Goal: Task Accomplishment & Management: Manage account settings

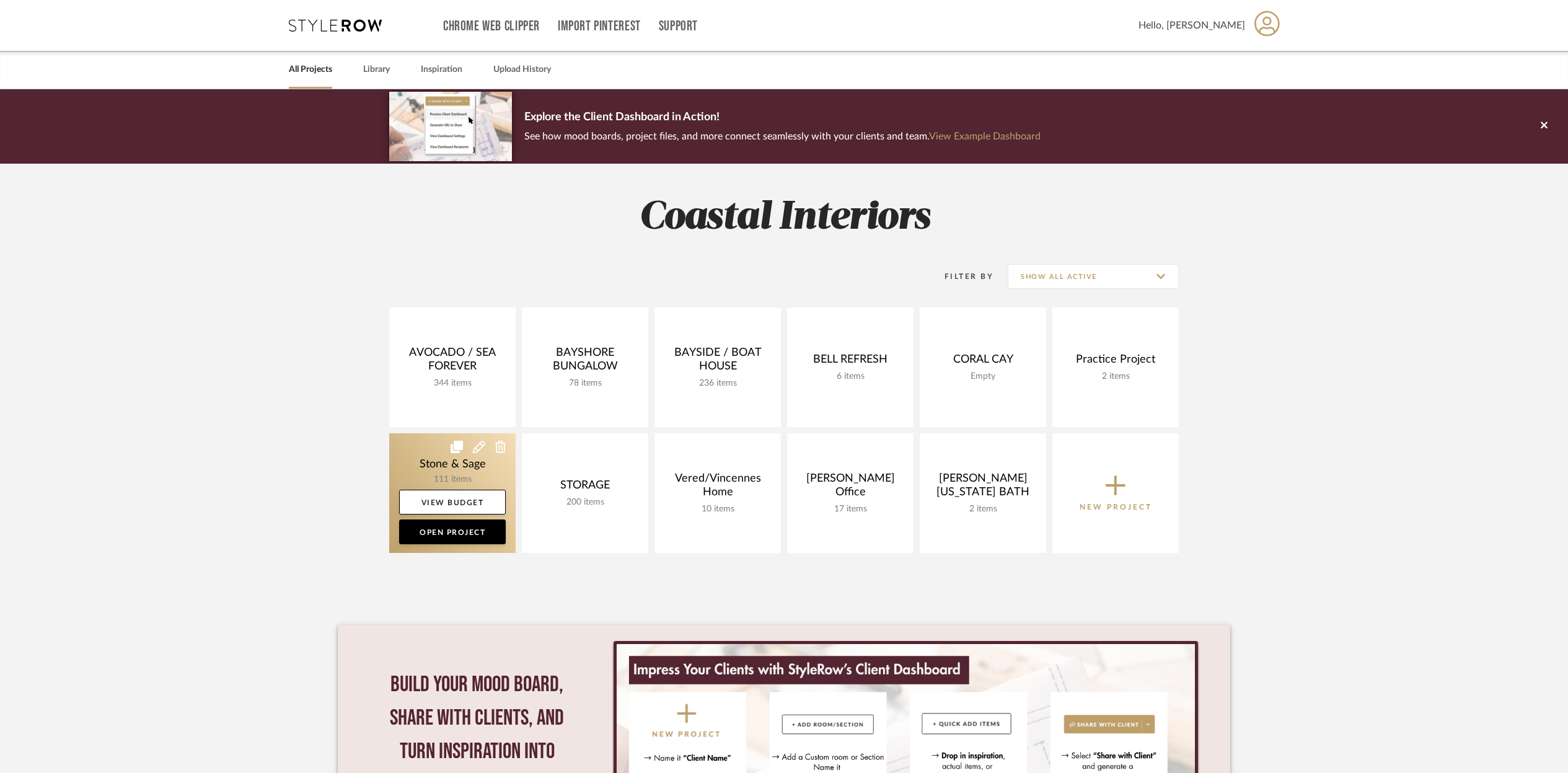
click at [456, 471] on link at bounding box center [452, 493] width 127 height 120
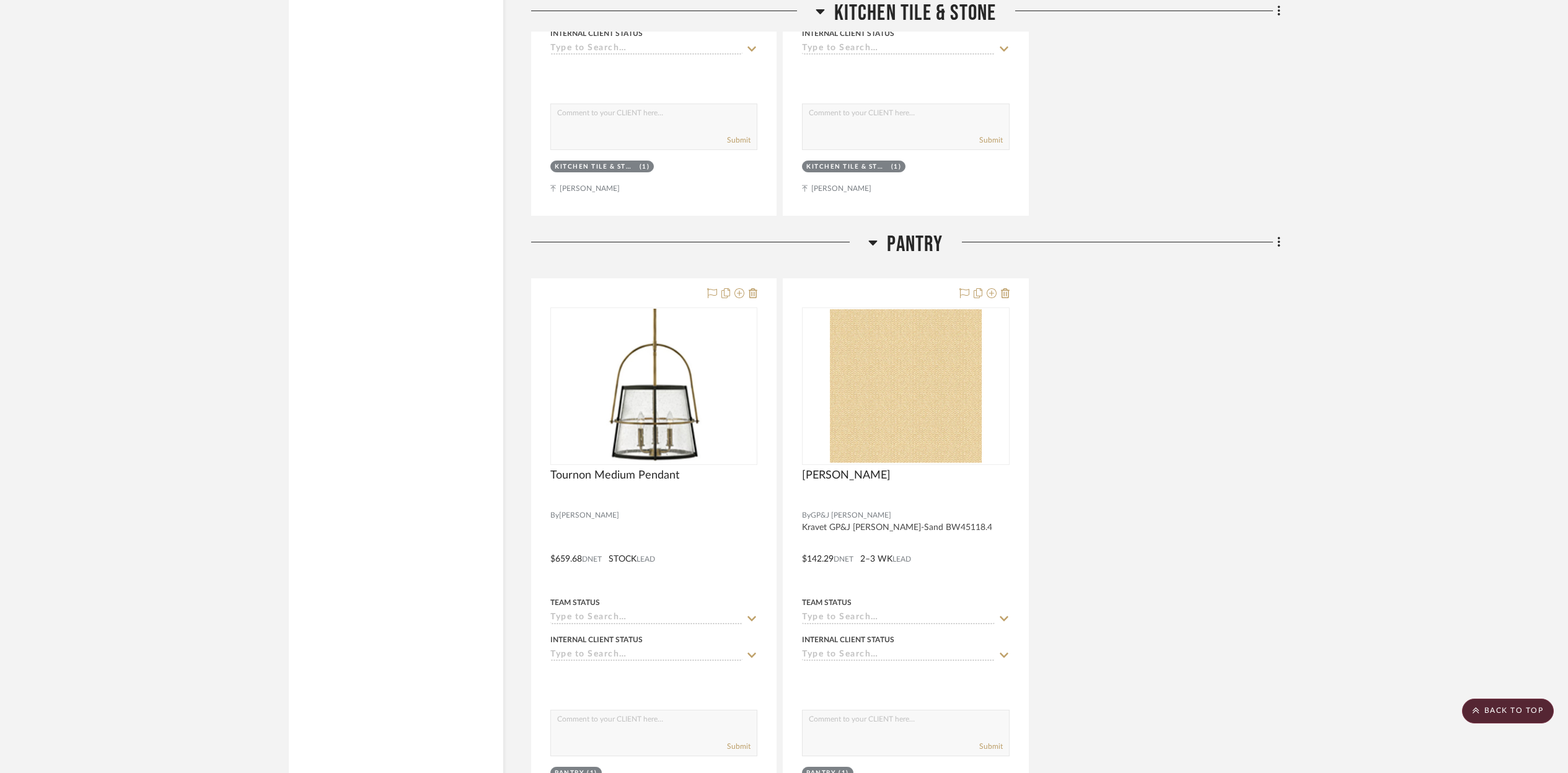
scroll to position [2568, 0]
click at [659, 415] on img "0" at bounding box center [654, 385] width 102 height 155
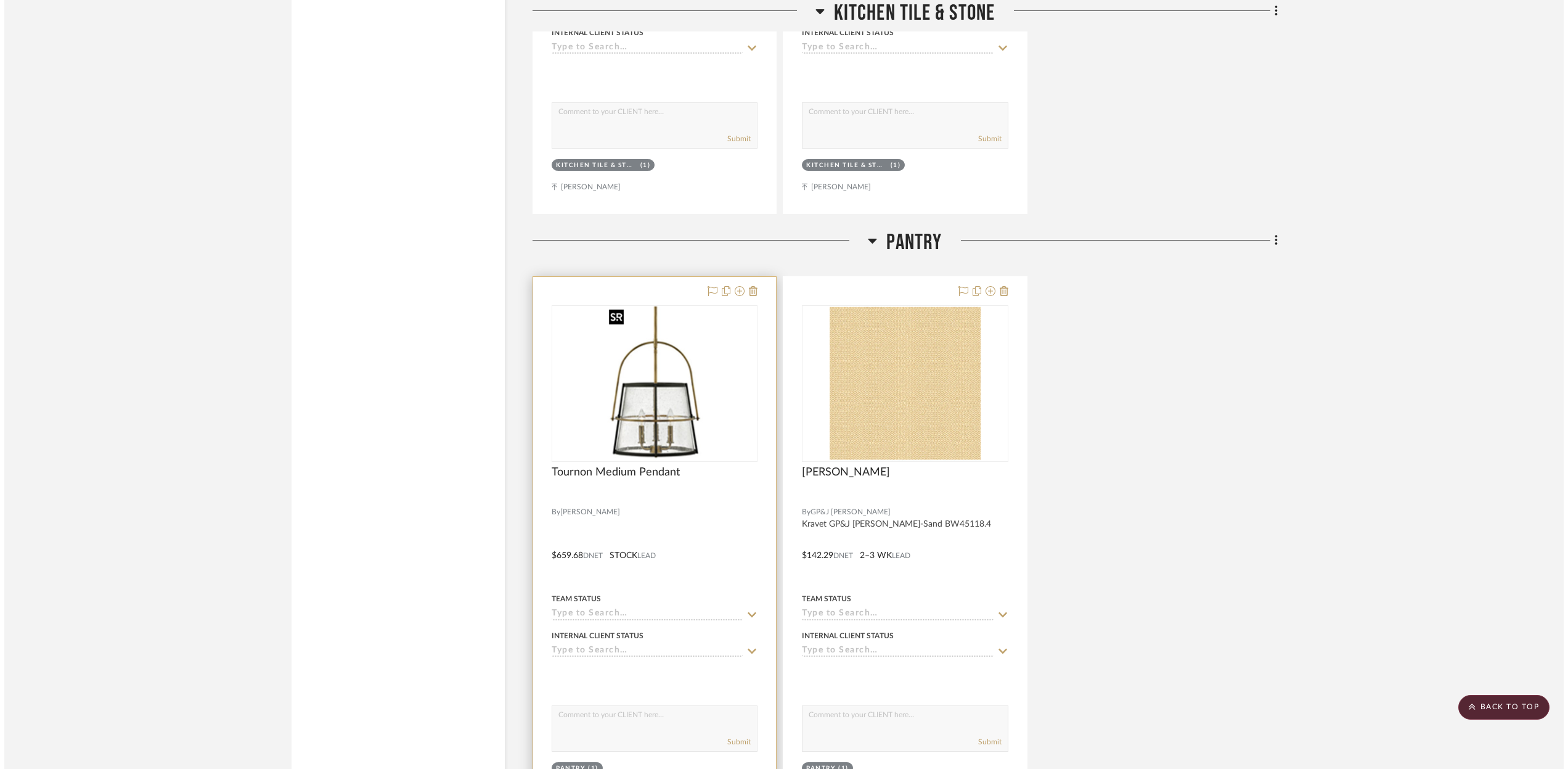
scroll to position [0, 0]
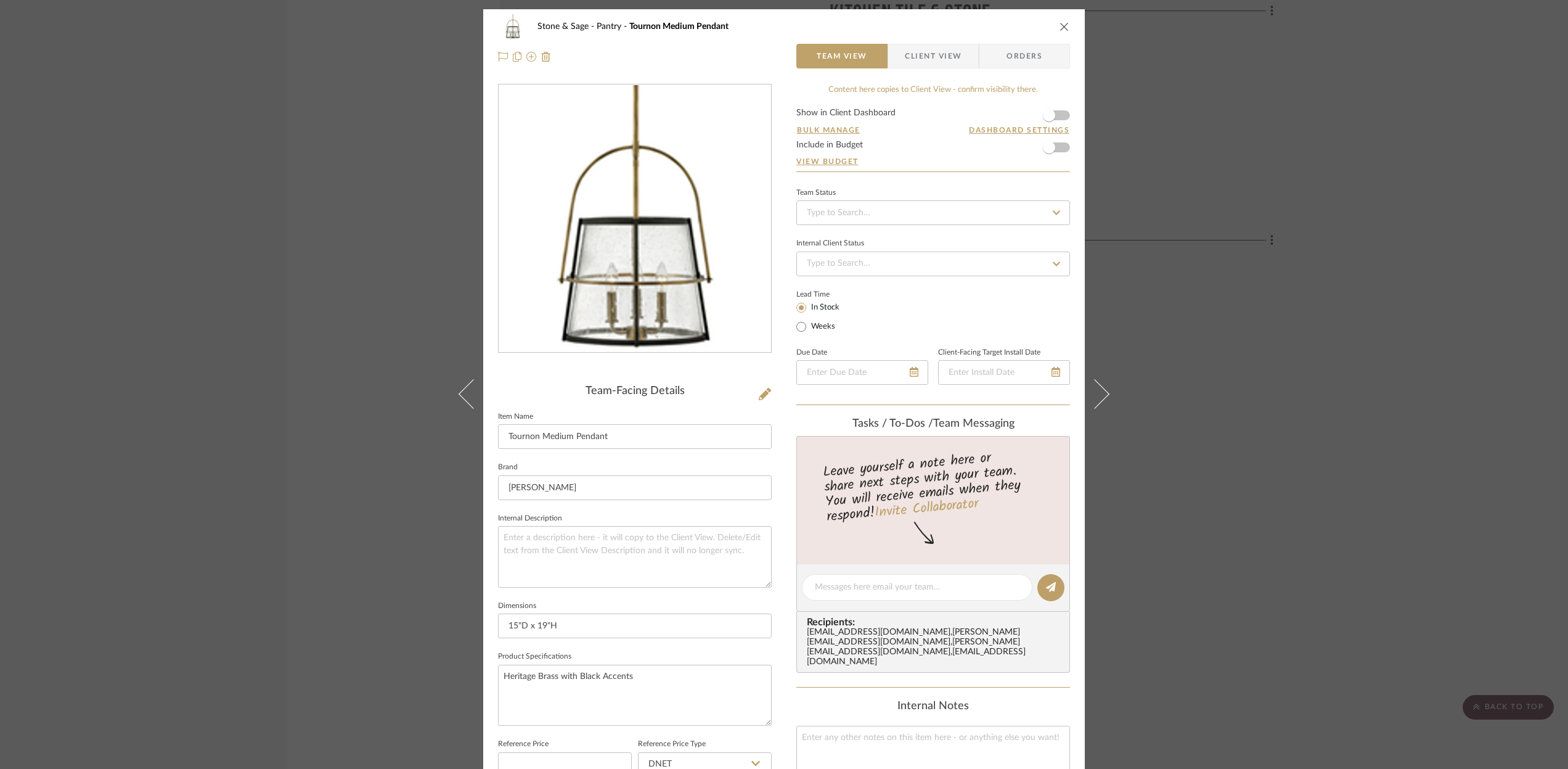
drag, startPoint x: 1060, startPoint y: 27, endPoint x: 992, endPoint y: 22, distance: 68.2
click at [1060, 27] on icon "close" at bounding box center [1064, 27] width 10 height 10
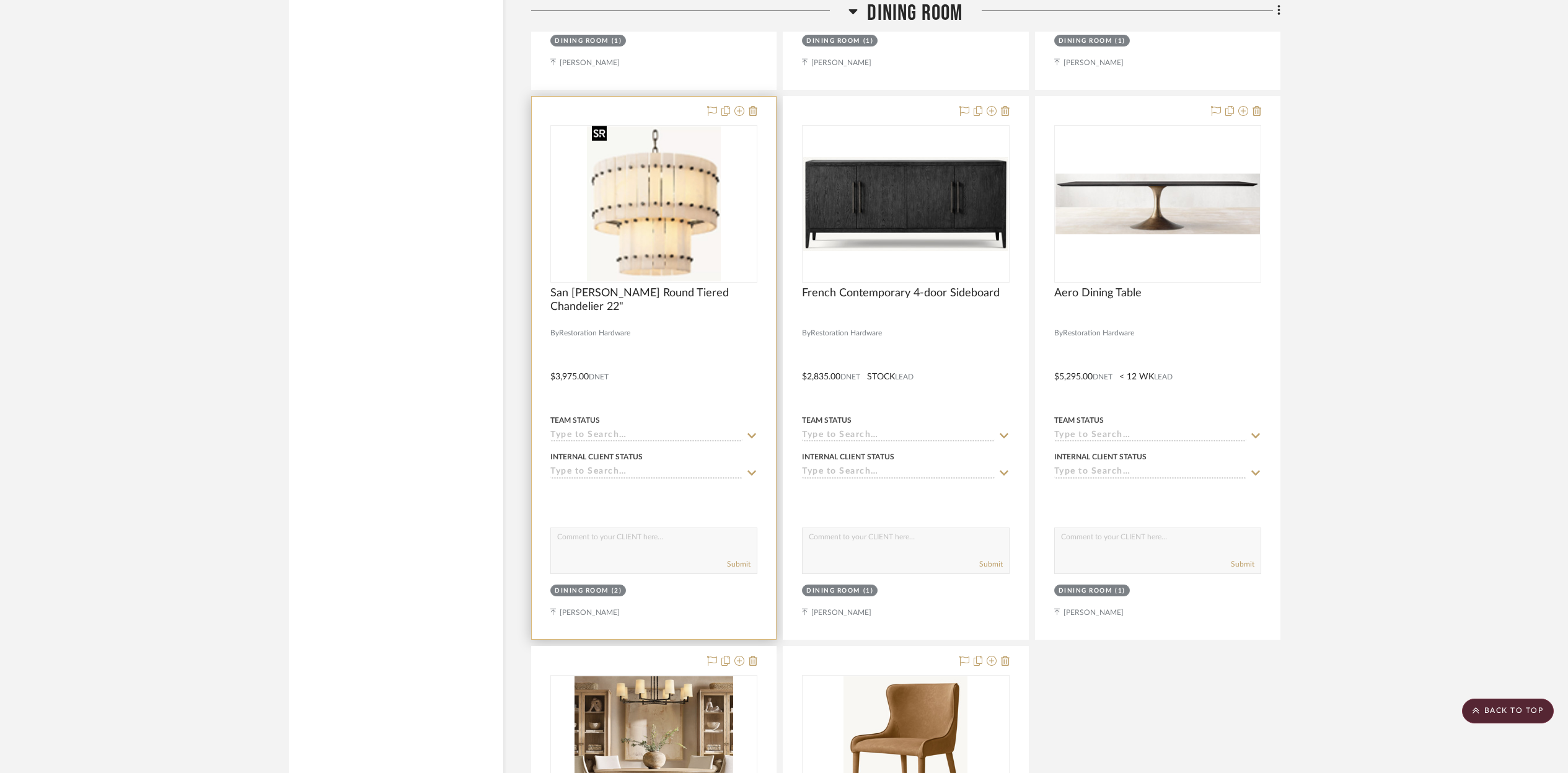
scroll to position [6216, 0]
click at [649, 233] on img "0" at bounding box center [654, 204] width 134 height 155
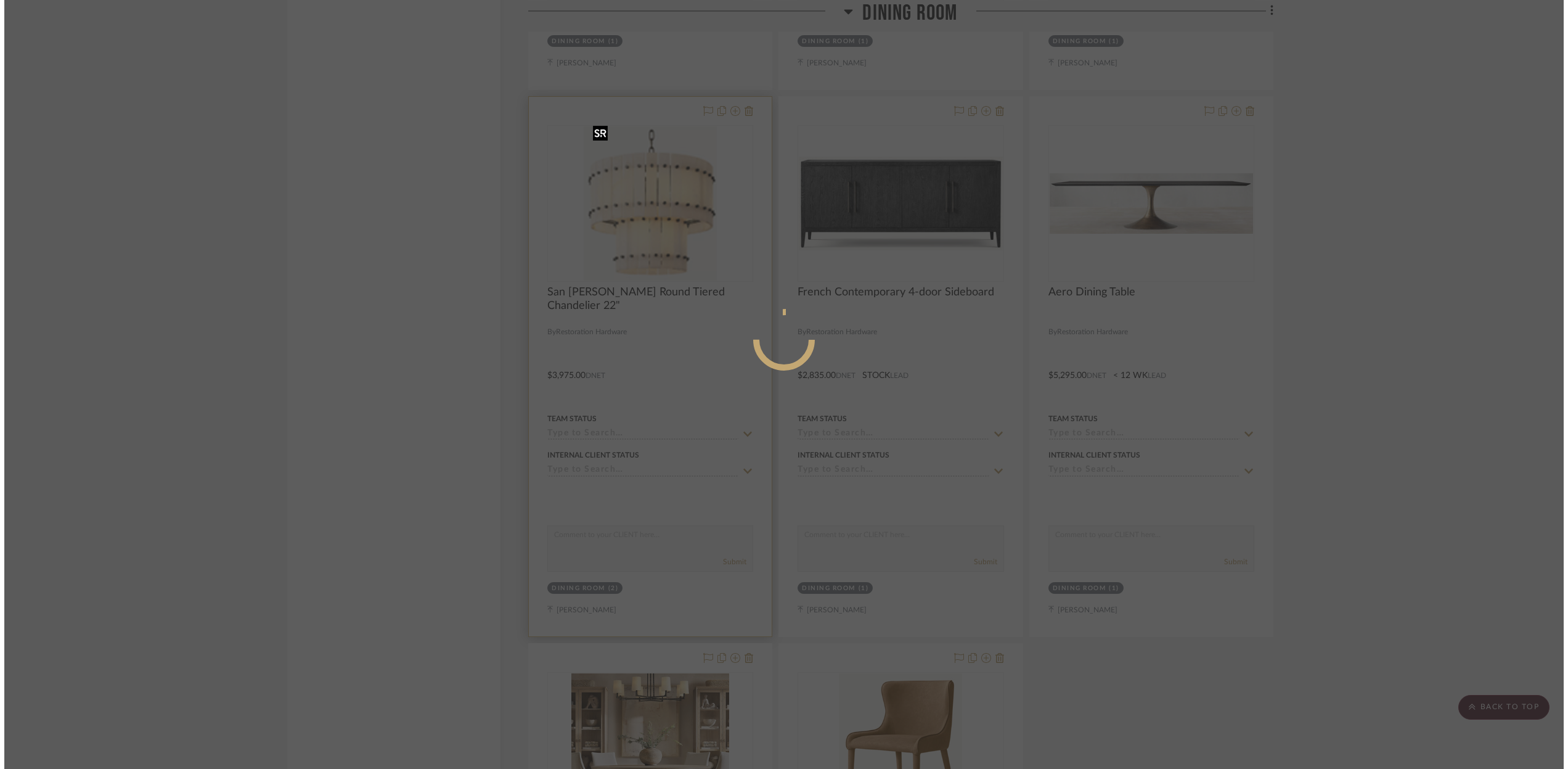
scroll to position [0, 0]
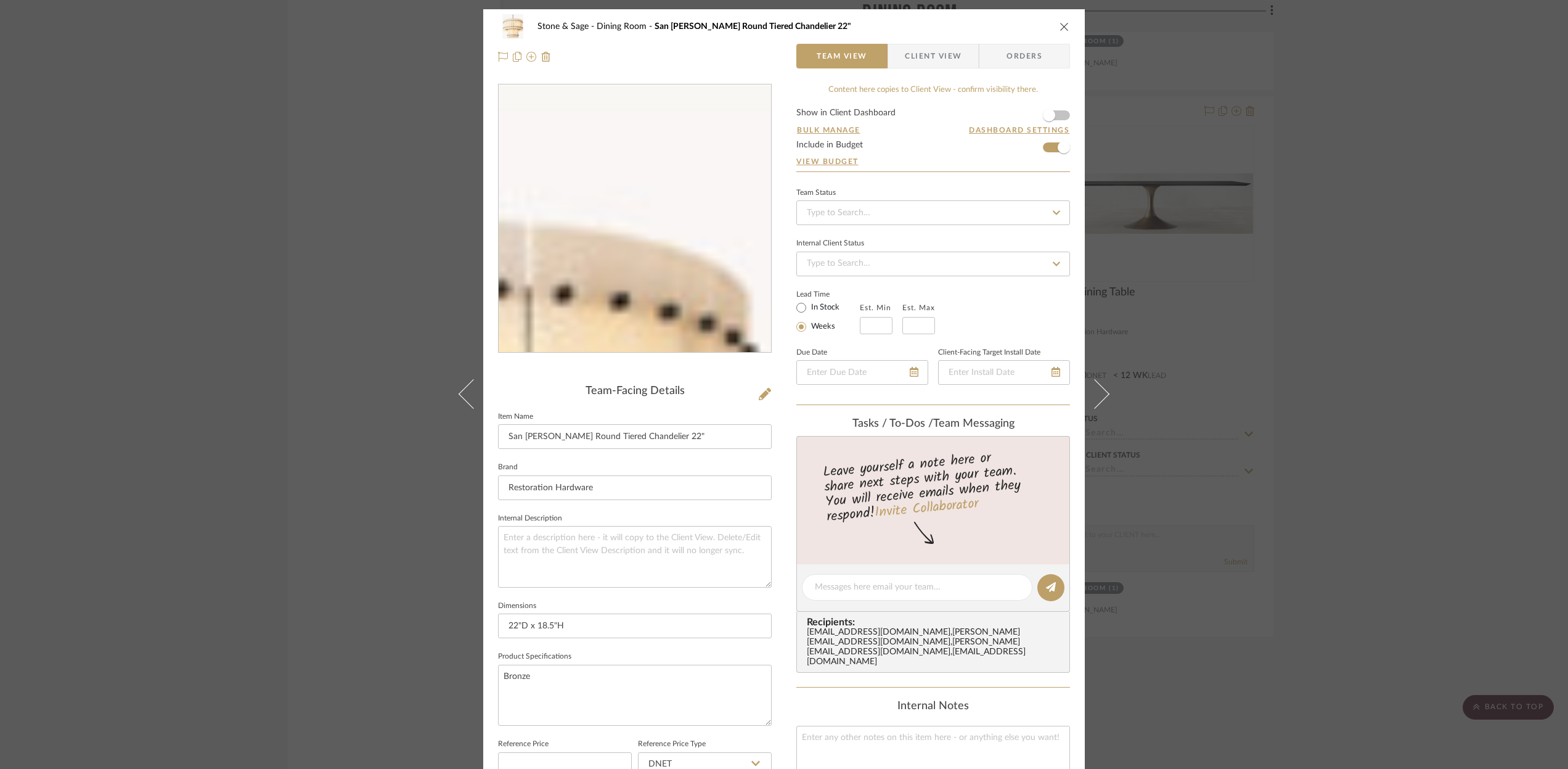
click at [721, 99] on img "0" at bounding box center [635, 219] width 230 height 268
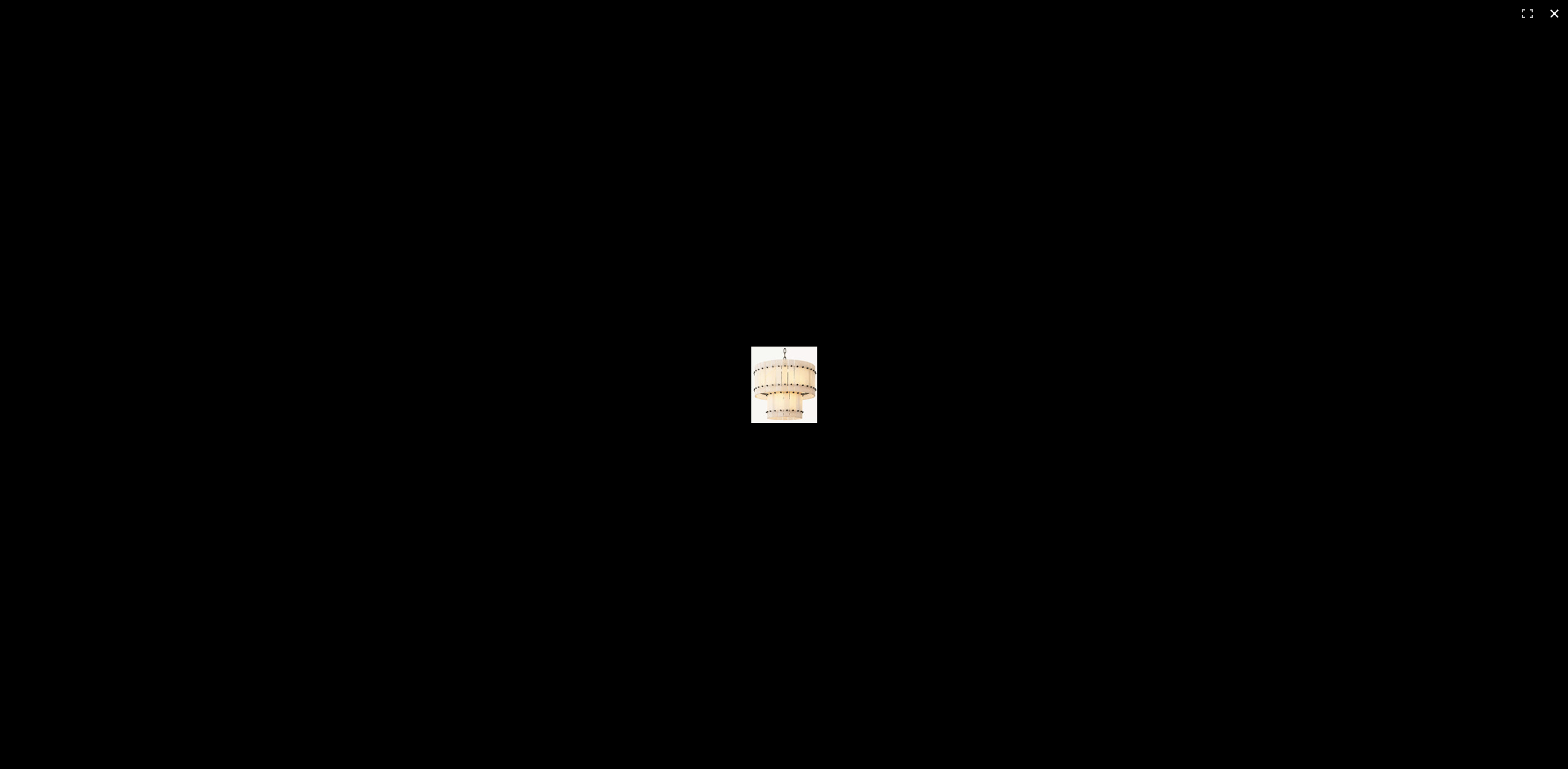
click at [280, 93] on div at bounding box center [784, 384] width 1568 height 769
click at [780, 365] on img at bounding box center [784, 384] width 66 height 76
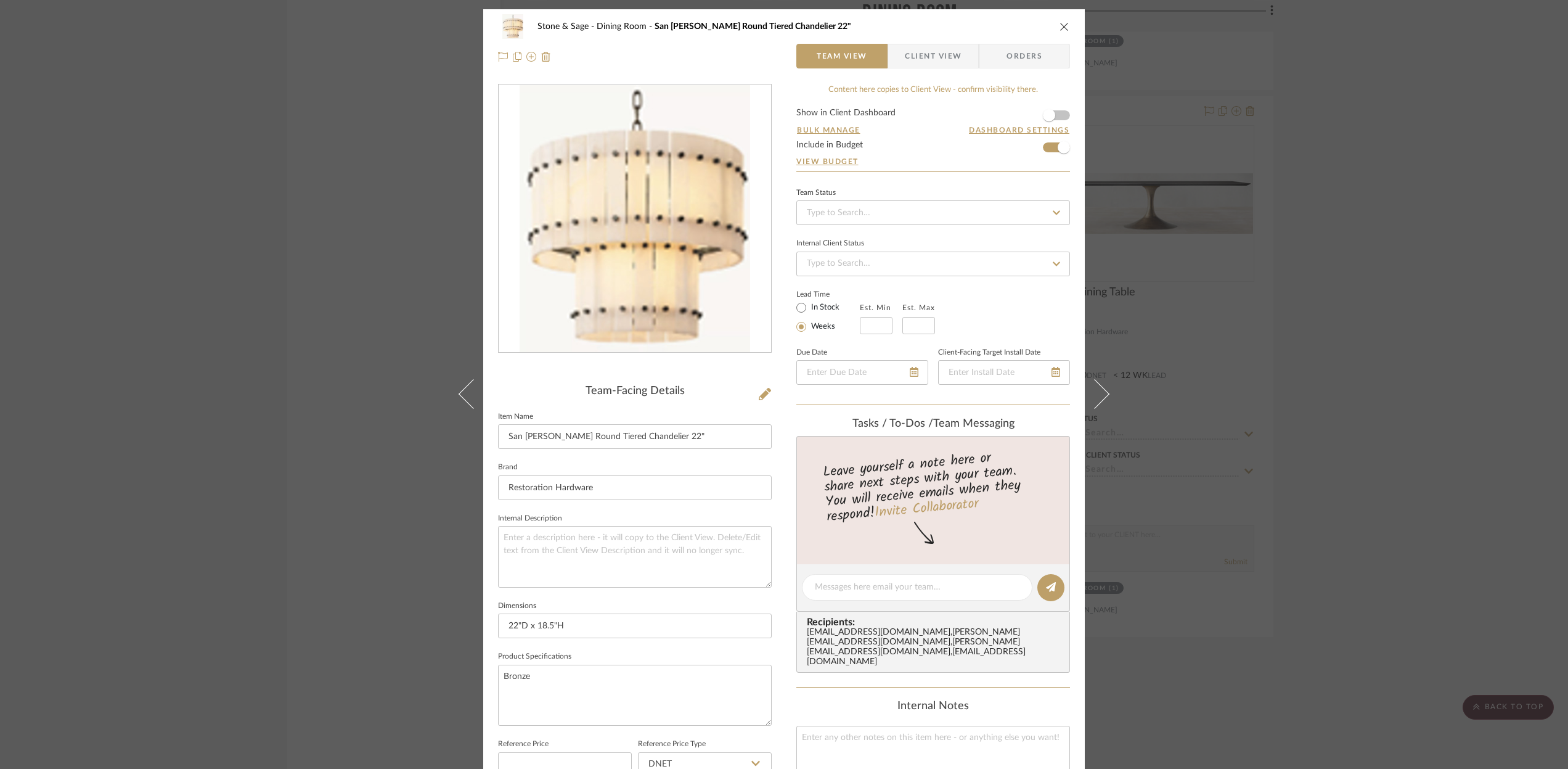
click at [511, 25] on img at bounding box center [513, 27] width 30 height 25
drag, startPoint x: 647, startPoint y: 28, endPoint x: 866, endPoint y: 31, distance: 219.0
click at [866, 31] on div "Stone & Sage Dining Room San Marco Alabaster Round Tiered Chandelier 22"" at bounding box center [784, 27] width 572 height 25
copy span "San [PERSON_NAME] Round Tiered Chandelier 22""
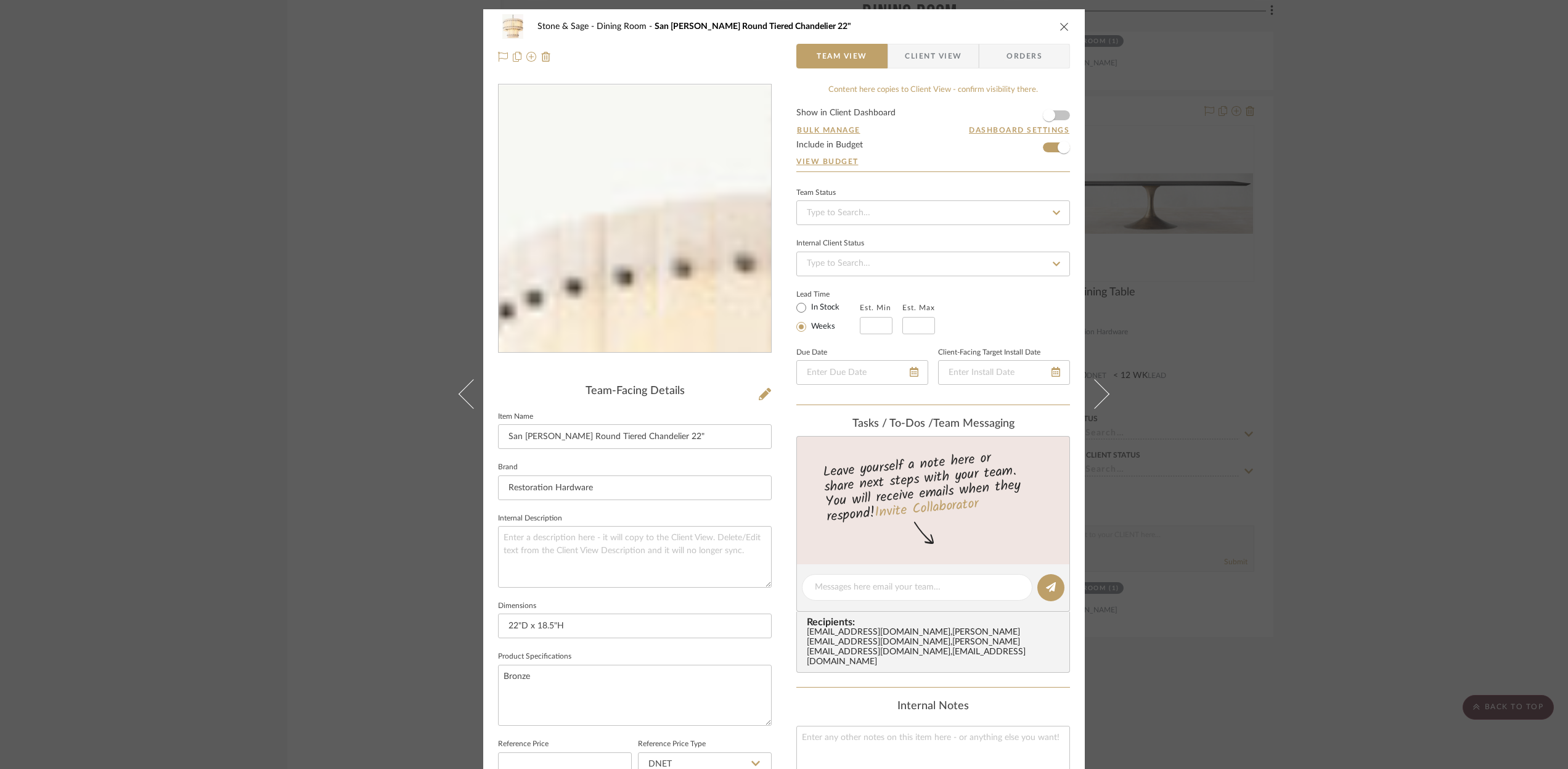
click at [574, 139] on img "0" at bounding box center [635, 219] width 230 height 268
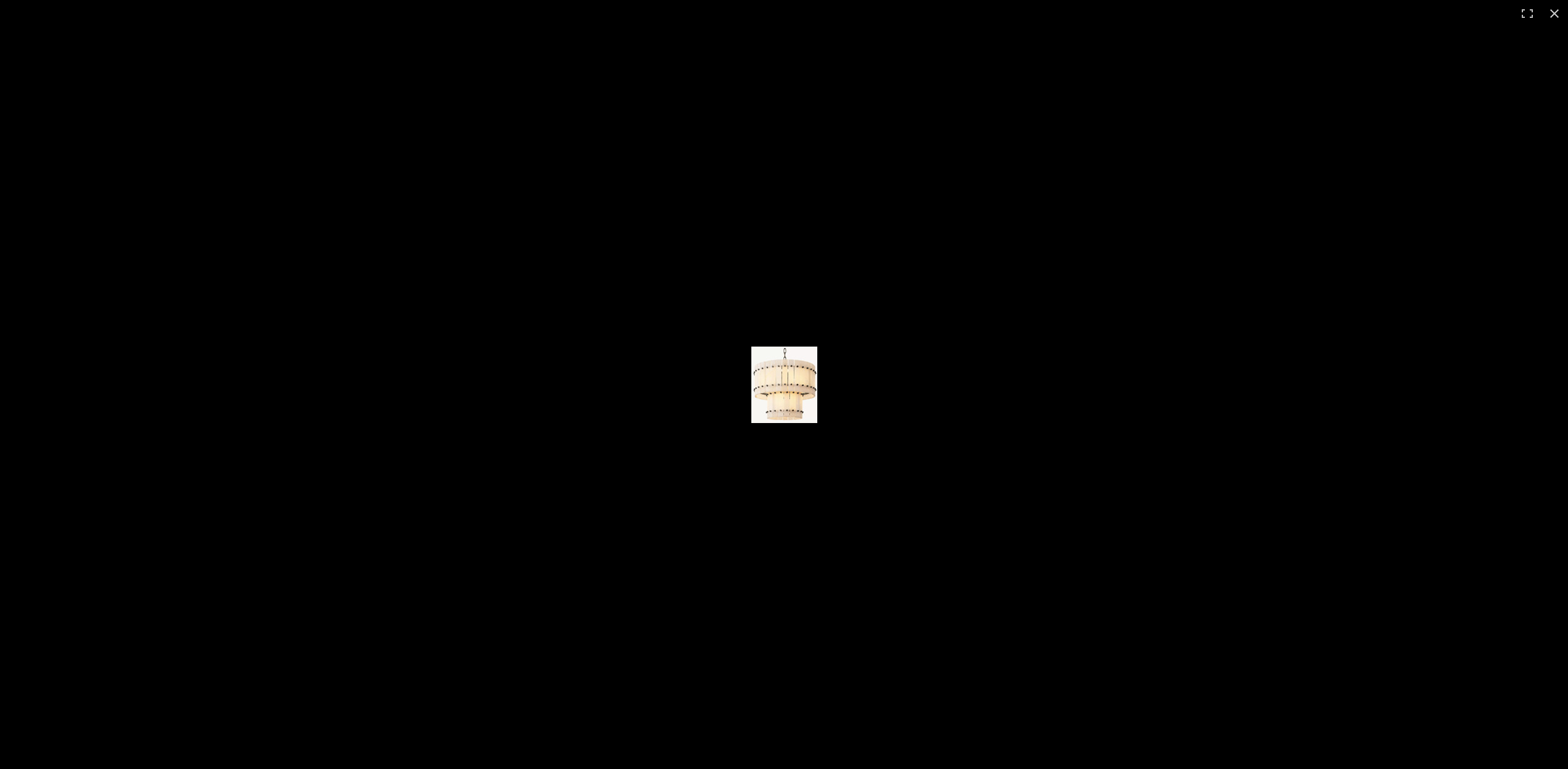
click at [754, 348] on img at bounding box center [784, 384] width 66 height 76
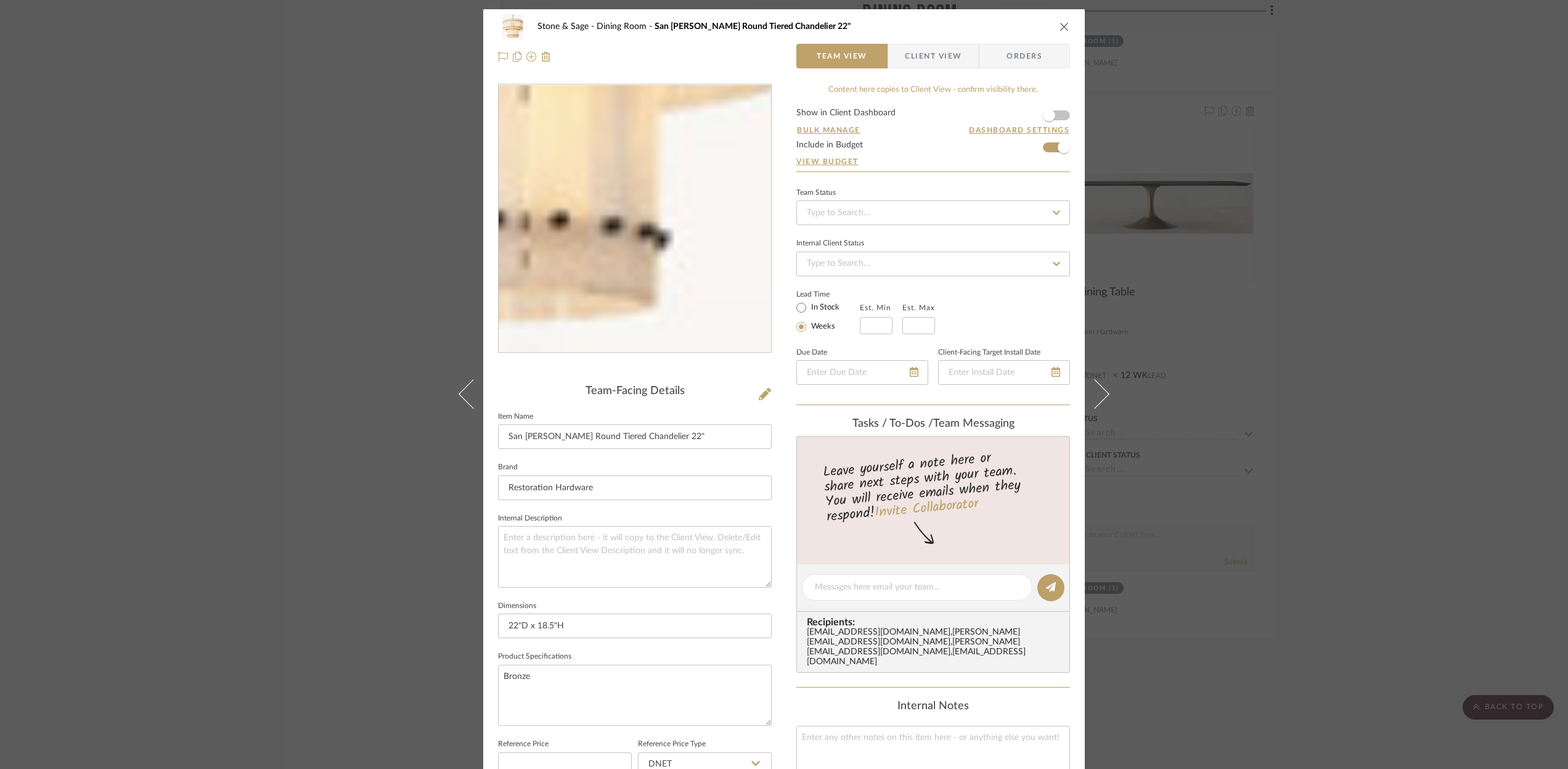
click at [686, 308] on img "0" at bounding box center [635, 219] width 230 height 268
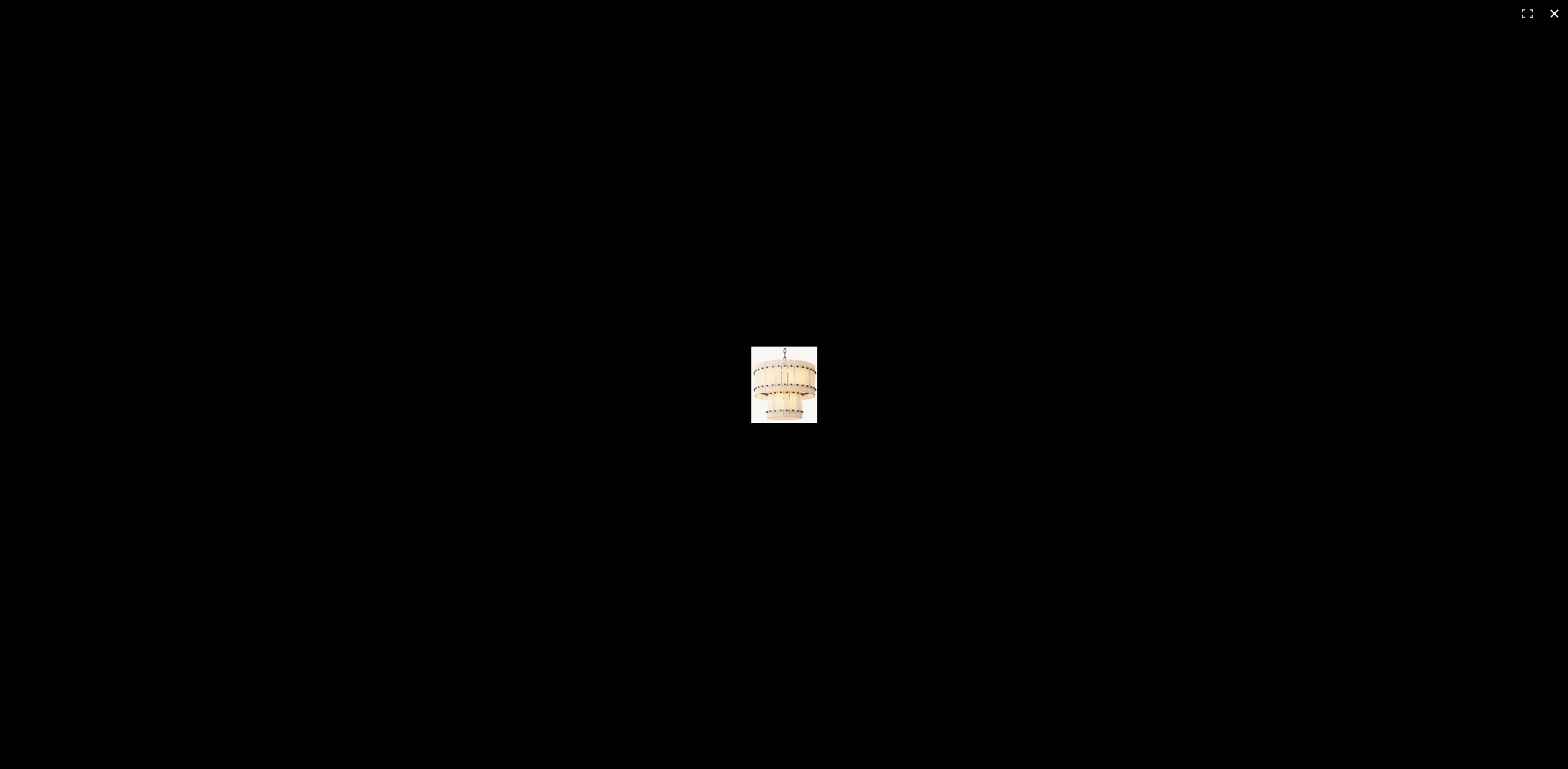
click at [555, 375] on div at bounding box center [784, 384] width 1568 height 769
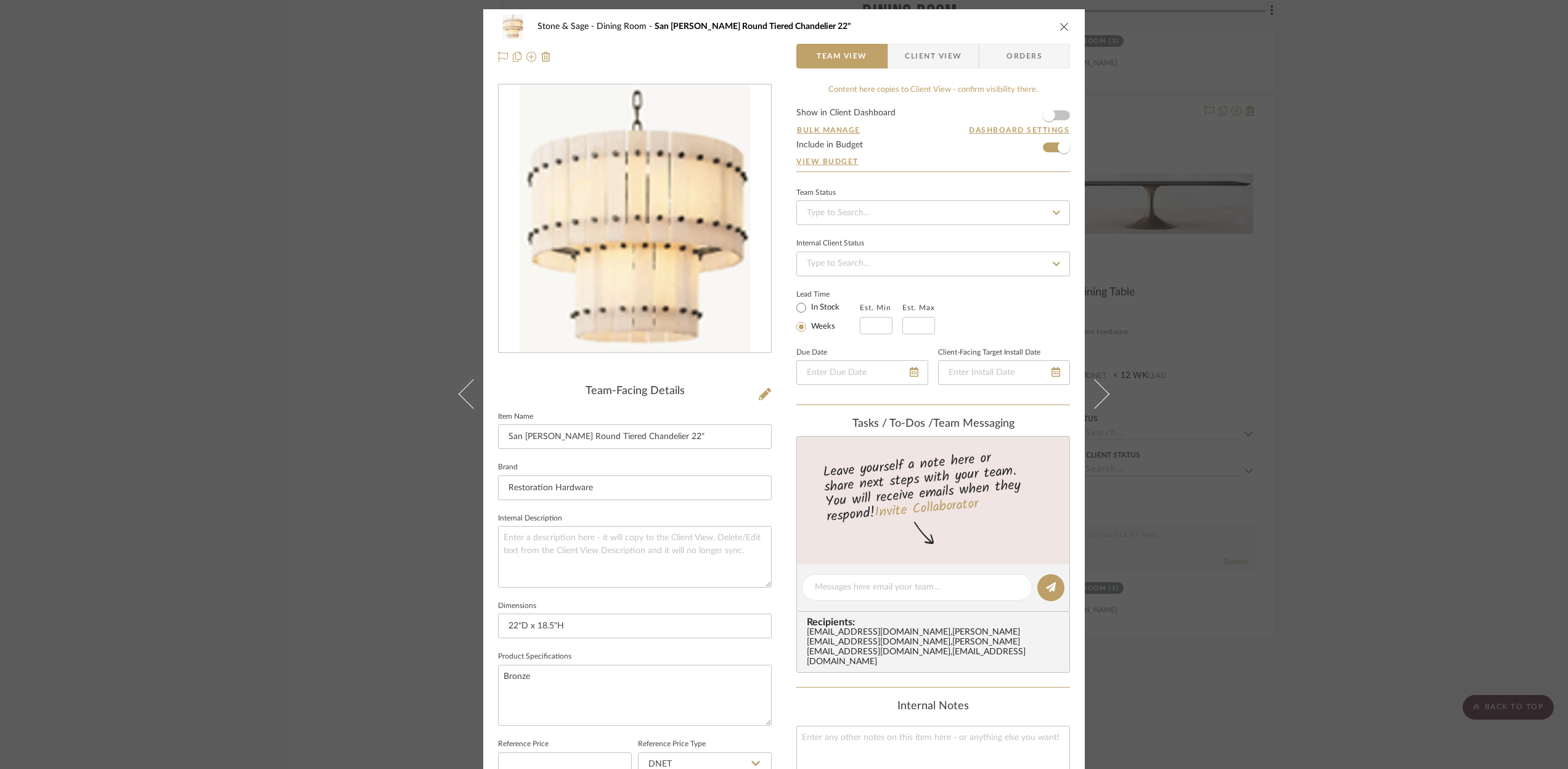
drag, startPoint x: 1503, startPoint y: 618, endPoint x: 1505, endPoint y: 646, distance: 28.1
click at [1505, 647] on div "Stone & Sage Dining Room San Marco Alabaster Round Tiered Chandelier 22" Team V…" at bounding box center [784, 384] width 1568 height 769
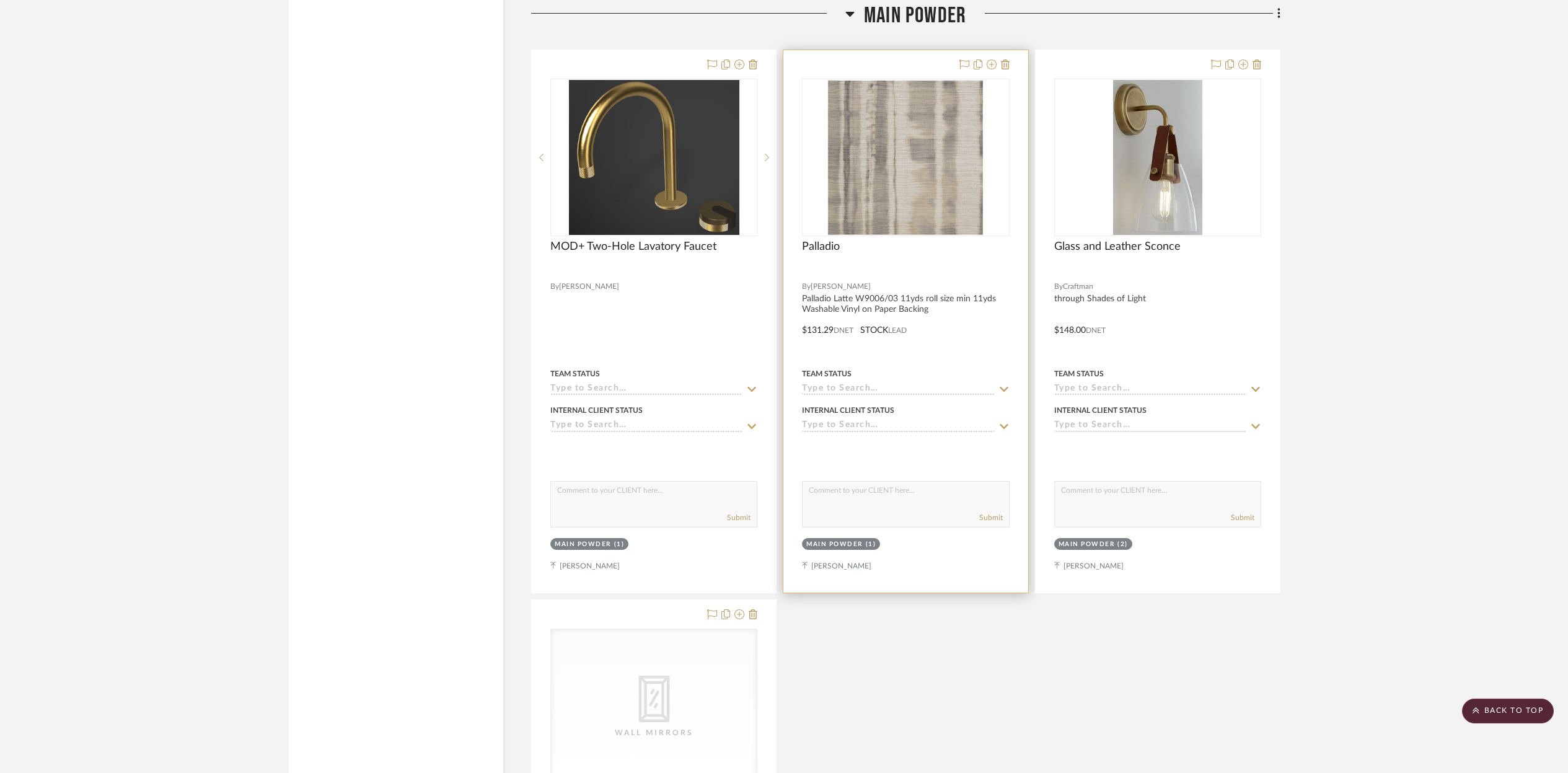
scroll to position [12878, 0]
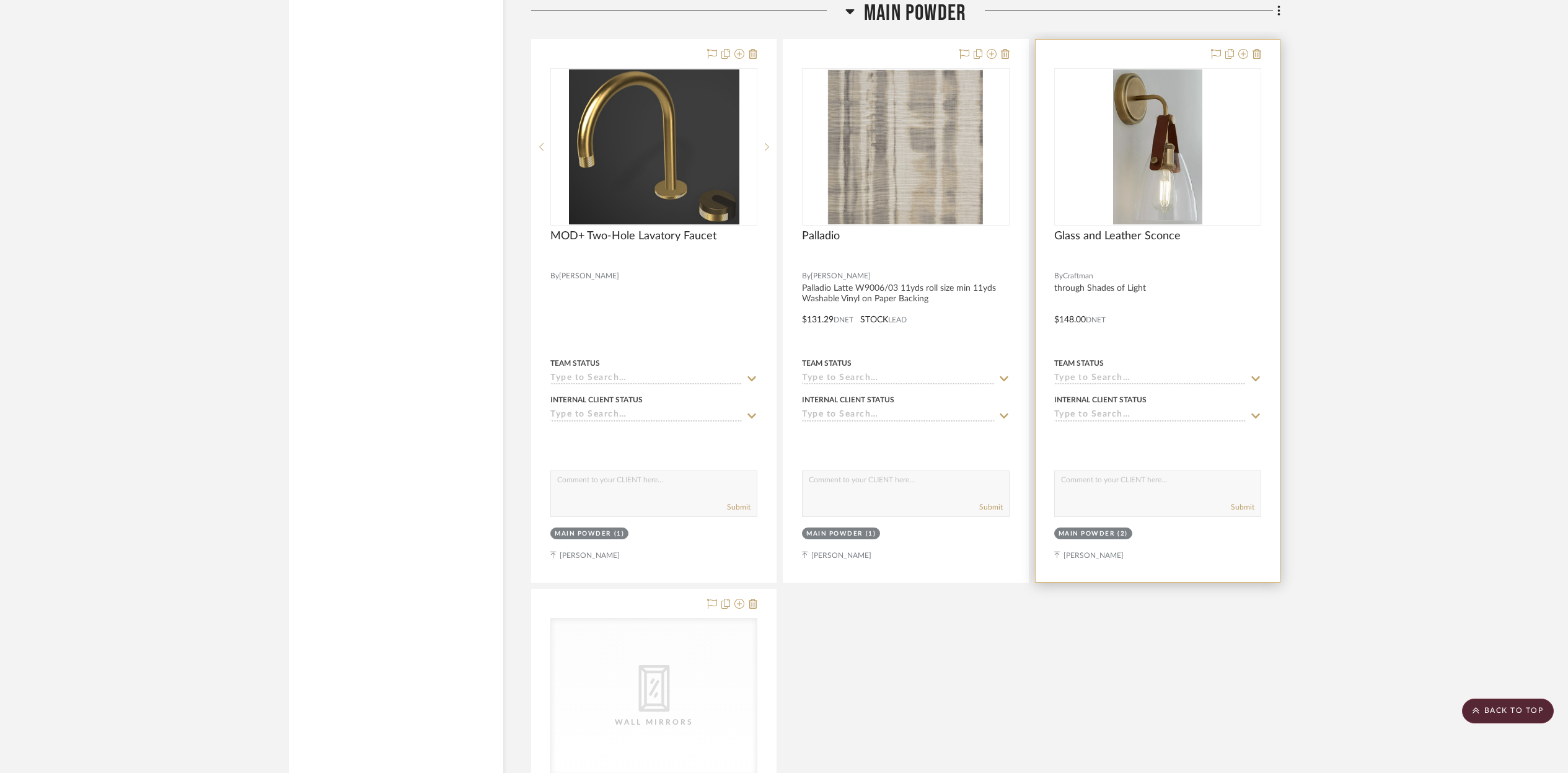
click at [1166, 108] on img "0" at bounding box center [1158, 147] width 89 height 155
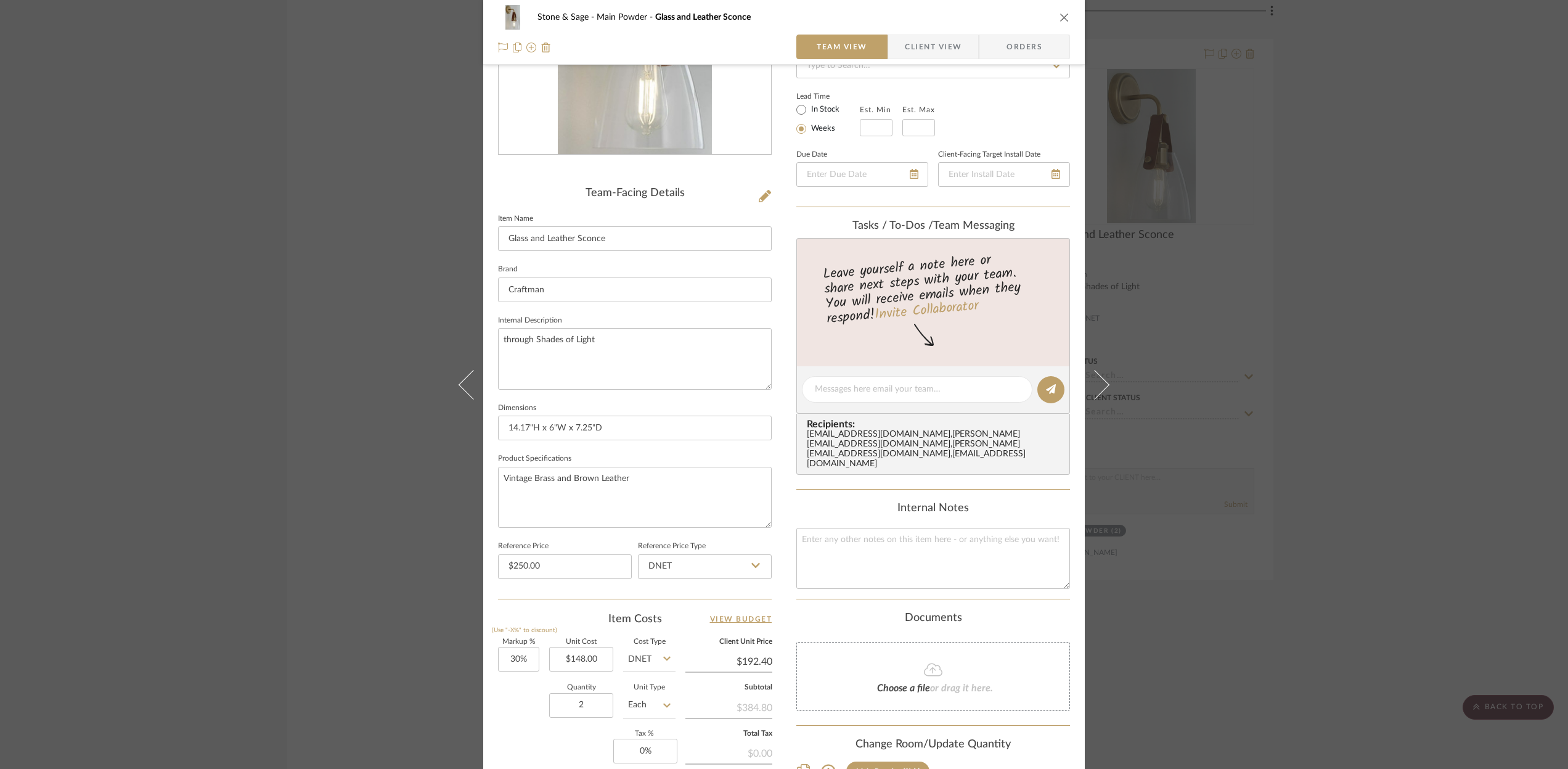
scroll to position [375, 0]
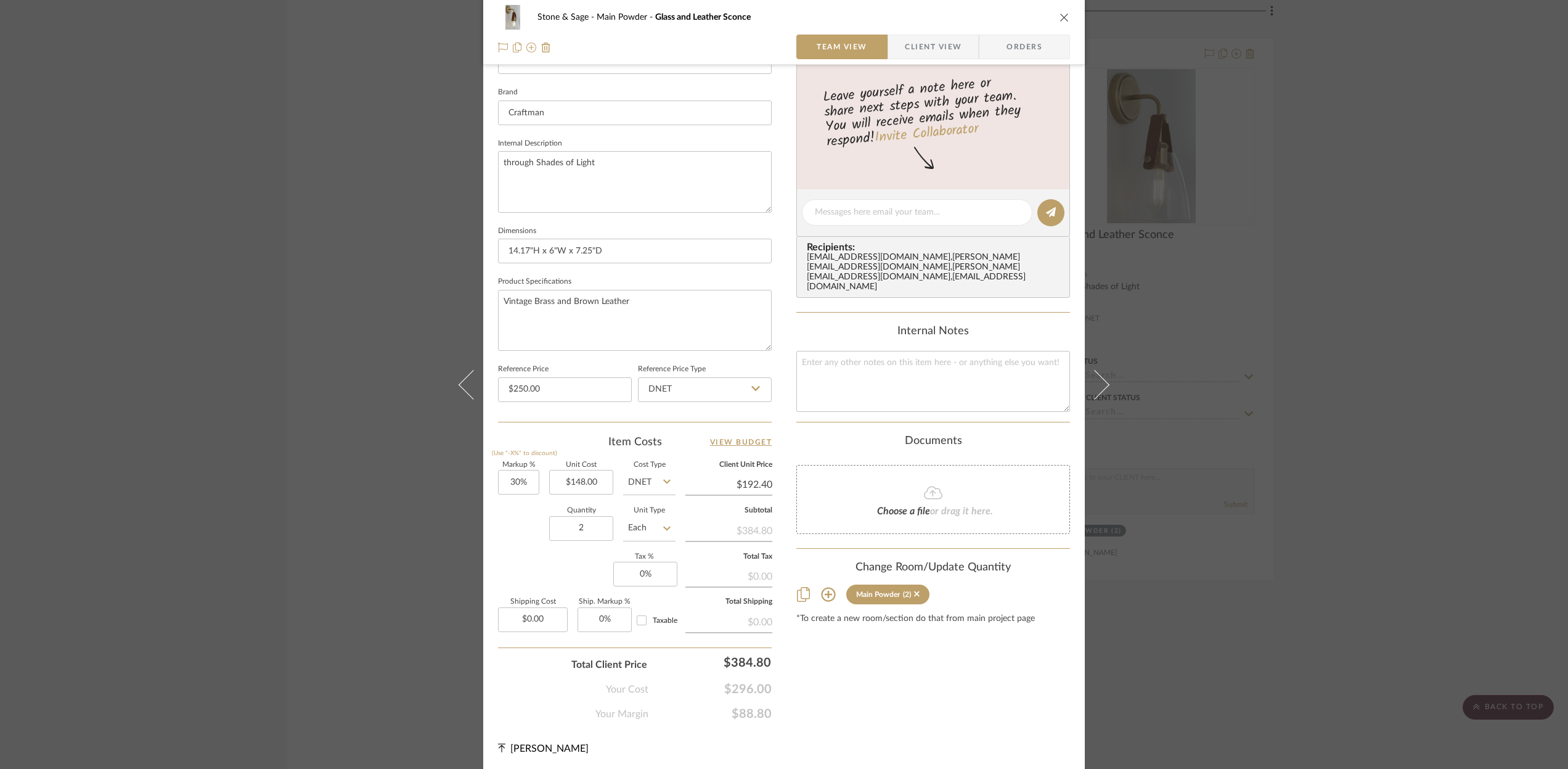
drag, startPoint x: 1059, startPoint y: 18, endPoint x: 1051, endPoint y: 35, distance: 18.8
click at [1059, 19] on icon "close" at bounding box center [1064, 17] width 10 height 10
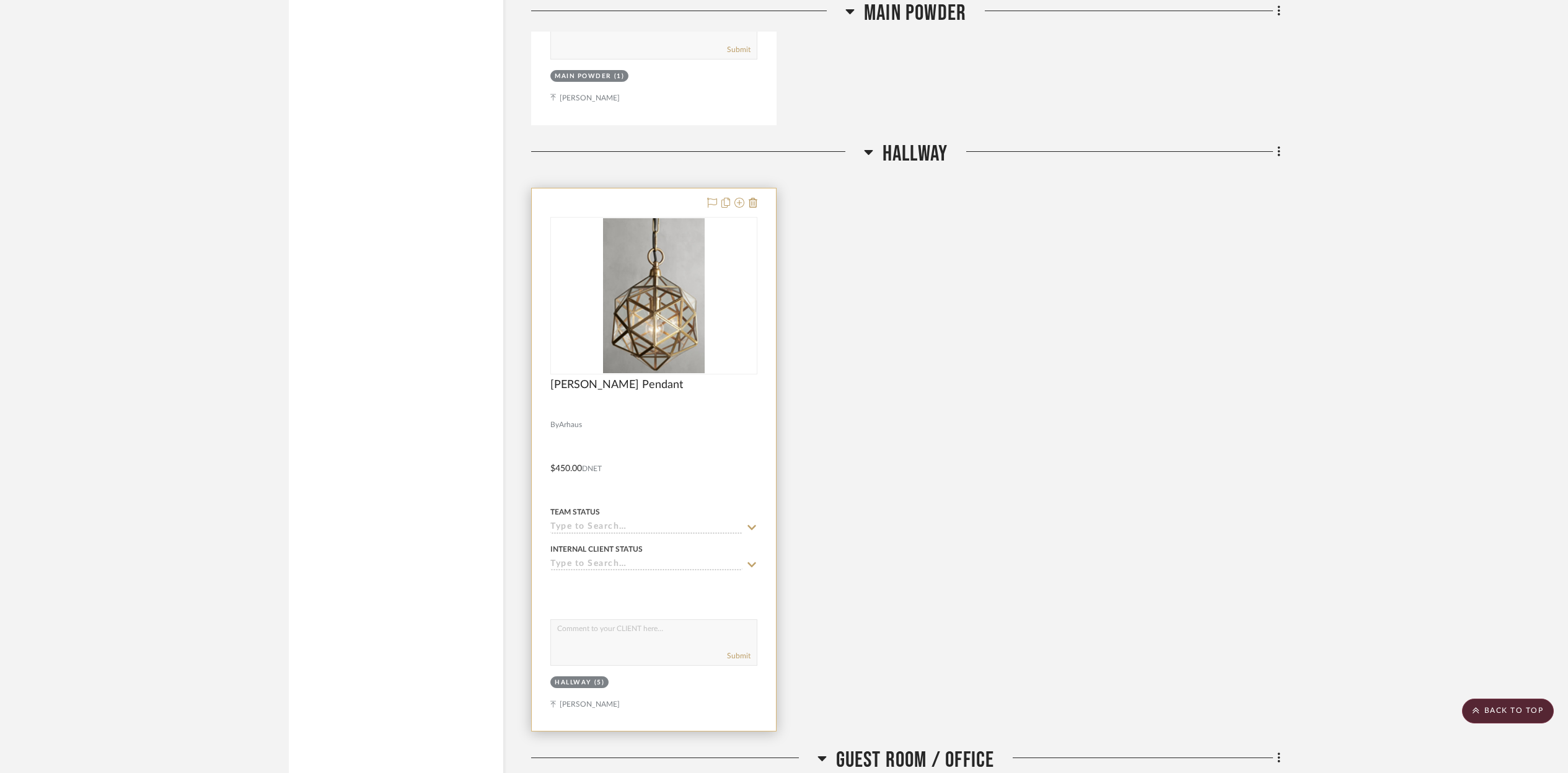
scroll to position [13890, 0]
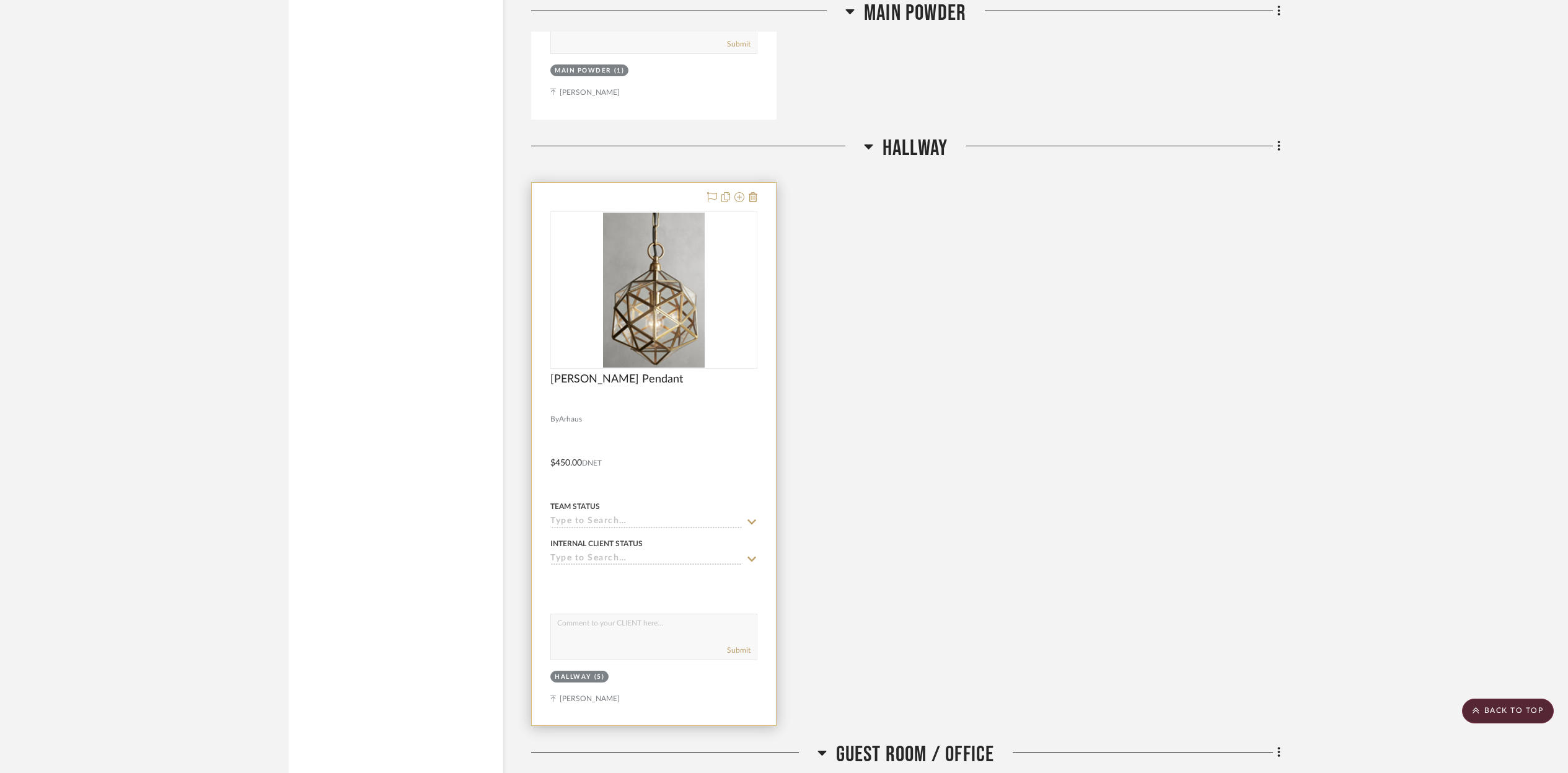
click at [668, 272] on img "0" at bounding box center [654, 290] width 102 height 155
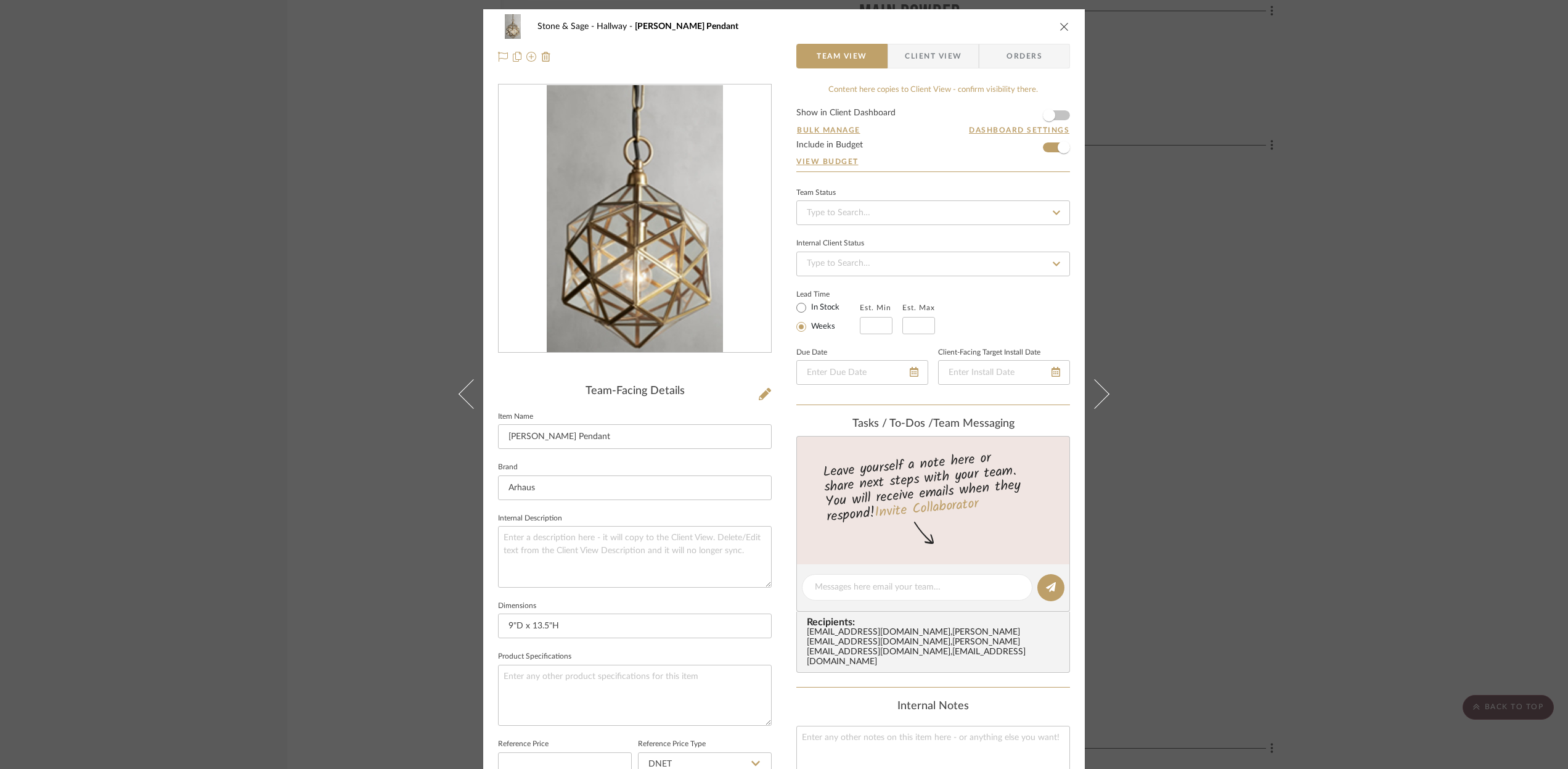
drag, startPoint x: 1055, startPoint y: 24, endPoint x: 1023, endPoint y: 45, distance: 38.3
click at [1059, 24] on icon "close" at bounding box center [1064, 27] width 10 height 10
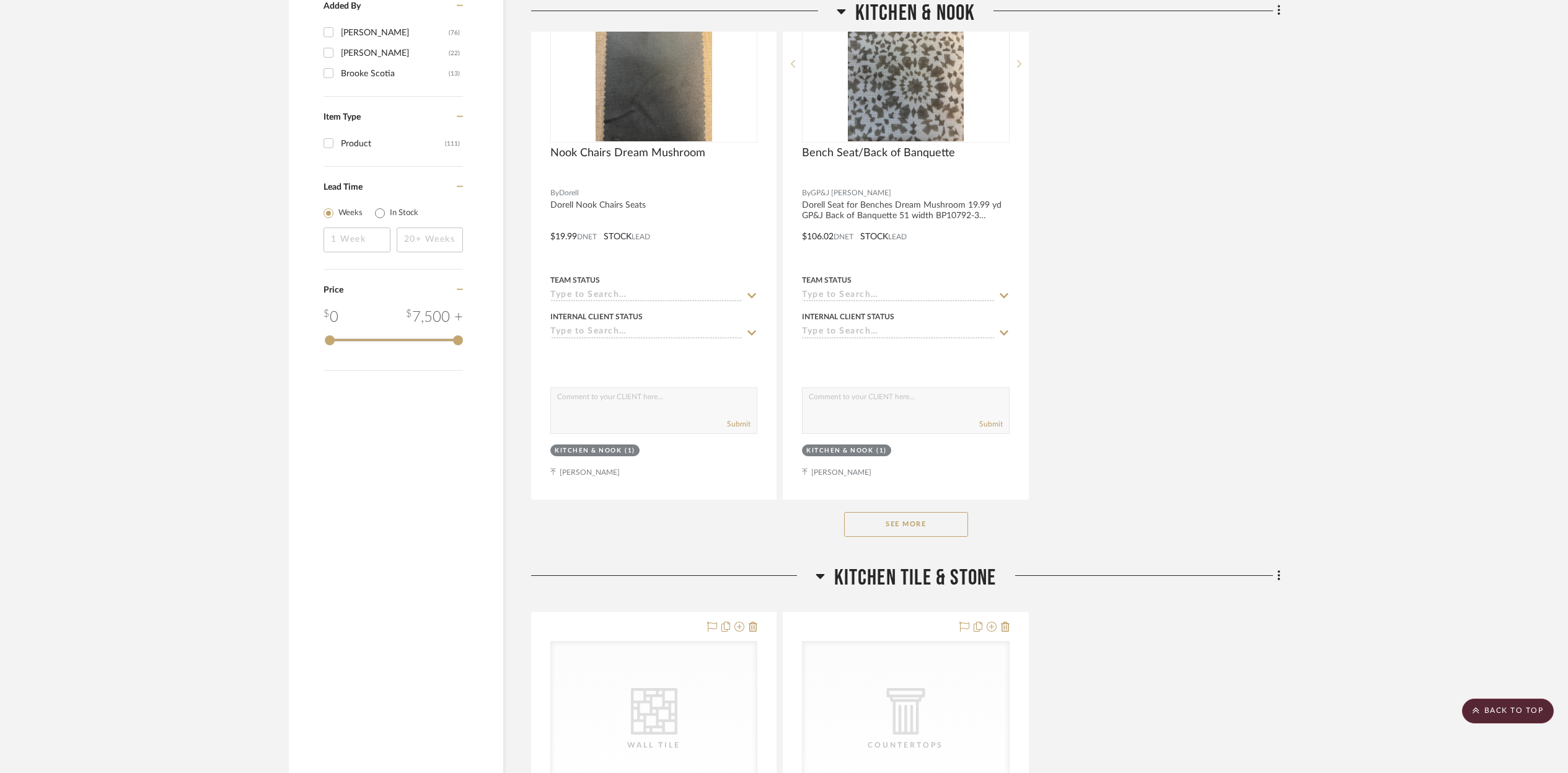
scroll to position [1628, 0]
click at [879, 519] on button "See More" at bounding box center [906, 524] width 124 height 25
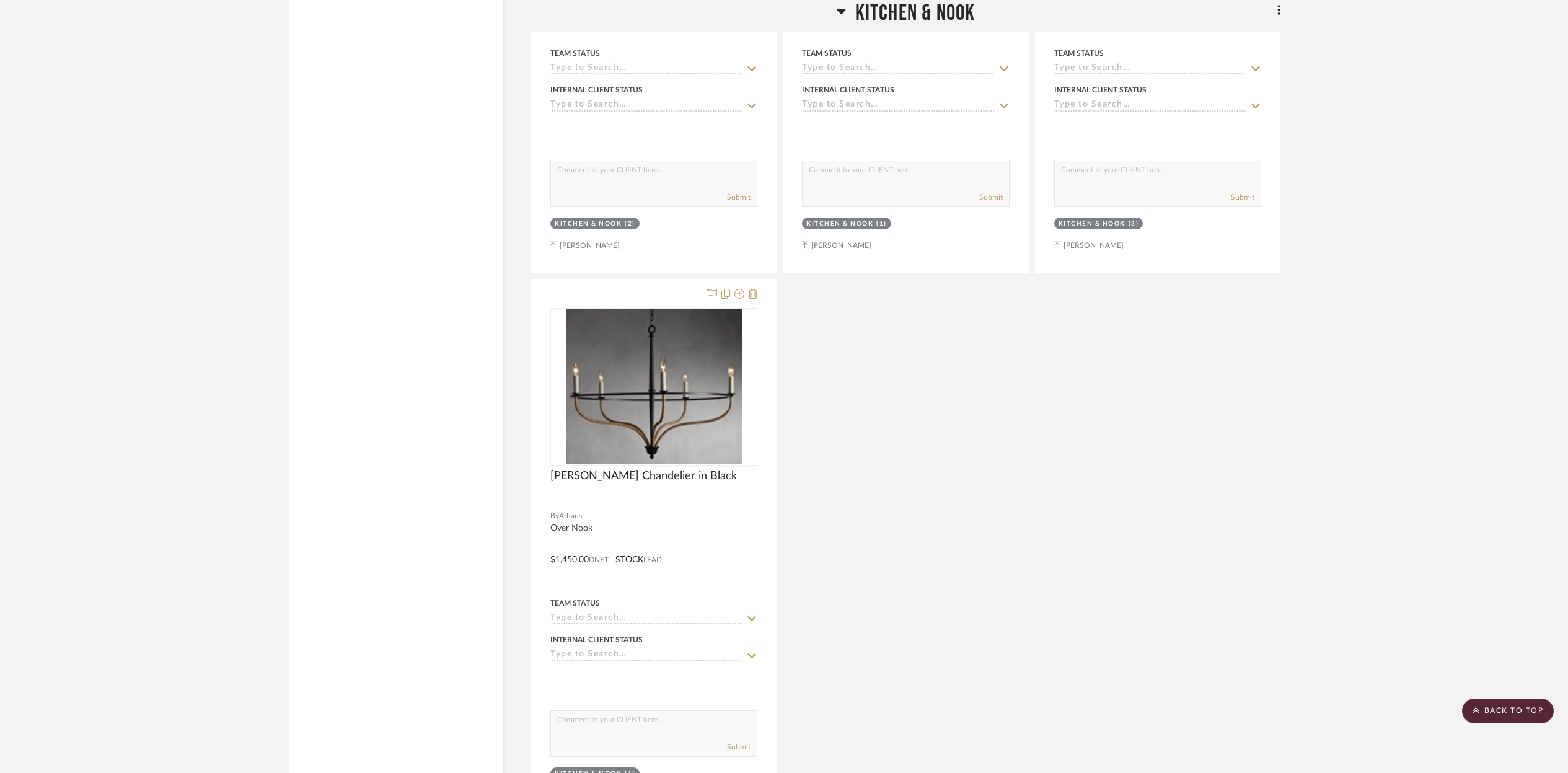
scroll to position [2409, 0]
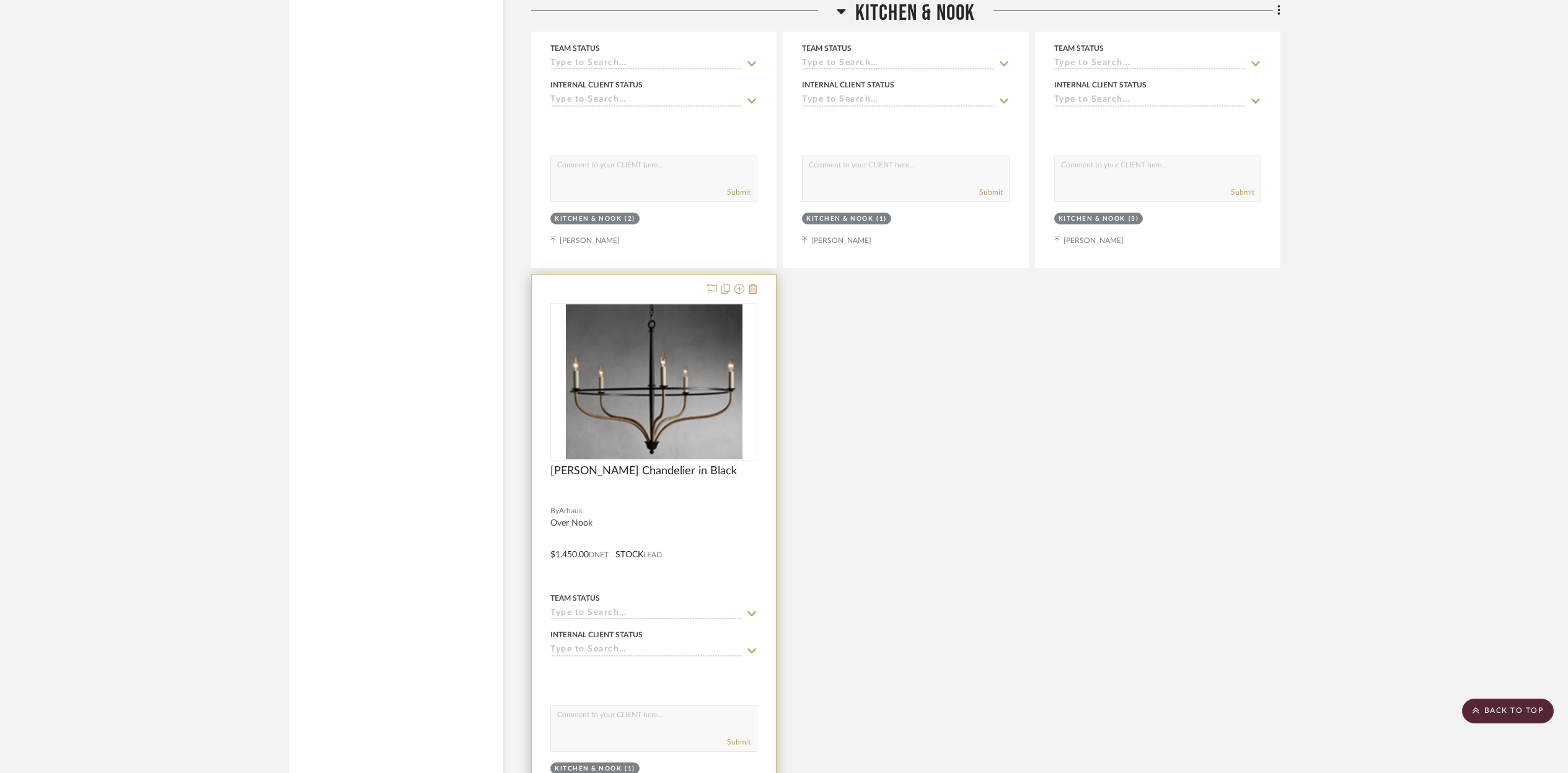
click at [668, 382] on img "0" at bounding box center [654, 382] width 177 height 155
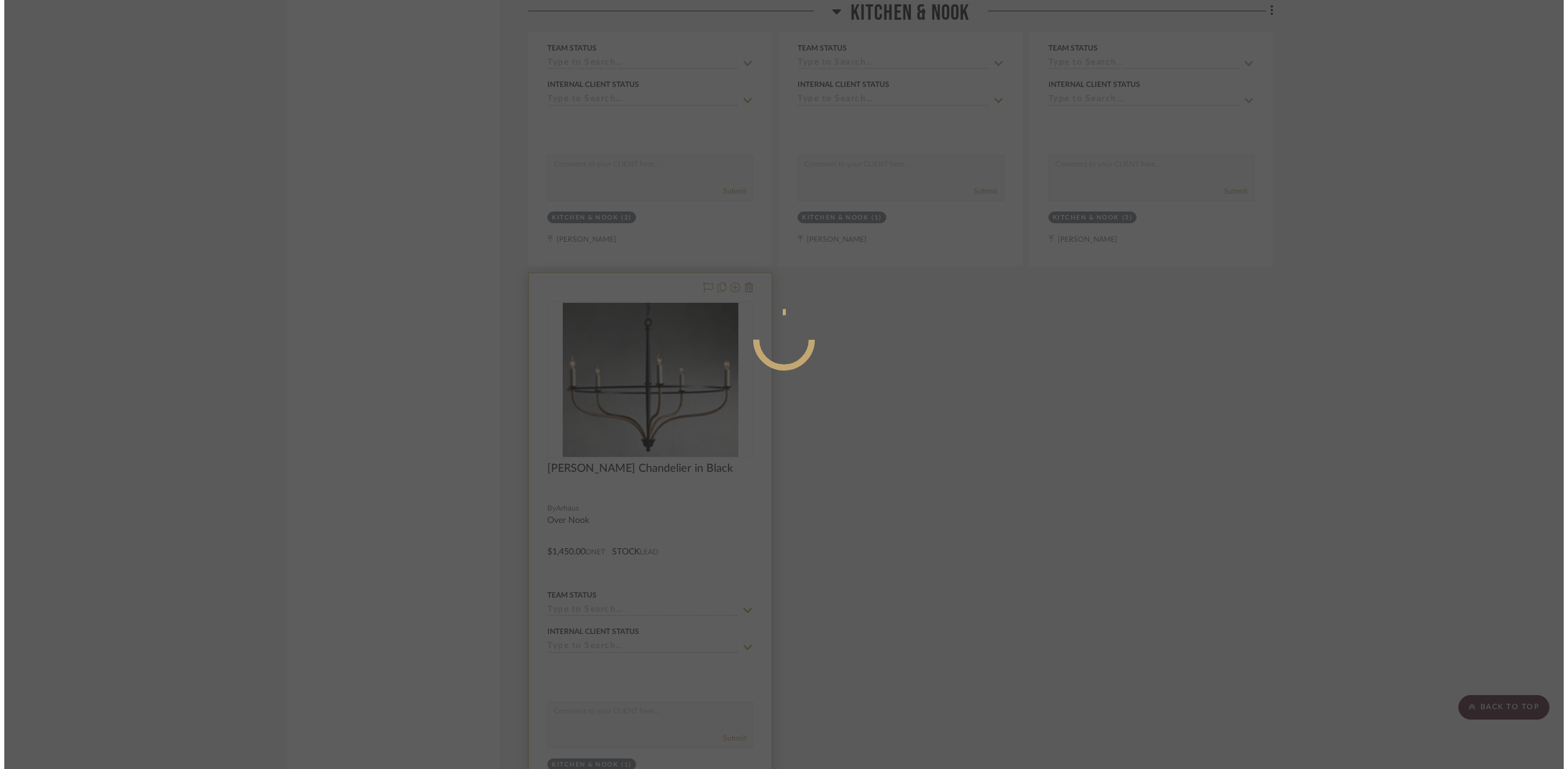
scroll to position [0, 0]
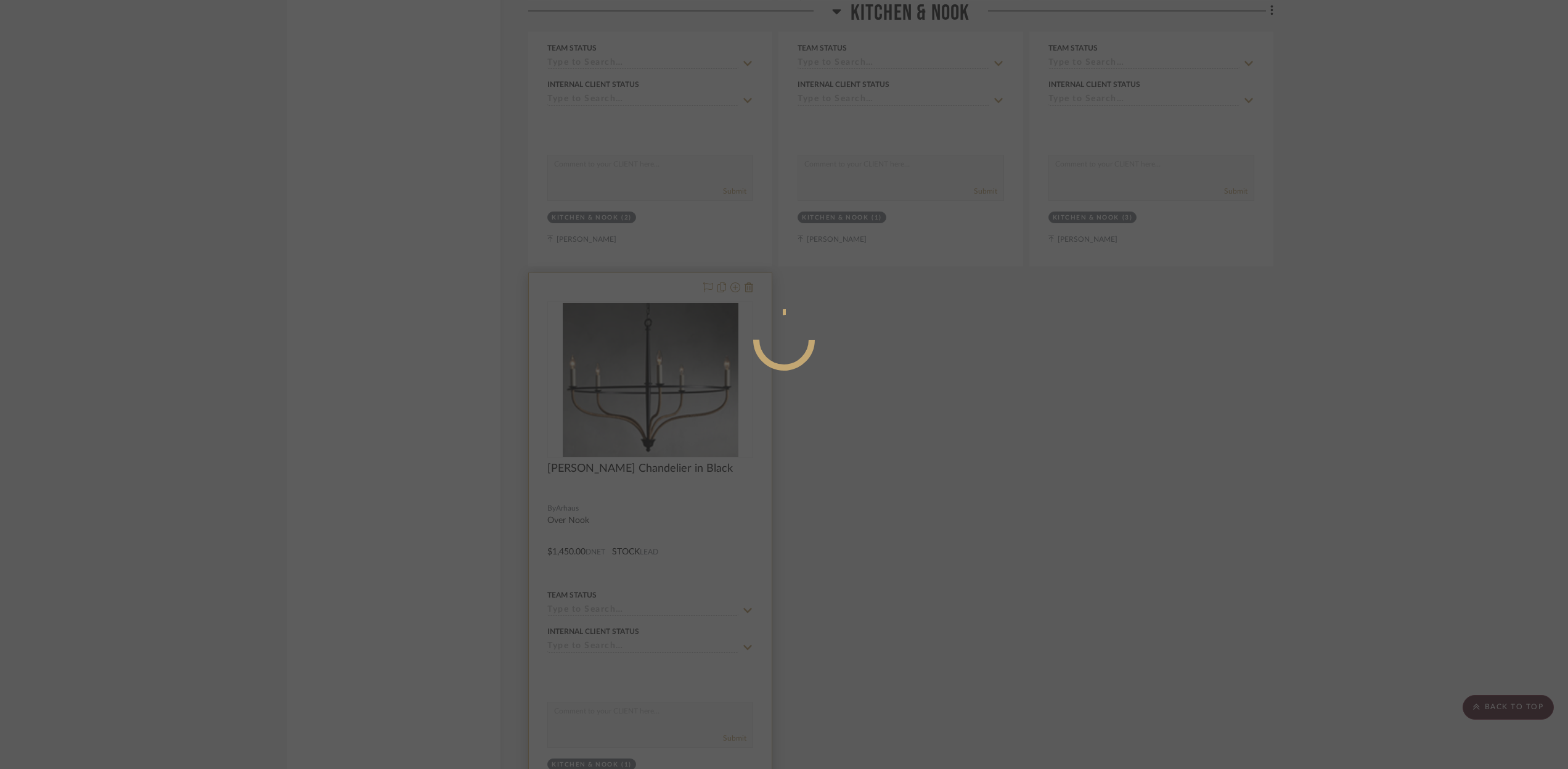
click at [664, 380] on div at bounding box center [784, 384] width 1568 height 769
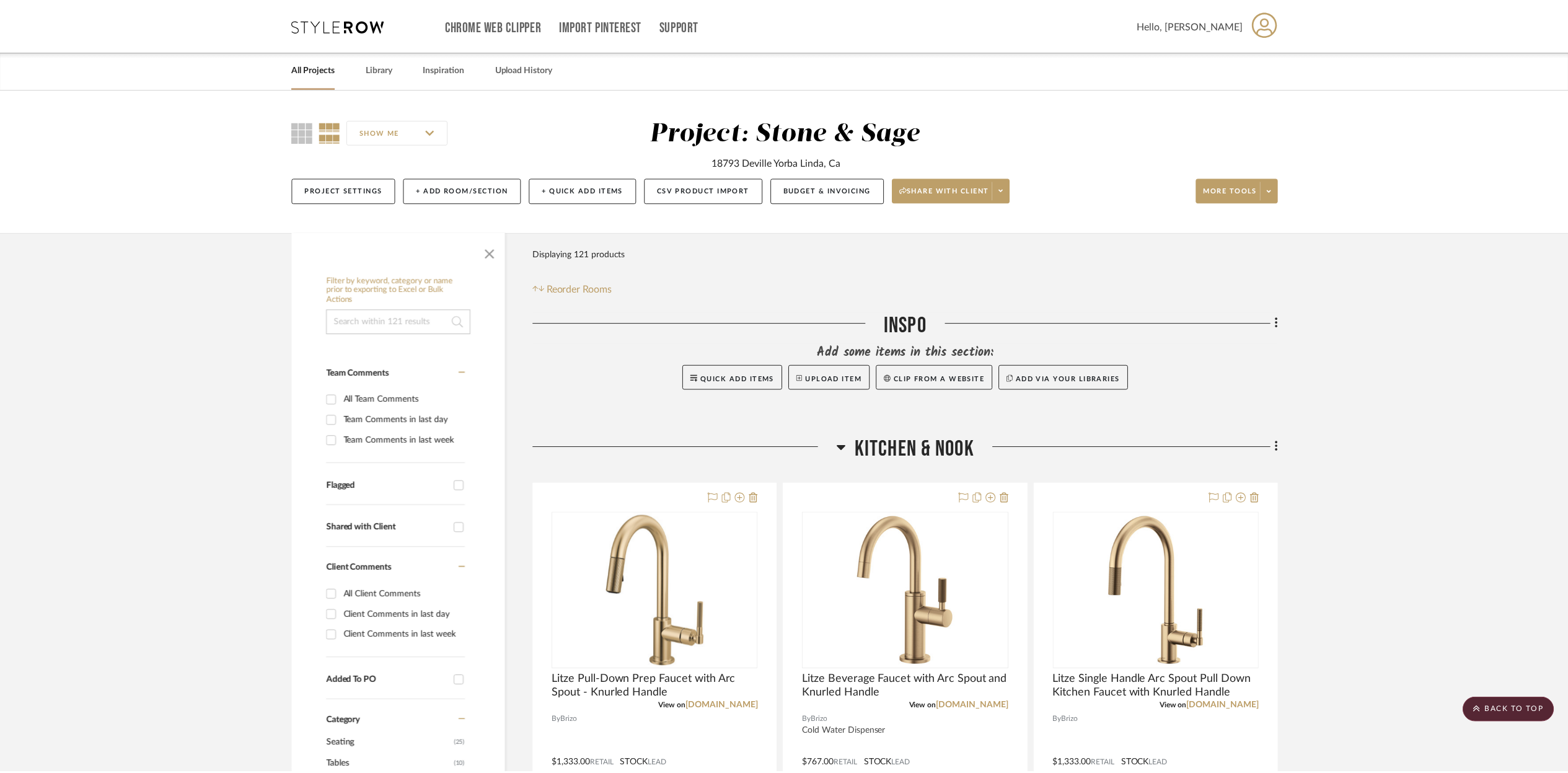
scroll to position [2409, 0]
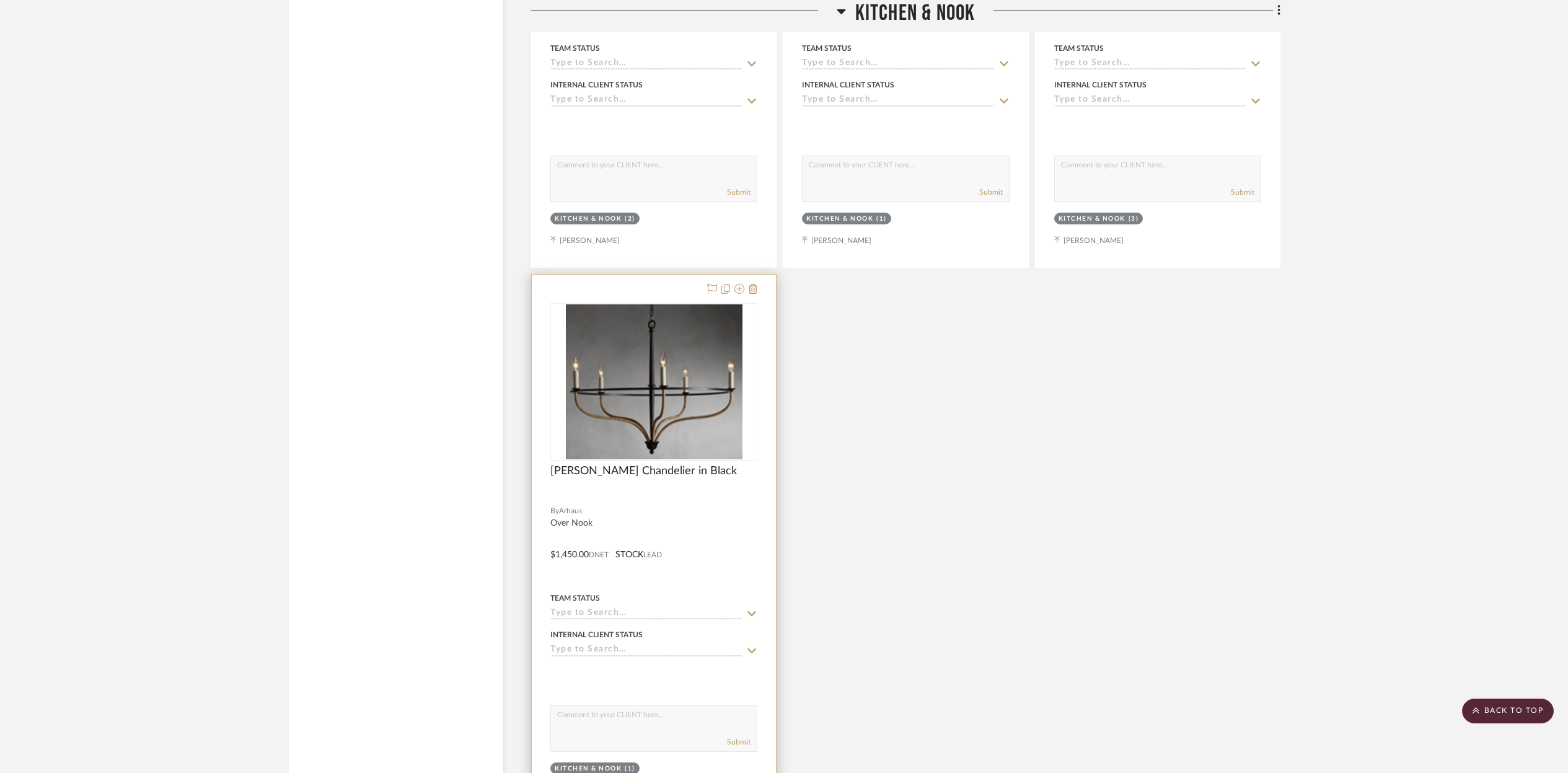
click at [613, 343] on img "0" at bounding box center [654, 382] width 177 height 155
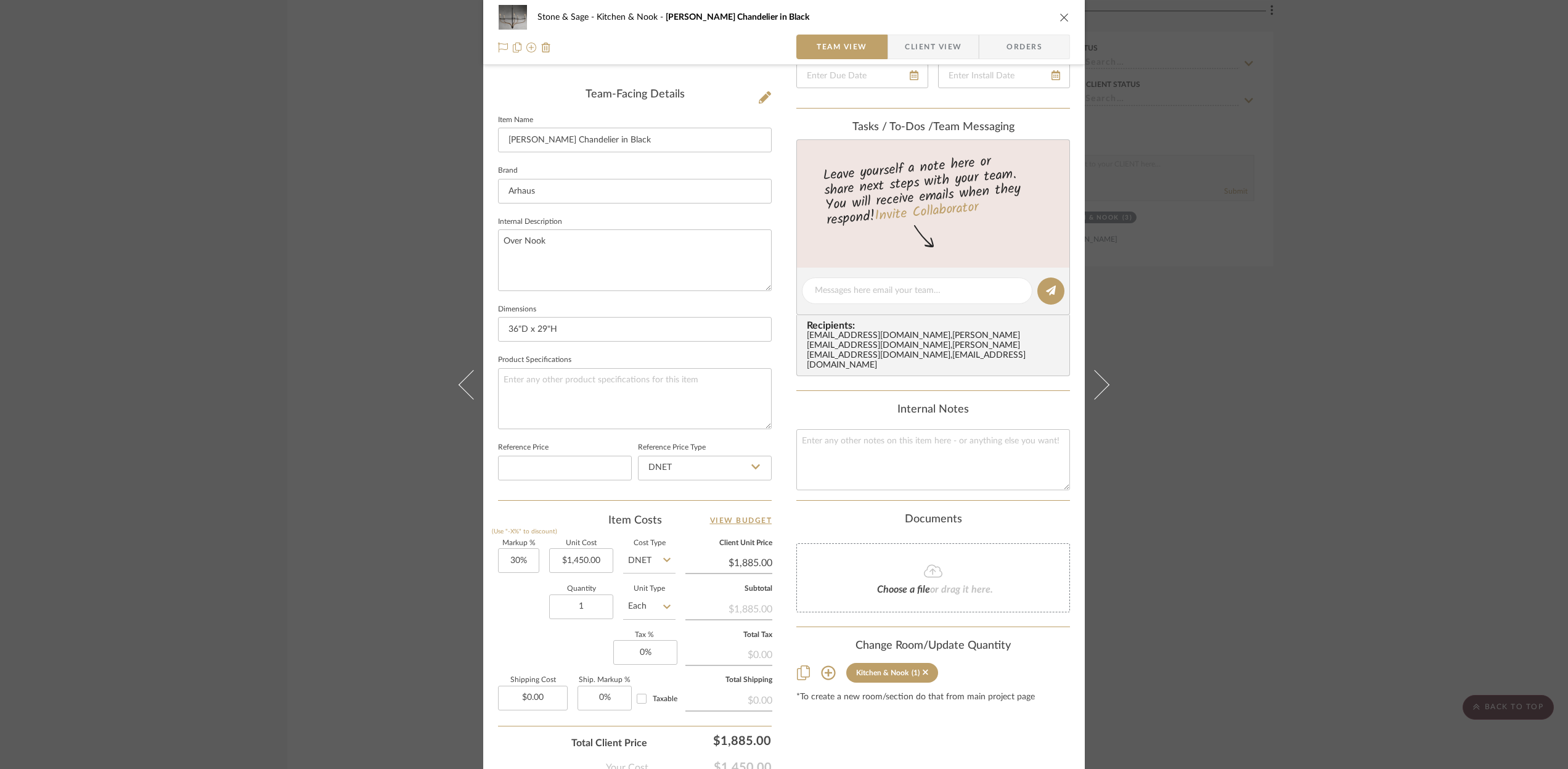
scroll to position [375, 0]
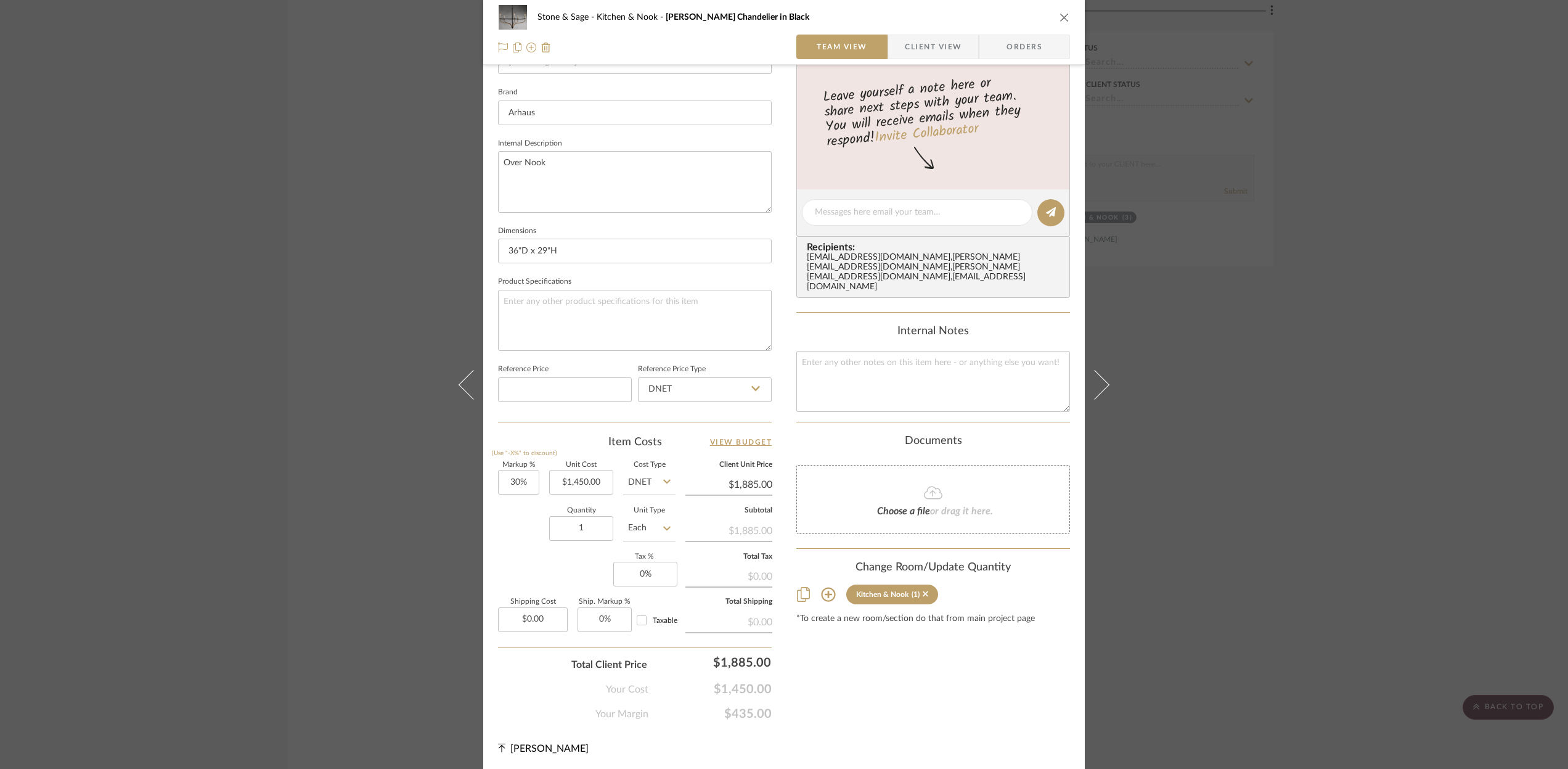
click at [1059, 18] on icon "close" at bounding box center [1064, 17] width 10 height 10
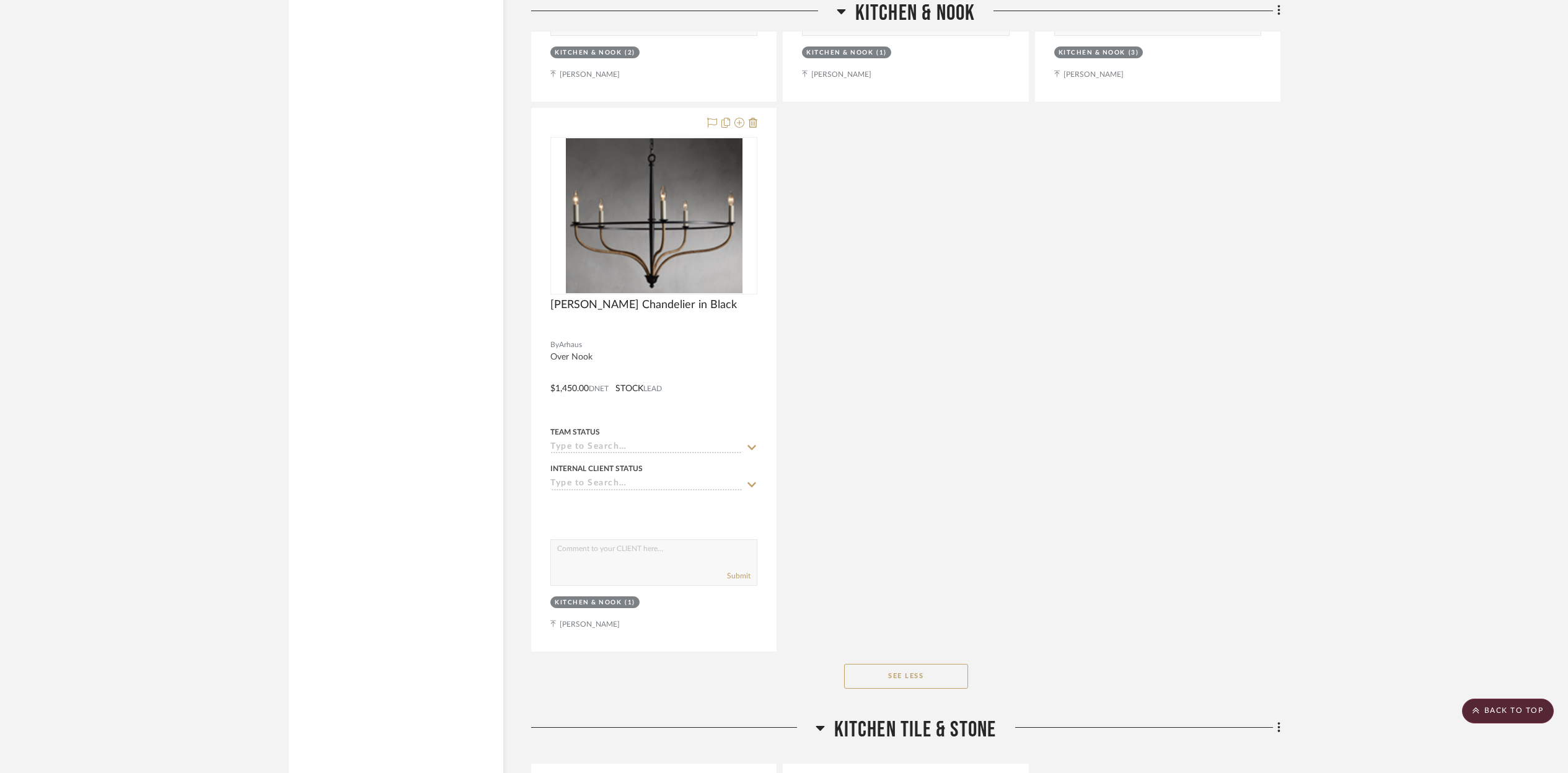
scroll to position [2576, 0]
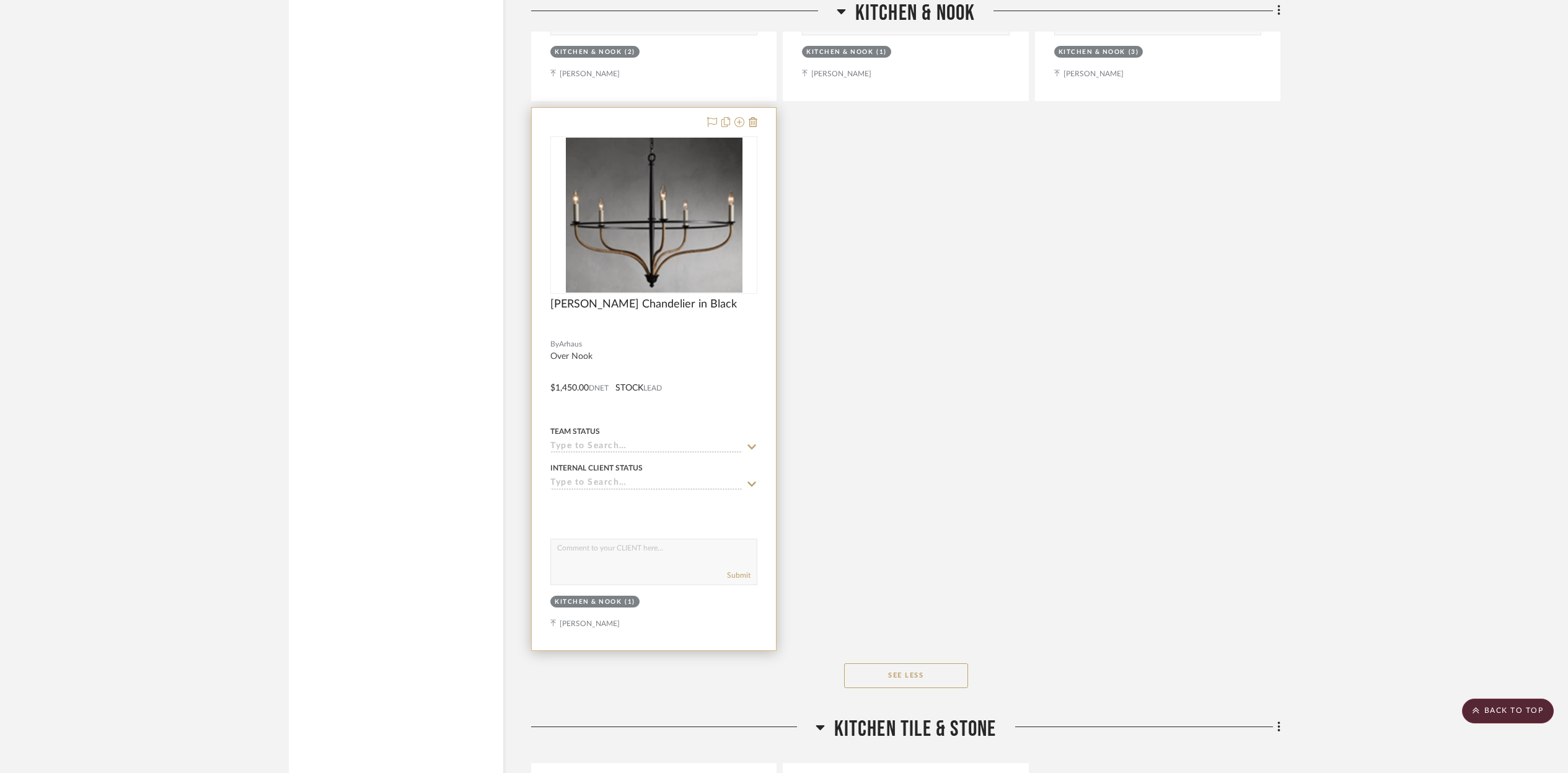
click at [707, 360] on div at bounding box center [654, 379] width 244 height 543
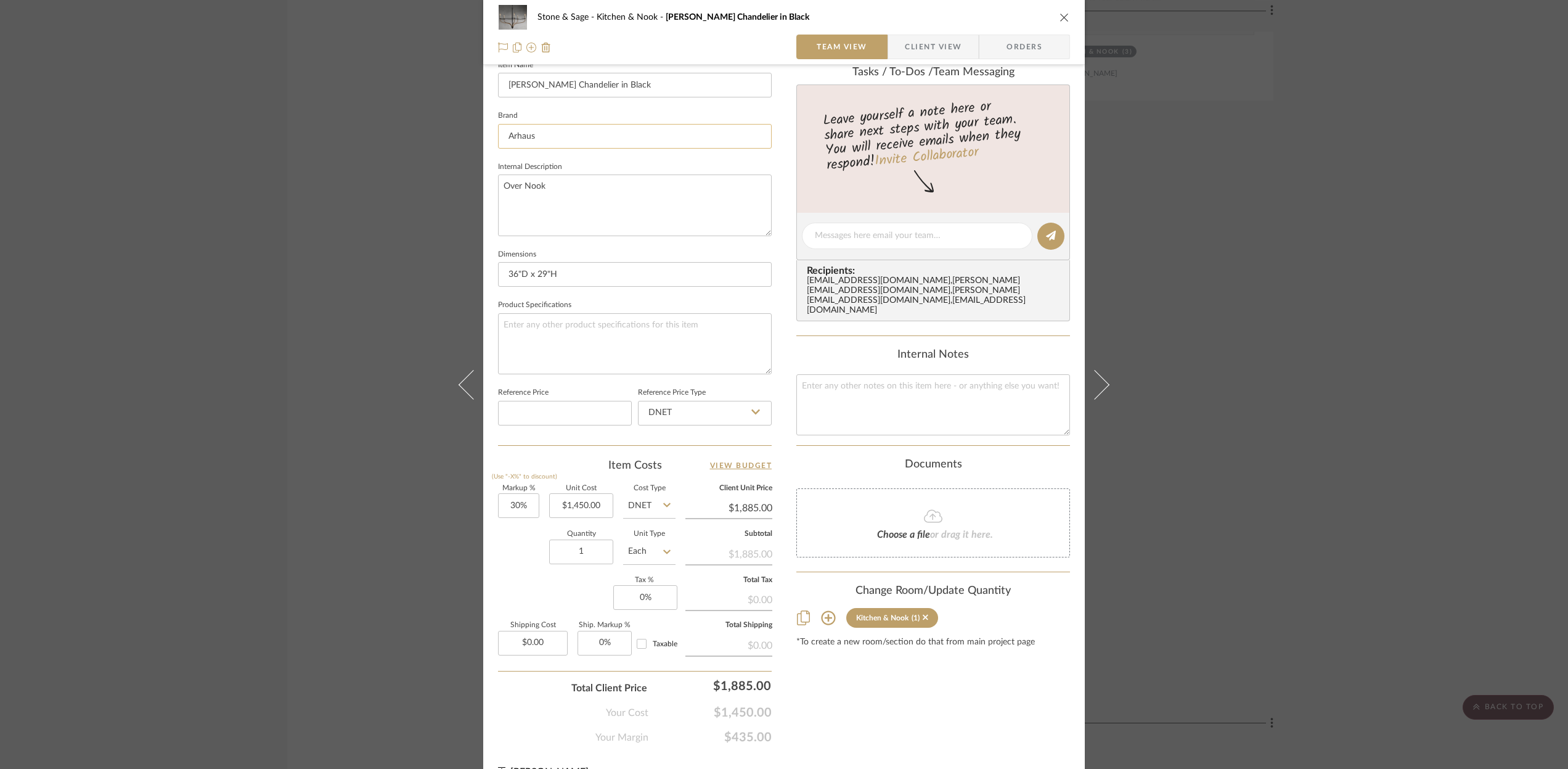
scroll to position [355, 0]
drag, startPoint x: 603, startPoint y: 503, endPoint x: 550, endPoint y: 503, distance: 53.0
click at [550, 503] on input "1450.00" at bounding box center [581, 503] width 64 height 25
drag, startPoint x: 577, startPoint y: 503, endPoint x: 556, endPoint y: 501, distance: 21.1
click at [556, 501] on input "1450.00" at bounding box center [581, 503] width 64 height 25
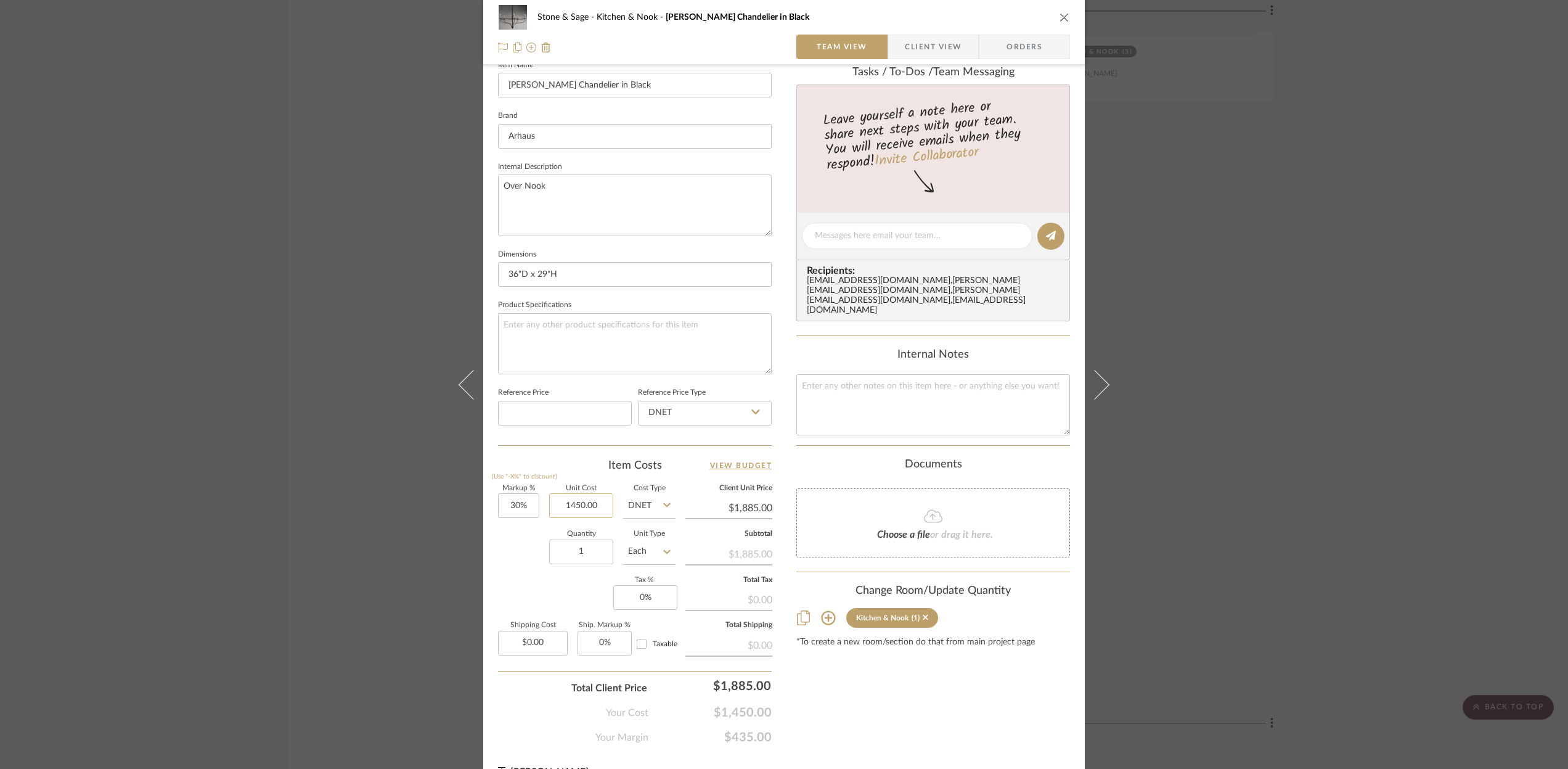
drag, startPoint x: 561, startPoint y: 500, endPoint x: 602, endPoint y: 501, distance: 41.0
click at [602, 501] on input "1450.00" at bounding box center [581, 506] width 64 height 25
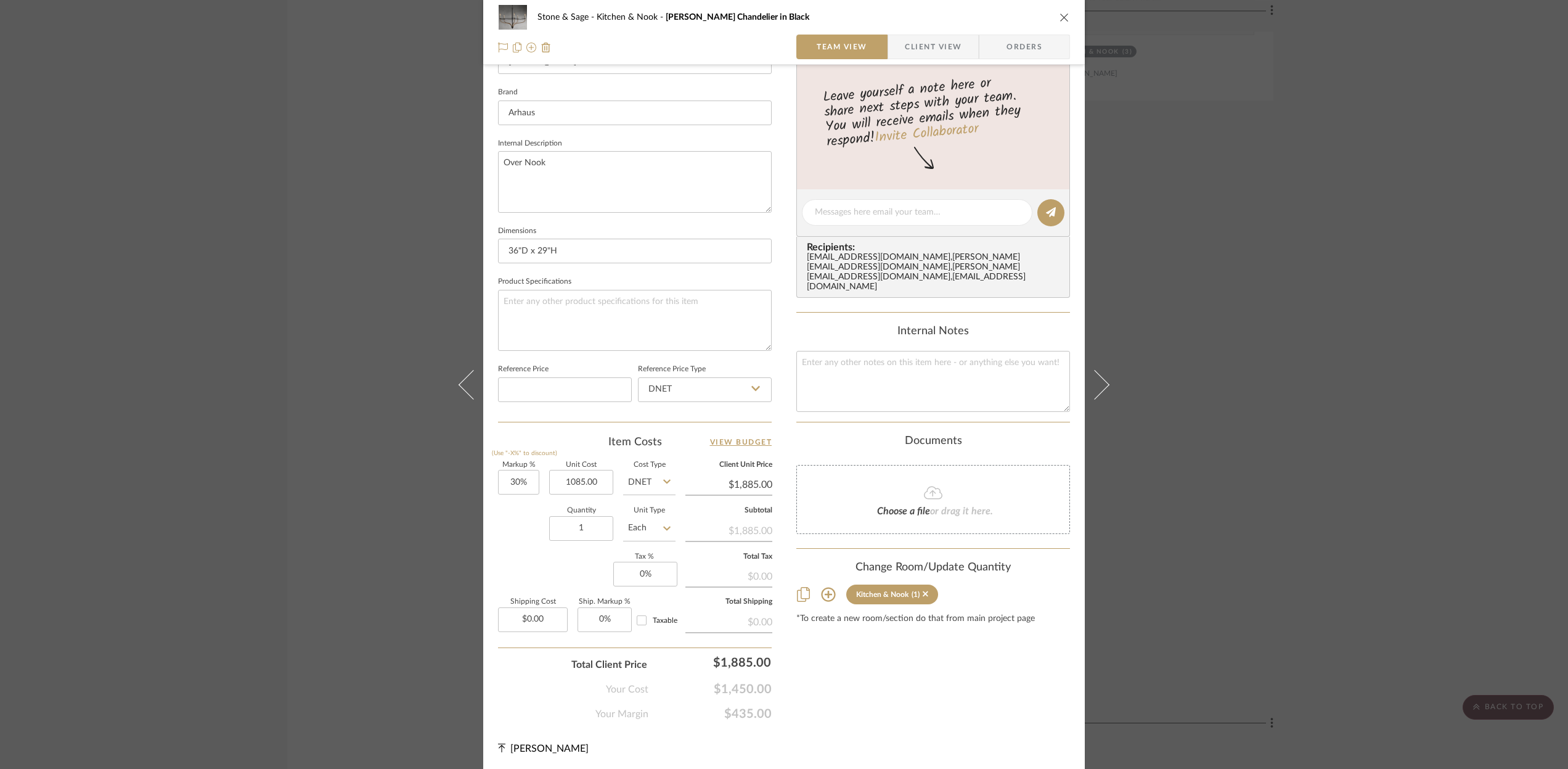
type input "$1,085.00"
click at [777, 263] on div "Stone & Sage Kitchen & Nook [PERSON_NAME] Chandelier in Black Team View Client …" at bounding box center [784, 202] width 602 height 1136
type input "$1,410.50"
click at [1059, 21] on icon "close" at bounding box center [1064, 17] width 10 height 10
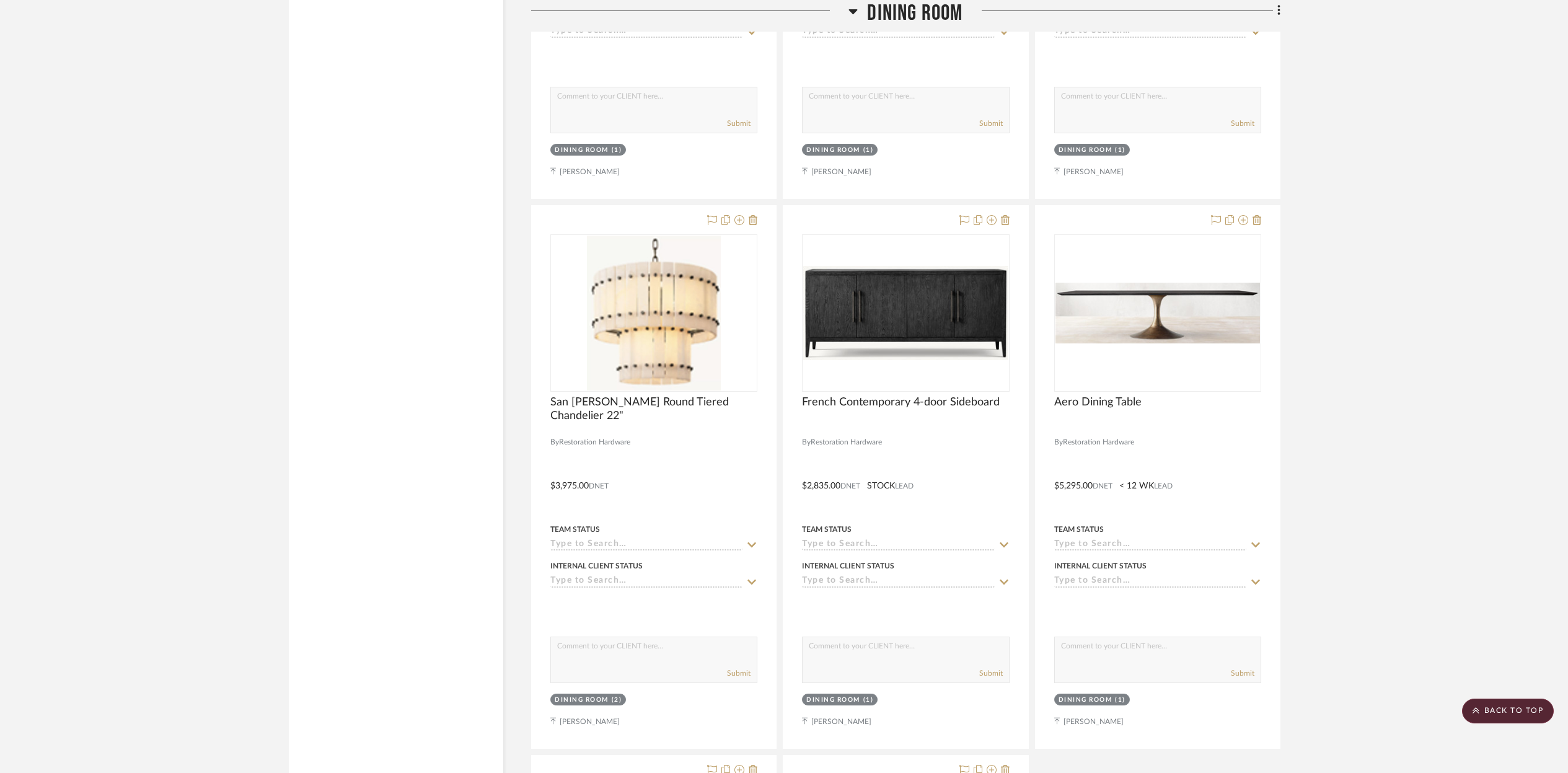
scroll to position [7211, 0]
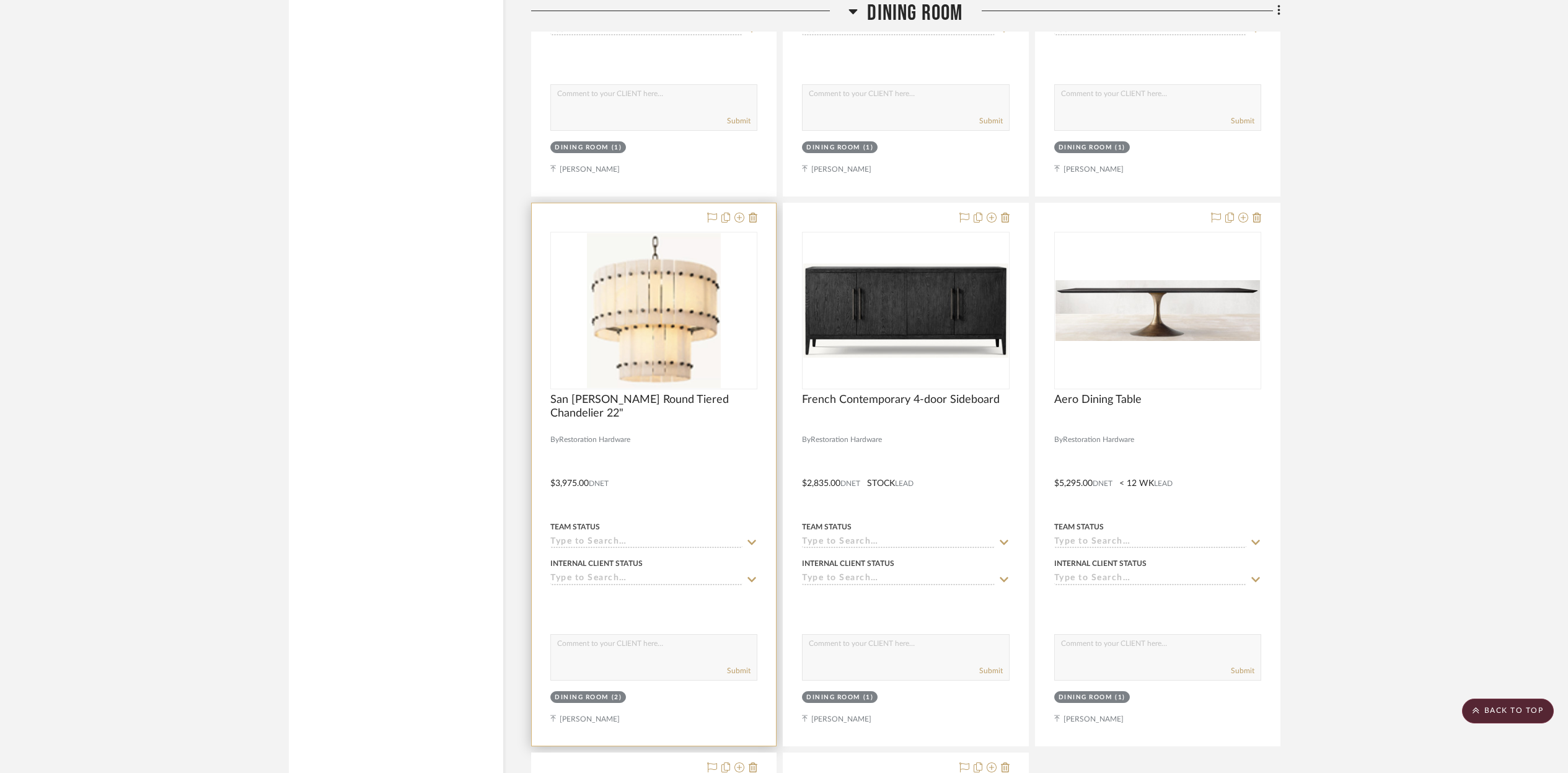
click at [684, 434] on div at bounding box center [654, 475] width 244 height 543
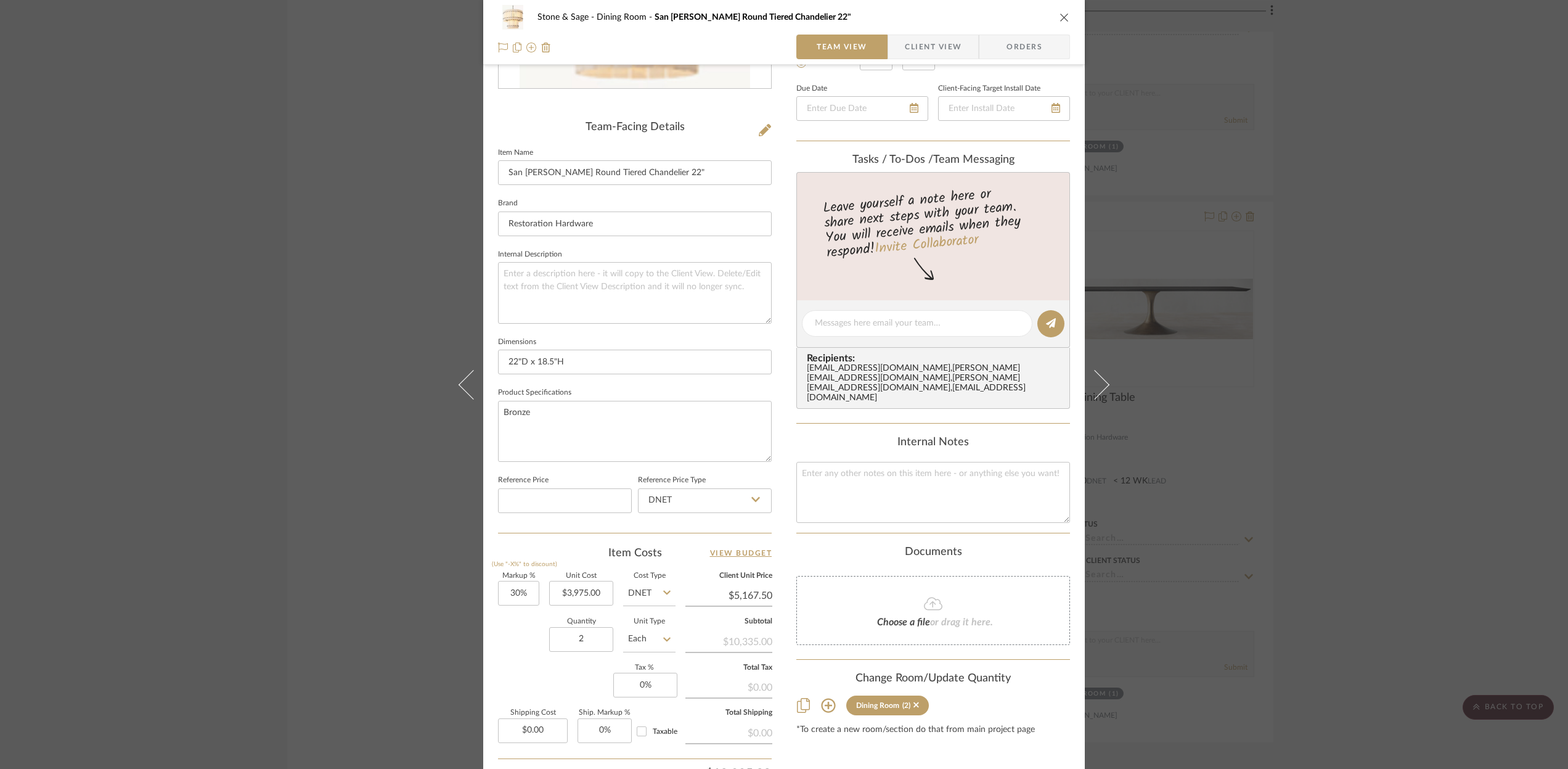
scroll to position [375, 0]
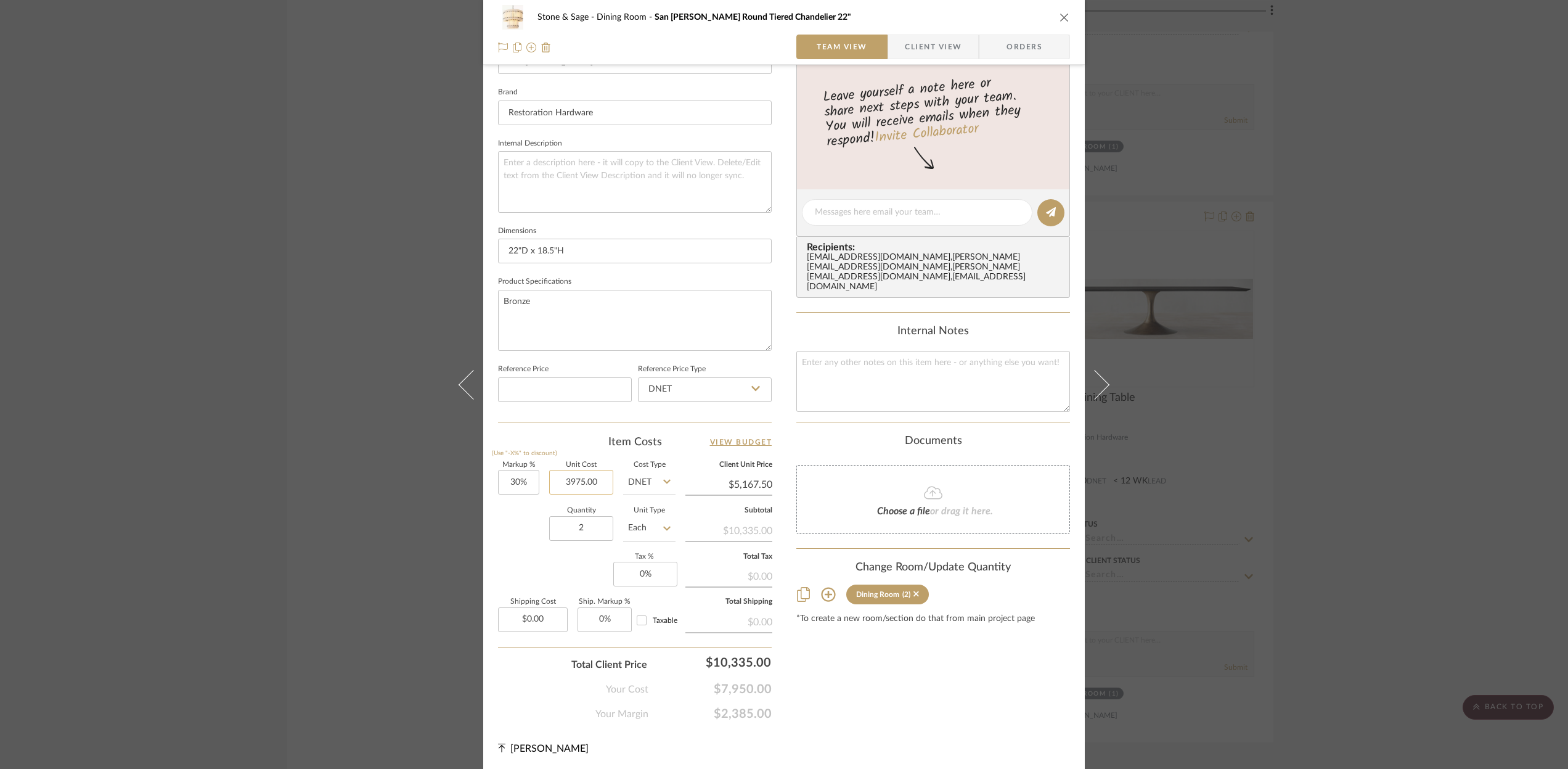
click at [599, 483] on input "3975.00" at bounding box center [581, 482] width 64 height 25
type input "$2,985.00"
type input "0.00"
click at [547, 618] on input "0.00" at bounding box center [533, 620] width 70 height 25
type input "$3,880.50"
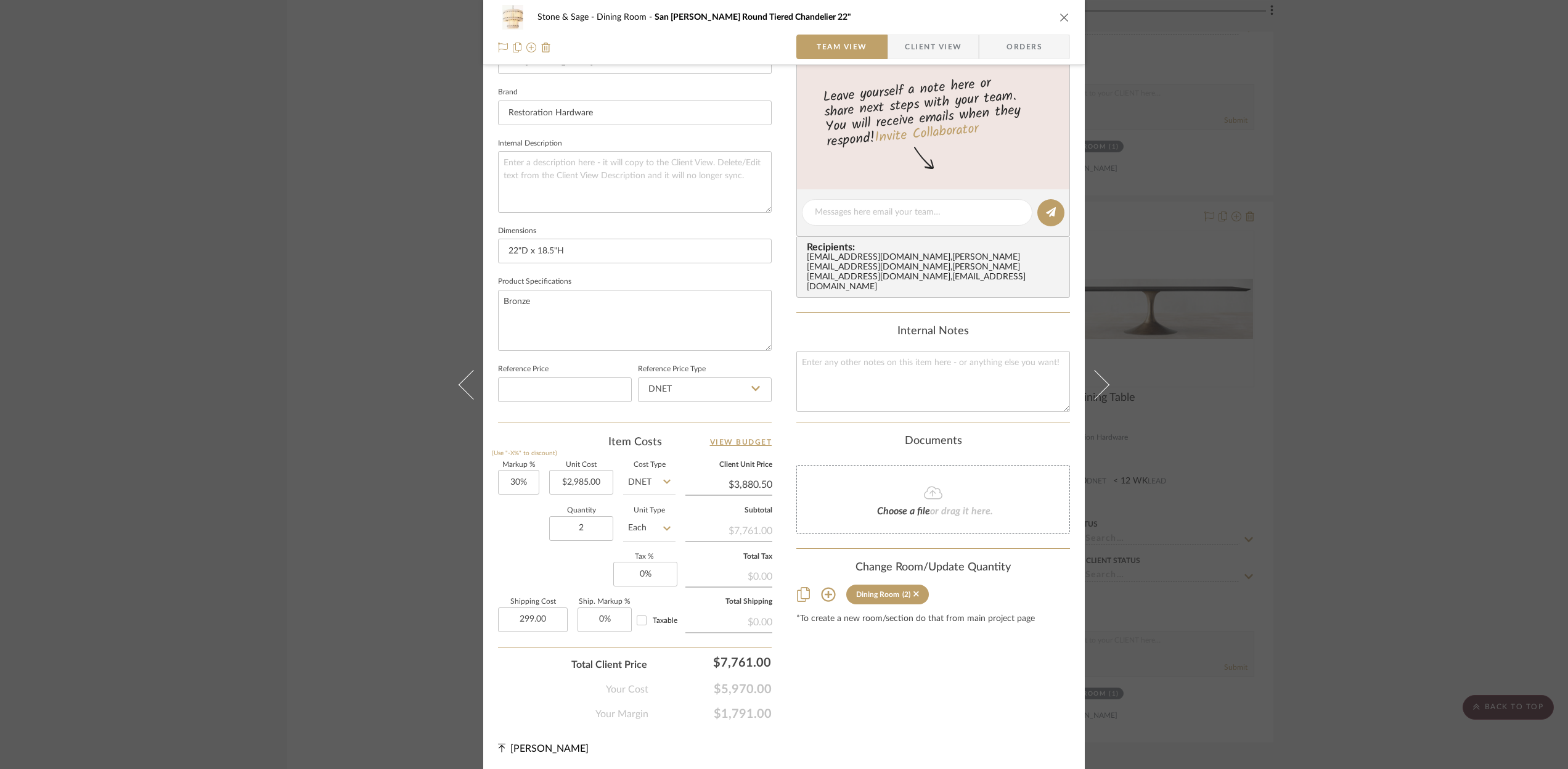
type input "$299.00"
click at [779, 348] on div "Stone & Sage Dining Room San Marco Alabaster Round Tiered Chandelier 22" Team V…" at bounding box center [784, 202] width 602 height 1136
click at [1059, 16] on icon "close" at bounding box center [1064, 17] width 10 height 10
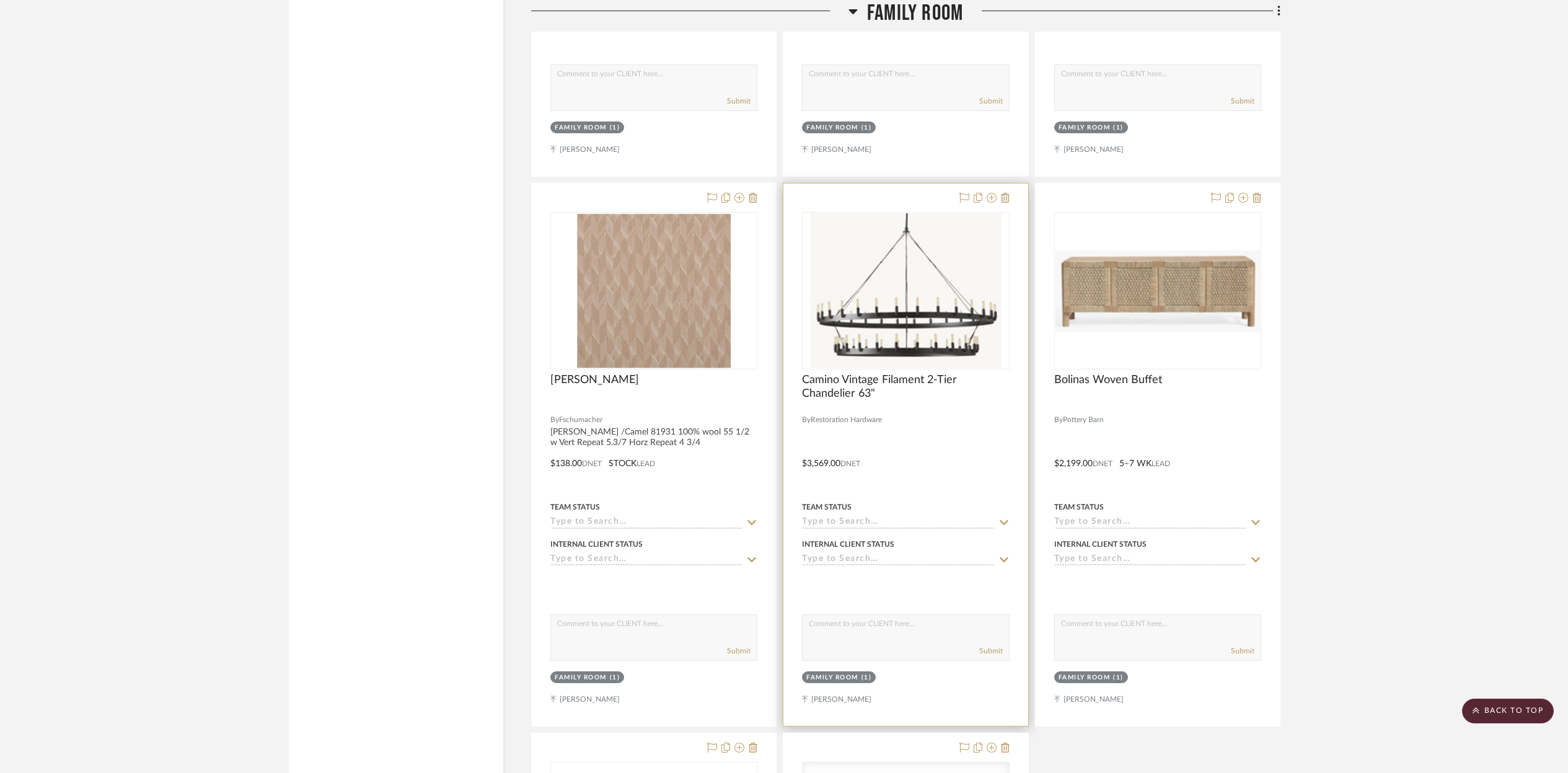
scroll to position [9102, 0]
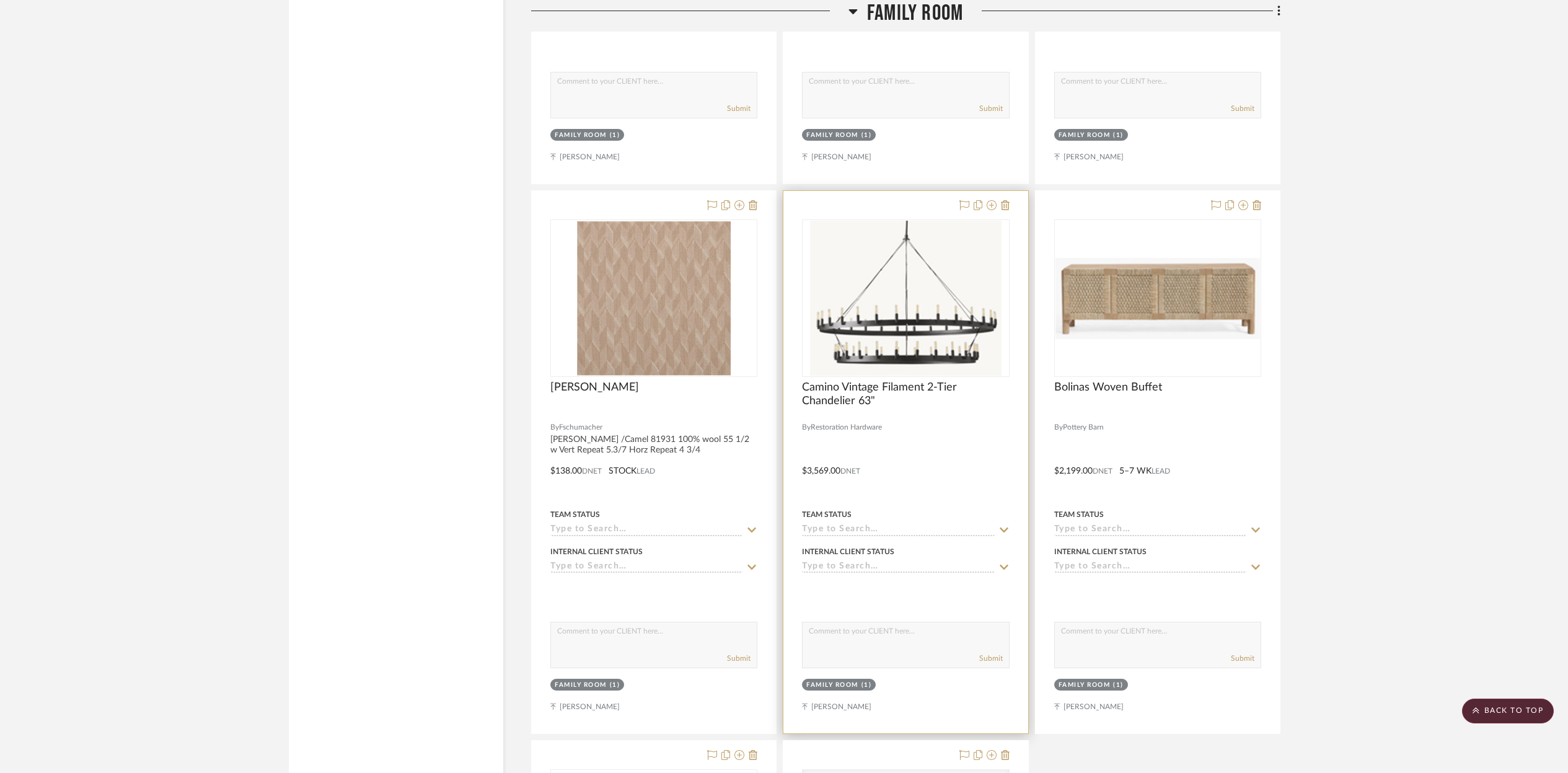
click at [923, 421] on div at bounding box center [905, 462] width 244 height 543
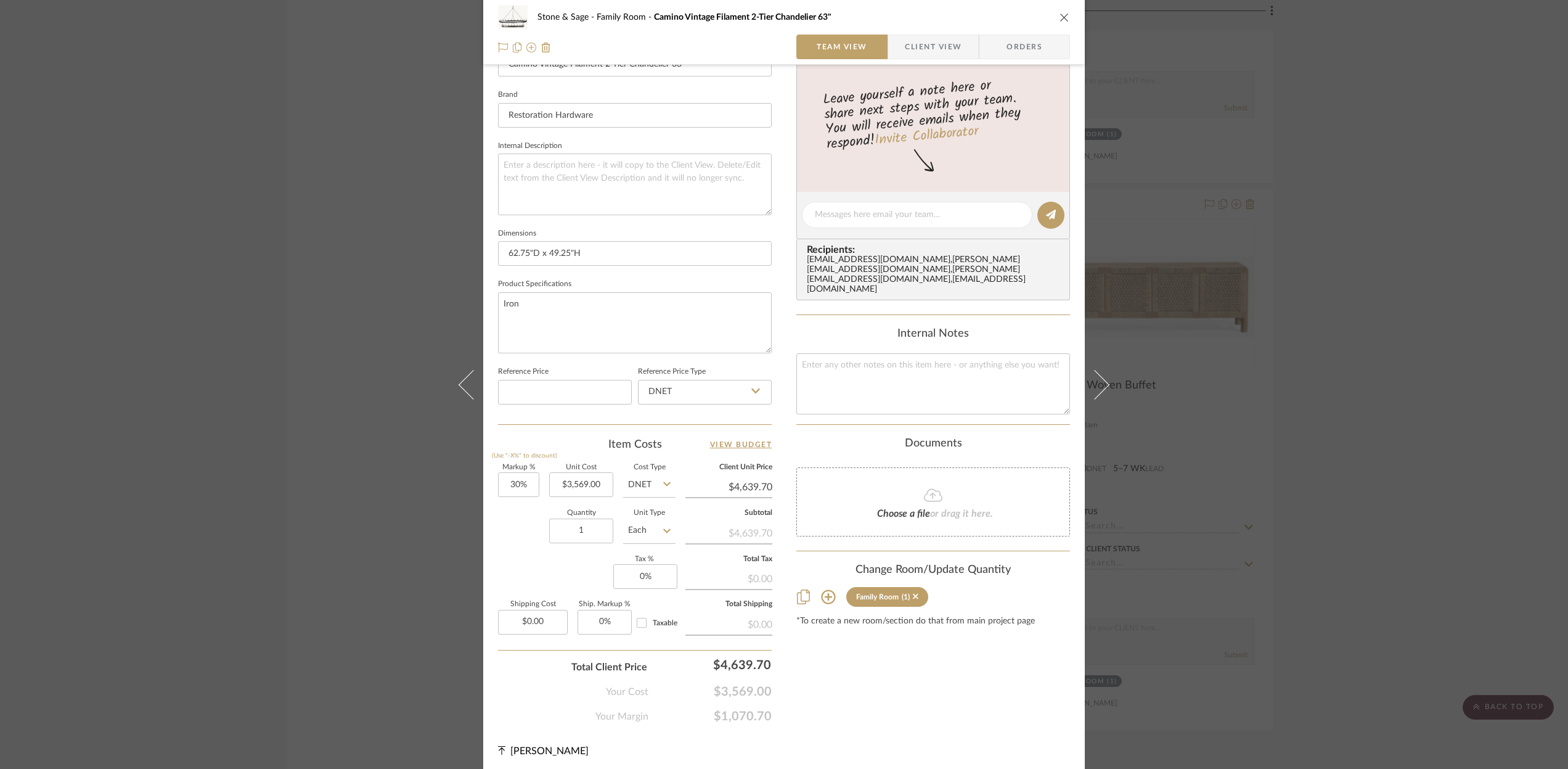
scroll to position [375, 0]
click at [540, 616] on input "0.00" at bounding box center [533, 620] width 70 height 25
type input "$299.00"
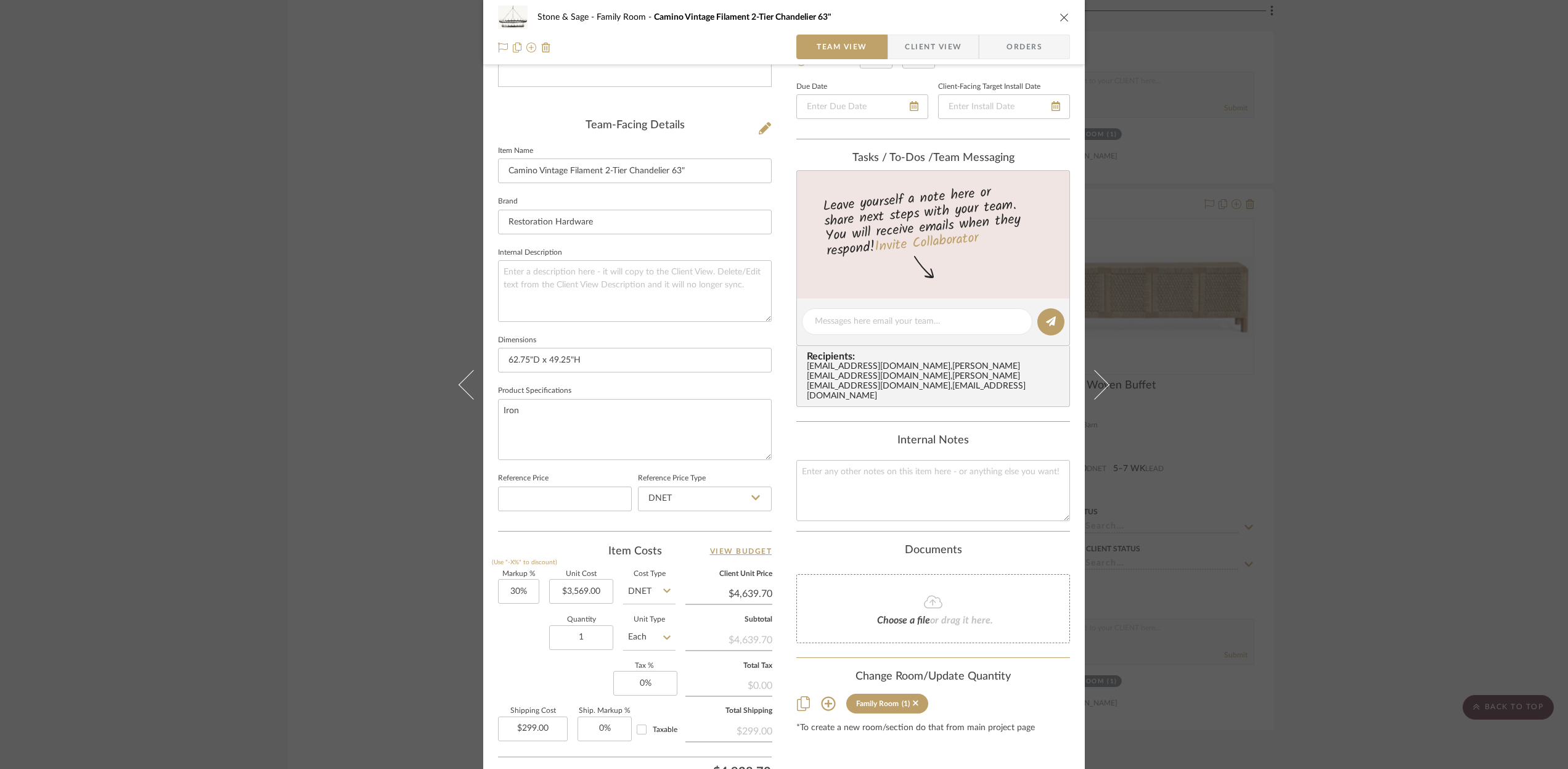
scroll to position [263, 0]
type input "$299.00"
click at [1064, 20] on icon "close" at bounding box center [1064, 17] width 10 height 10
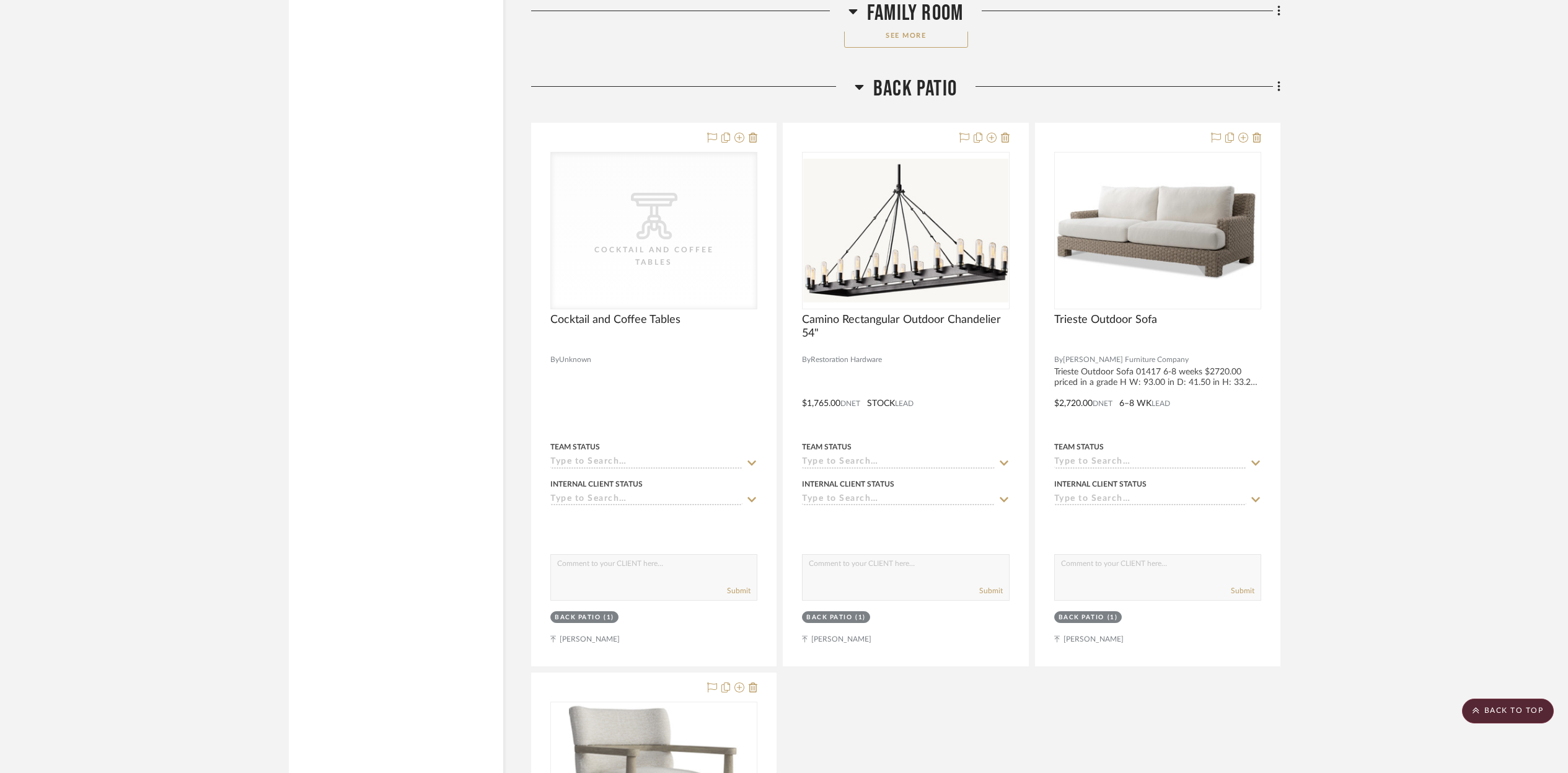
scroll to position [10376, 0]
click at [939, 278] on img "0" at bounding box center [905, 229] width 205 height 144
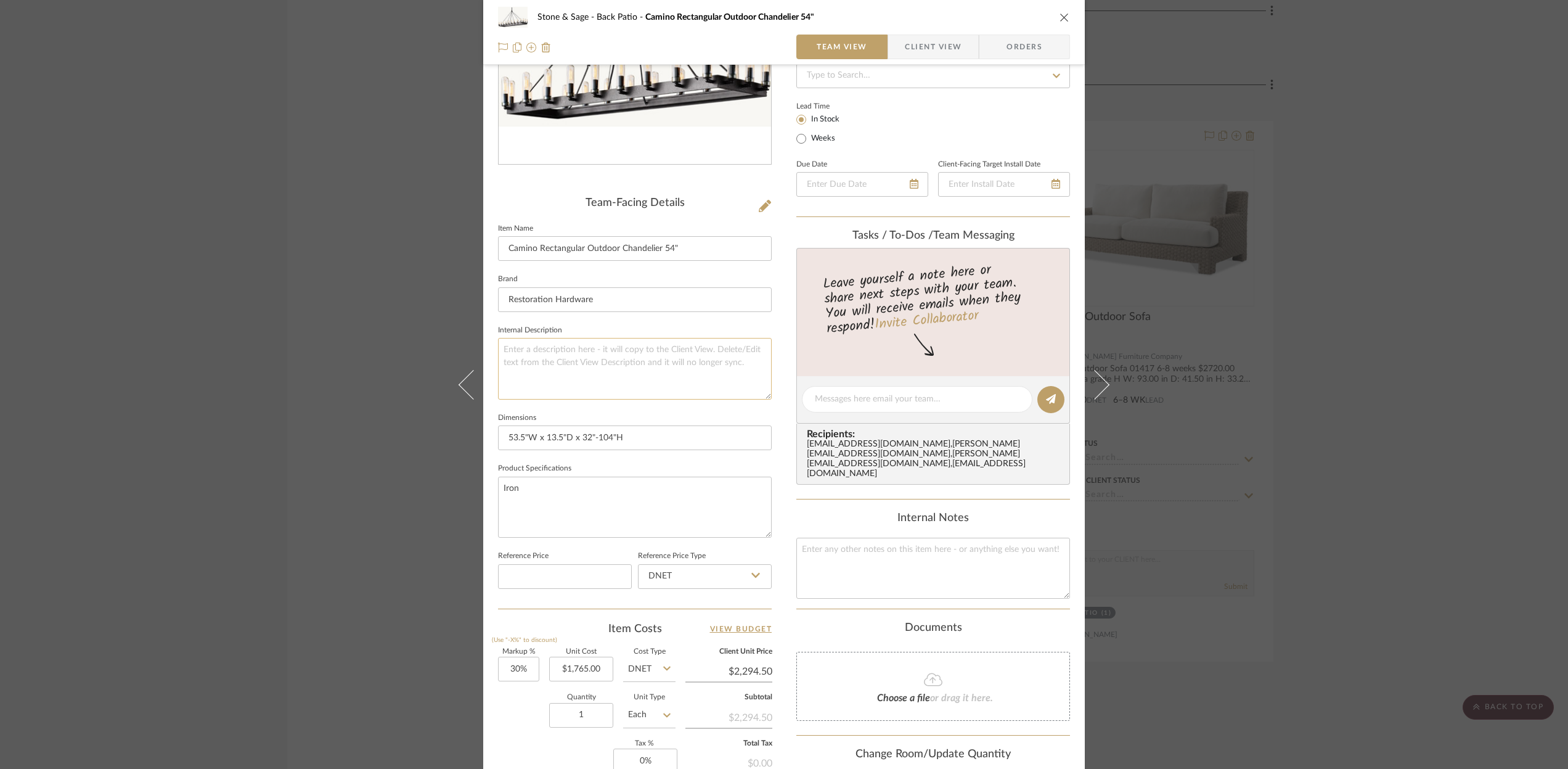
scroll to position [375, 0]
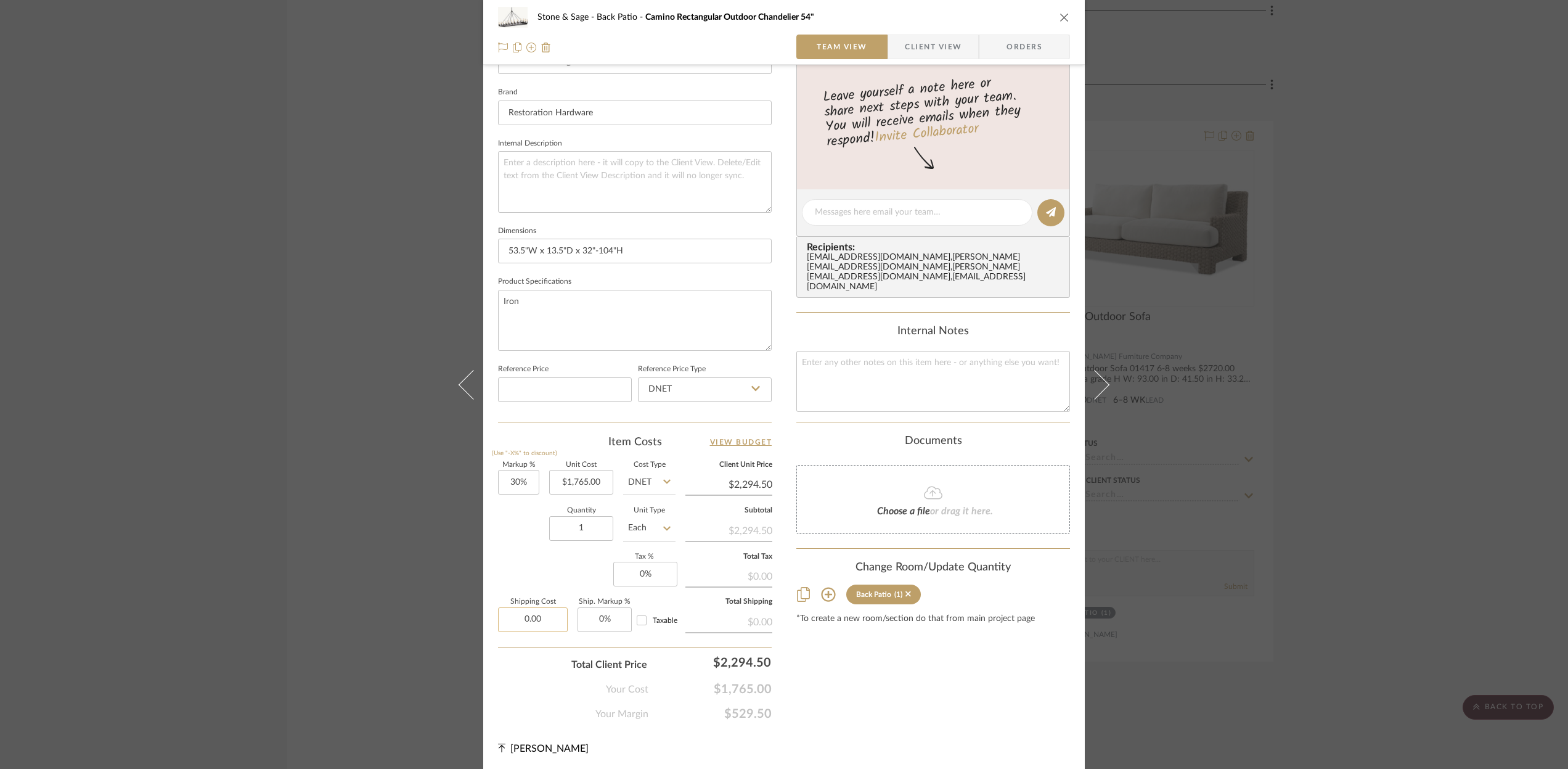
click at [543, 617] on input "0.00" at bounding box center [533, 620] width 70 height 25
type input "$299.00"
click at [815, 435] on div "Documents" at bounding box center [933, 442] width 274 height 14
click at [1060, 12] on icon "close" at bounding box center [1064, 17] width 10 height 10
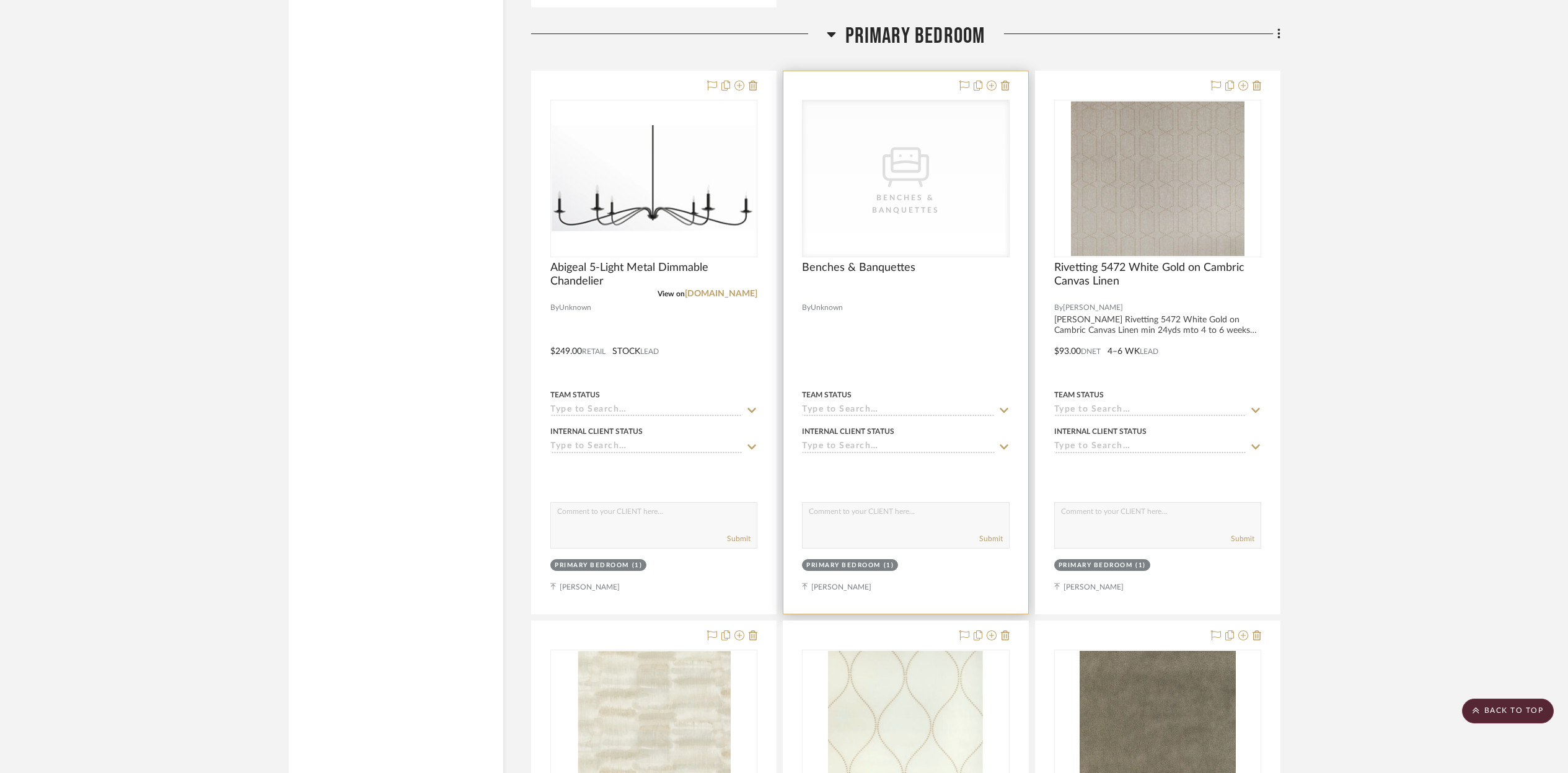
scroll to position [11598, 0]
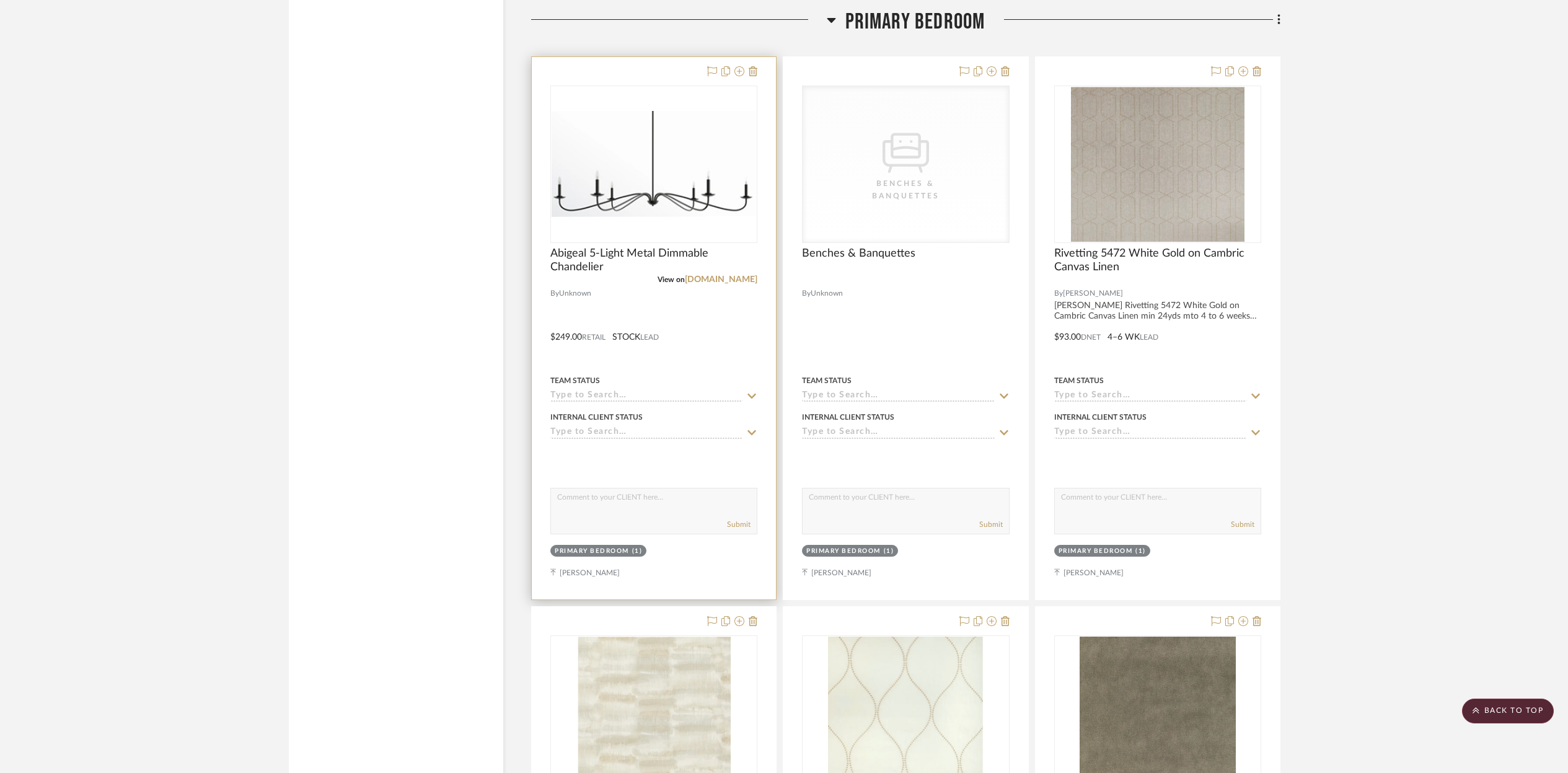
click at [746, 141] on img "0" at bounding box center [654, 164] width 205 height 107
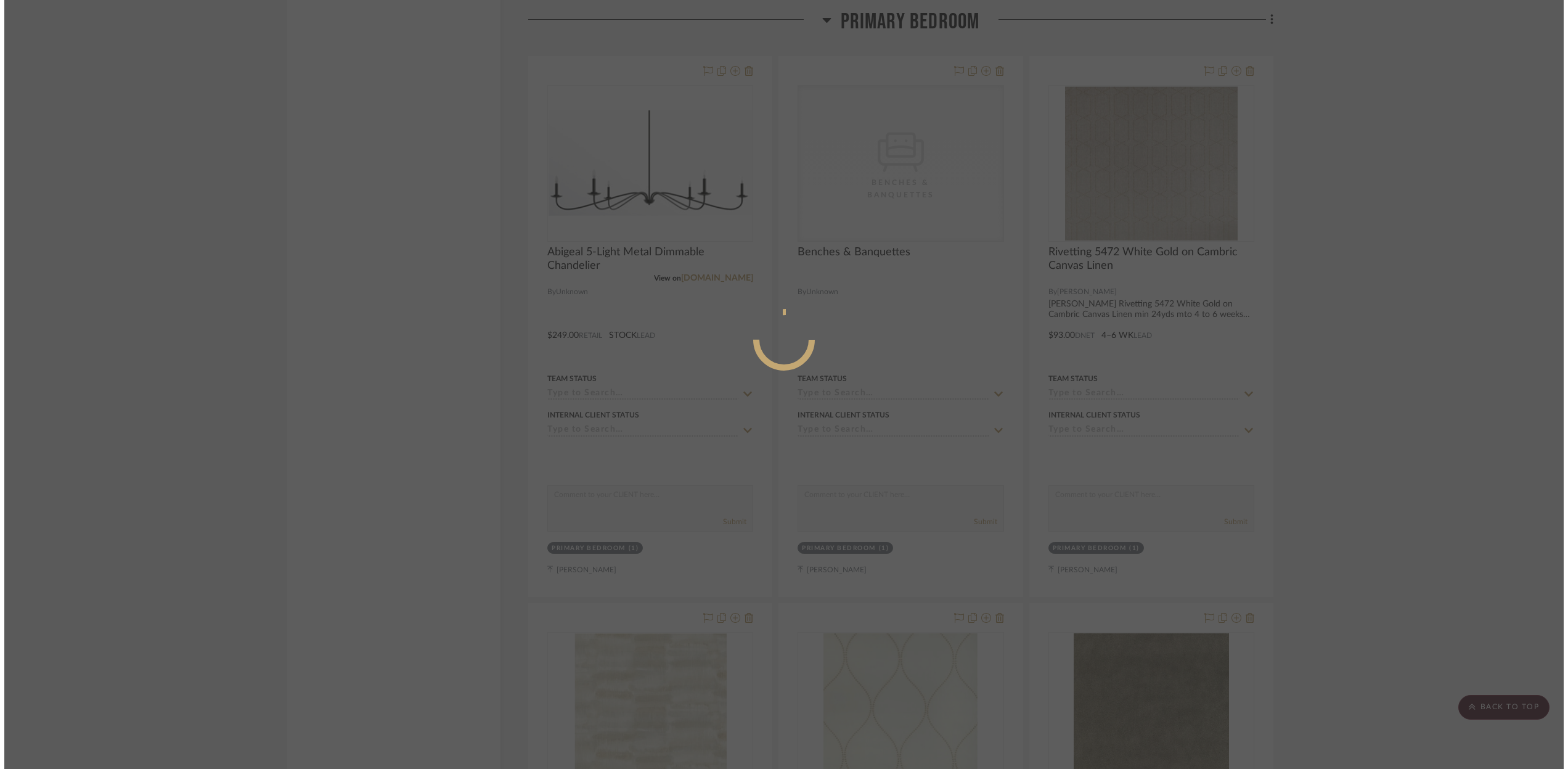
scroll to position [0, 0]
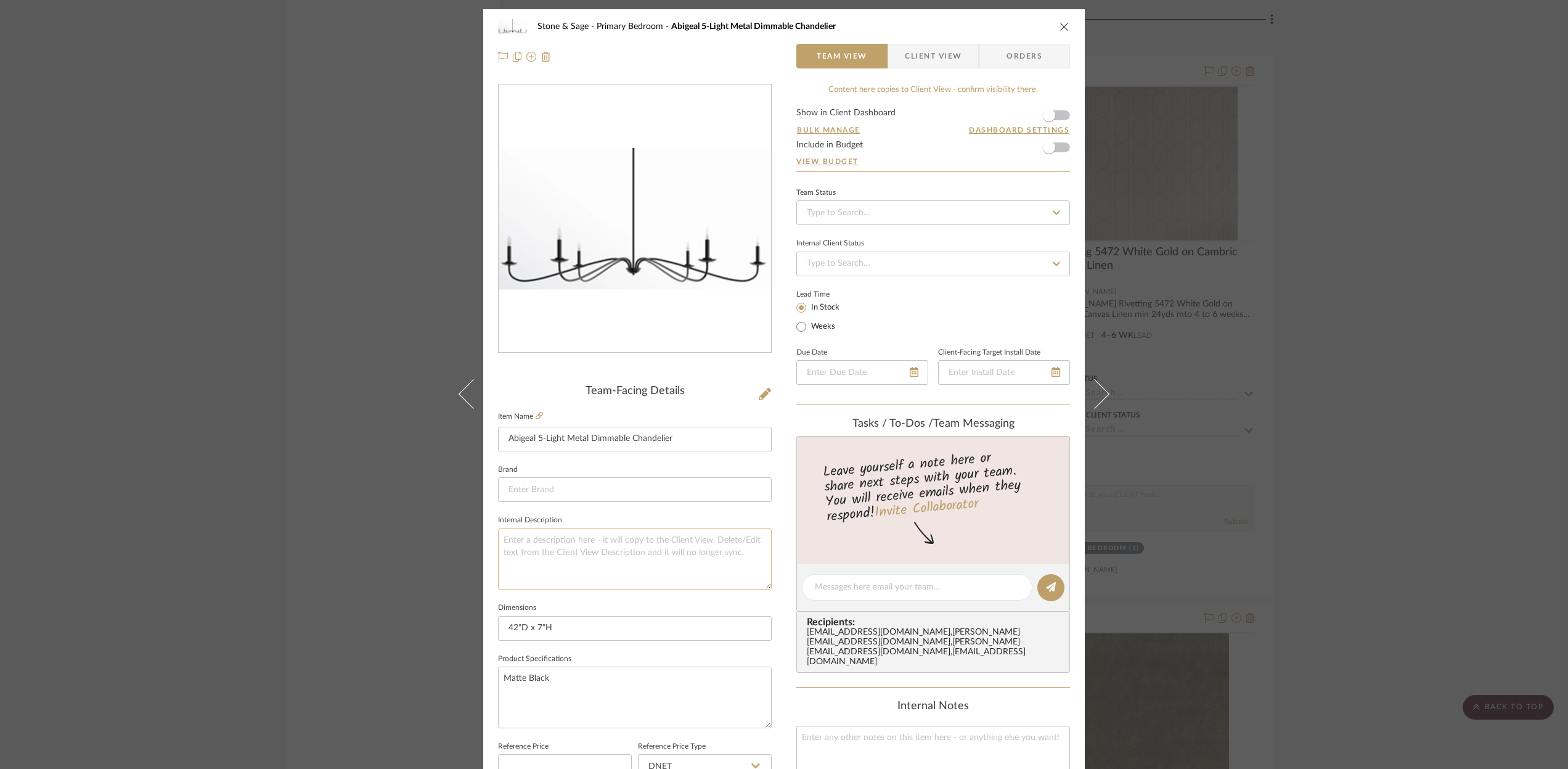
click at [512, 543] on textarea at bounding box center [635, 559] width 274 height 61
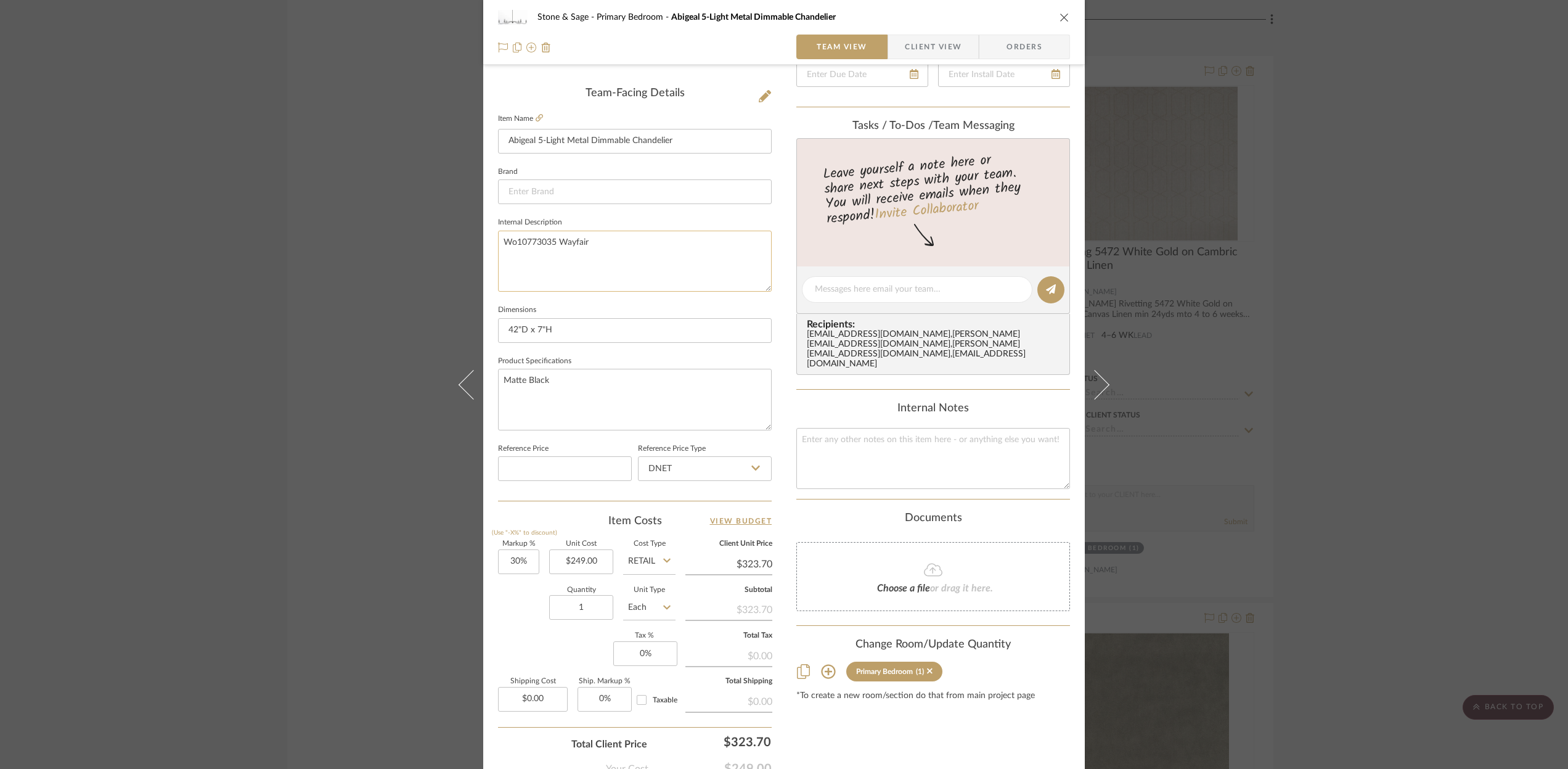
scroll to position [377, 0]
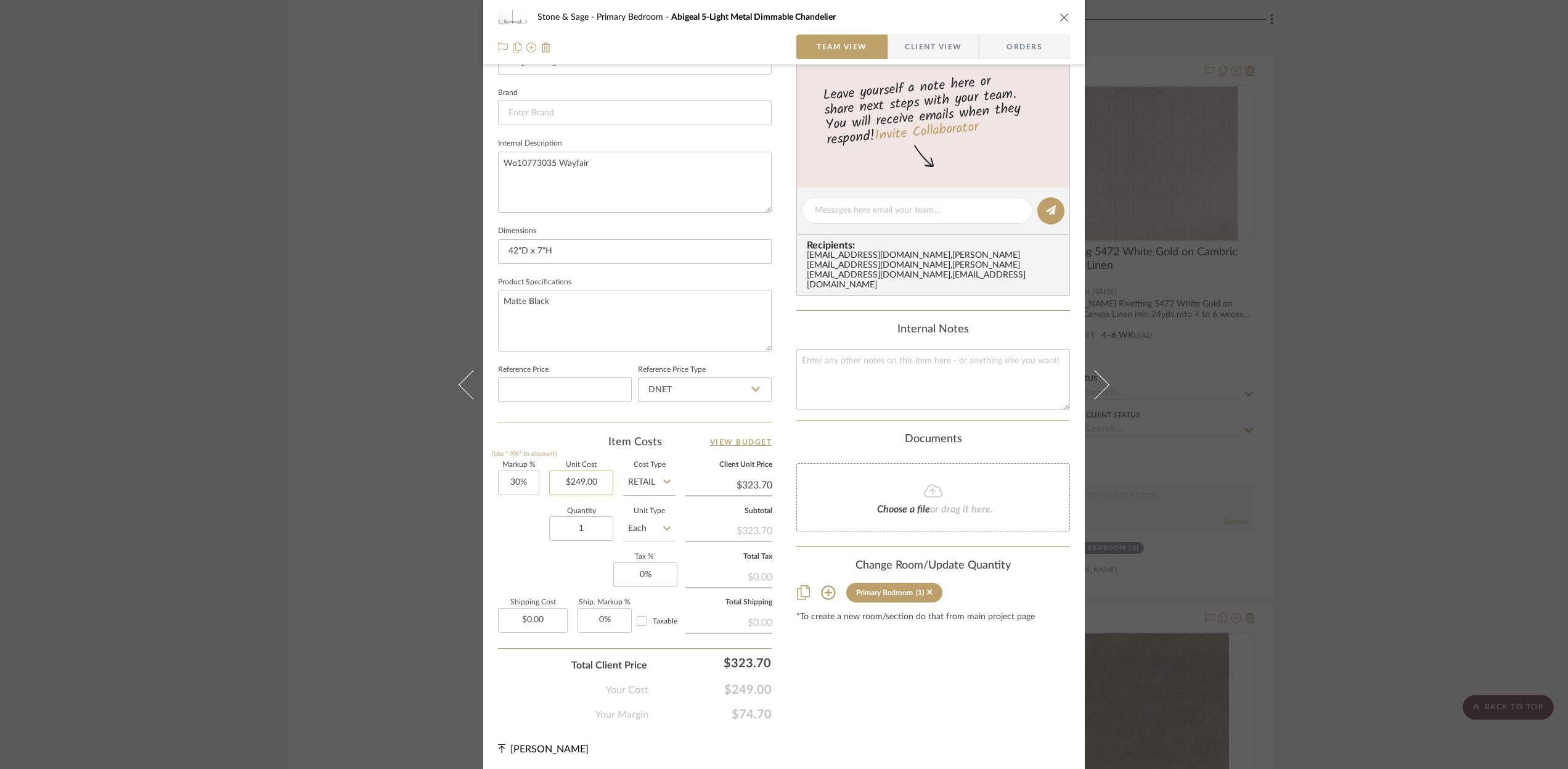
type textarea "Wo10773035 Wayfair"
type input "249.00"
click at [599, 482] on input "249.00" at bounding box center [581, 483] width 64 height 25
type input "$284.14"
click at [823, 433] on div "Documents Choose a file or drag it here." at bounding box center [933, 483] width 274 height 100
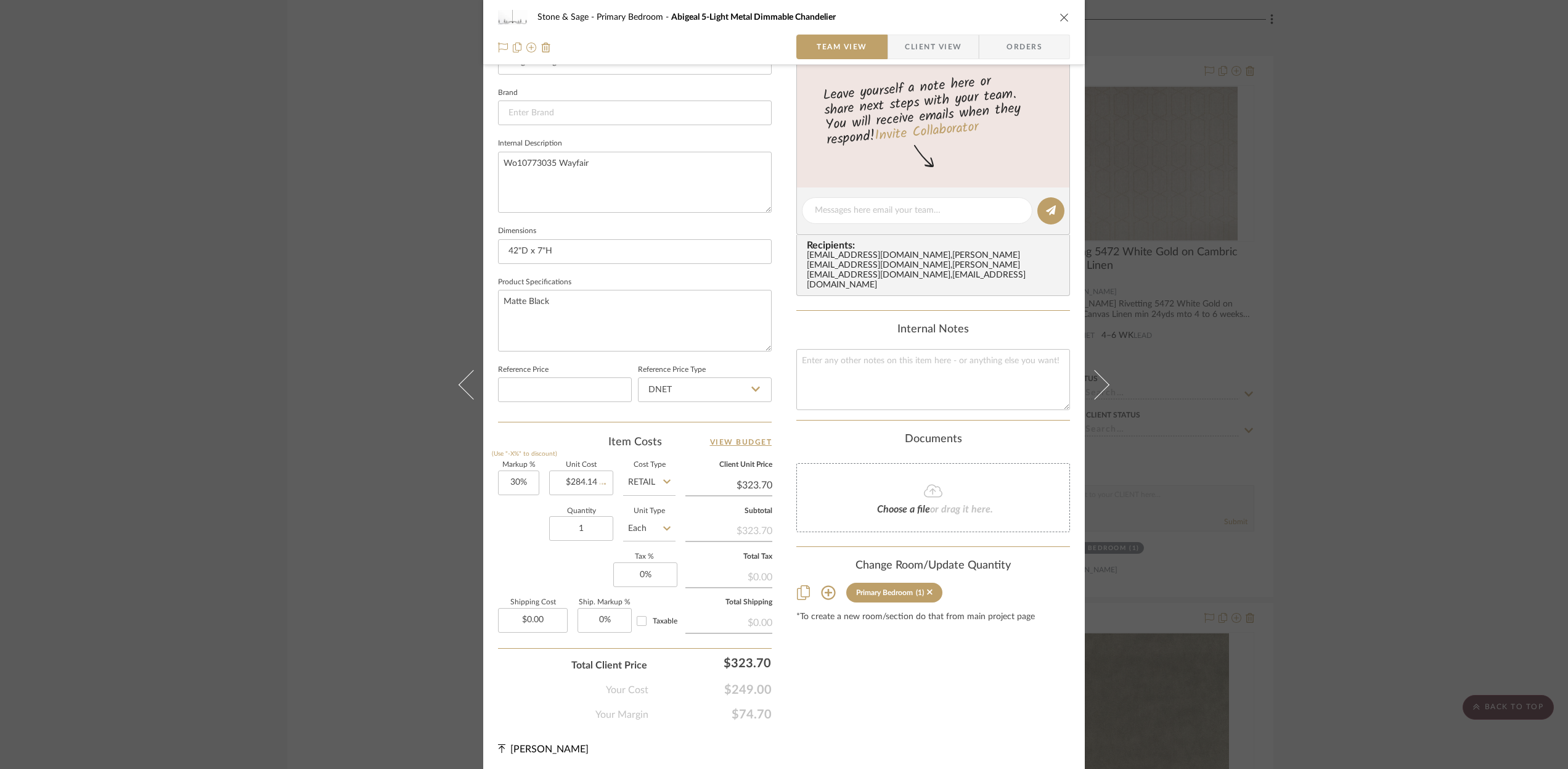
type input "$369.38"
click at [1059, 17] on icon "close" at bounding box center [1064, 17] width 10 height 10
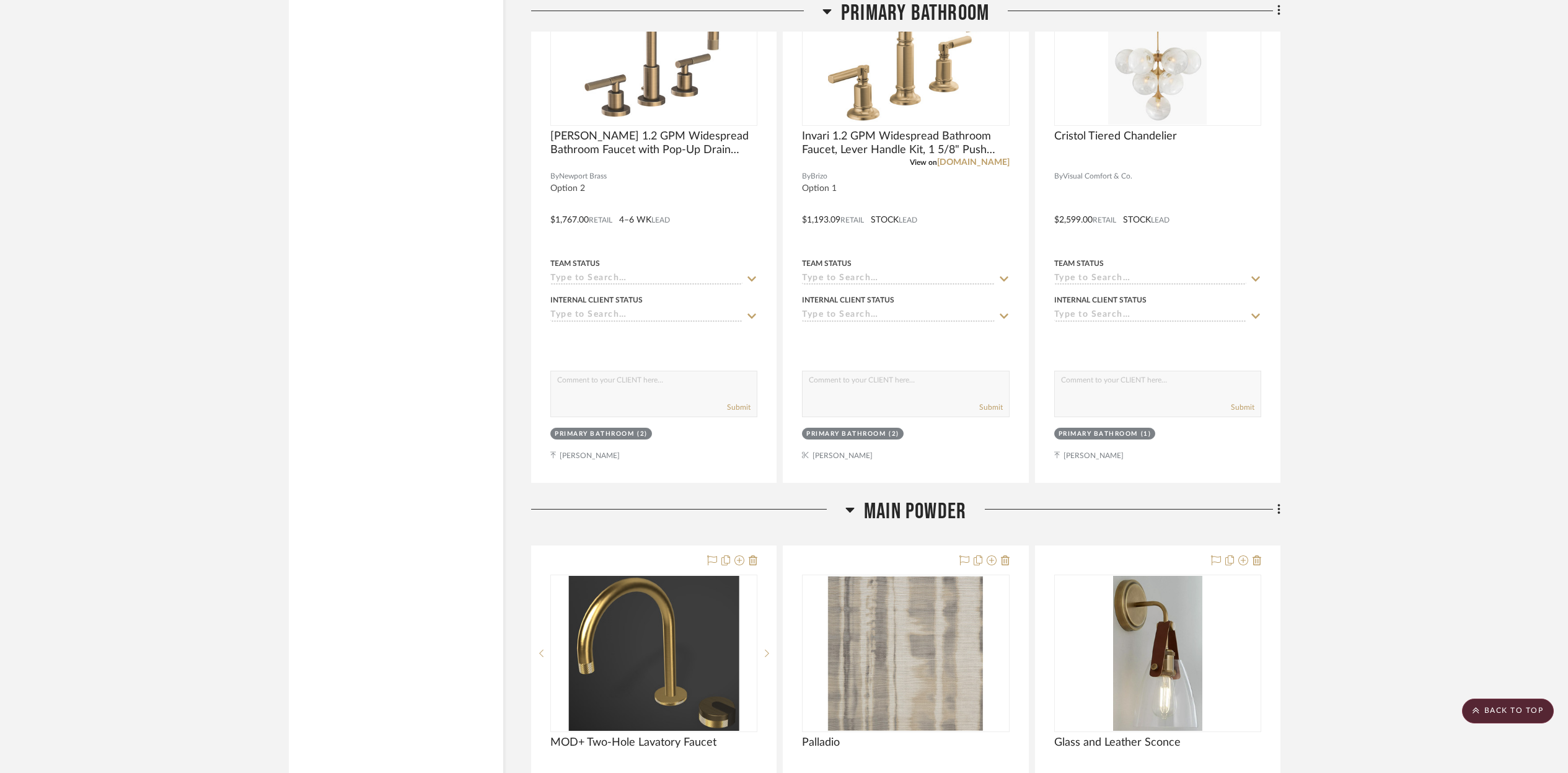
scroll to position [13469, 0]
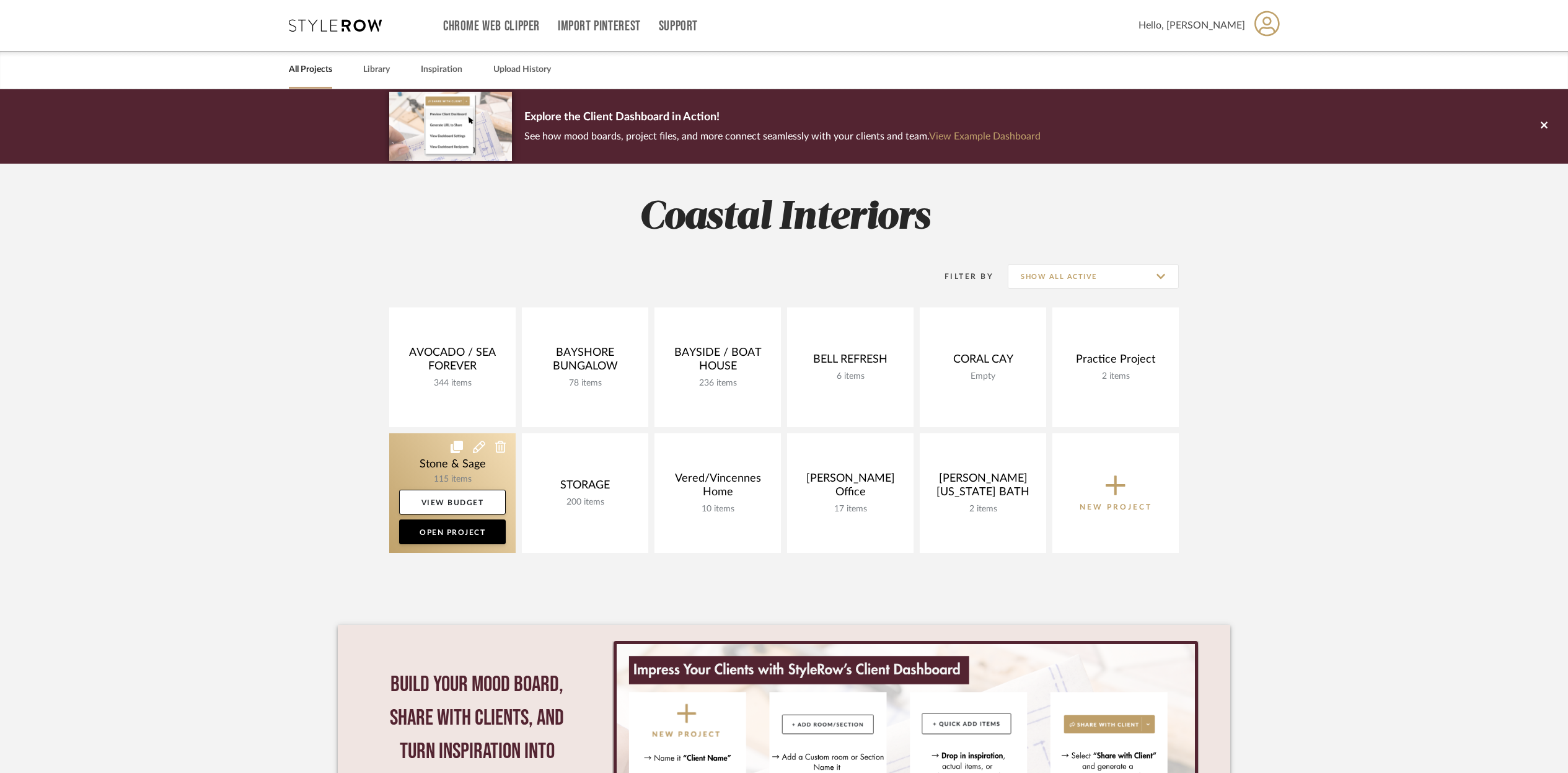
click at [460, 467] on link at bounding box center [452, 493] width 127 height 120
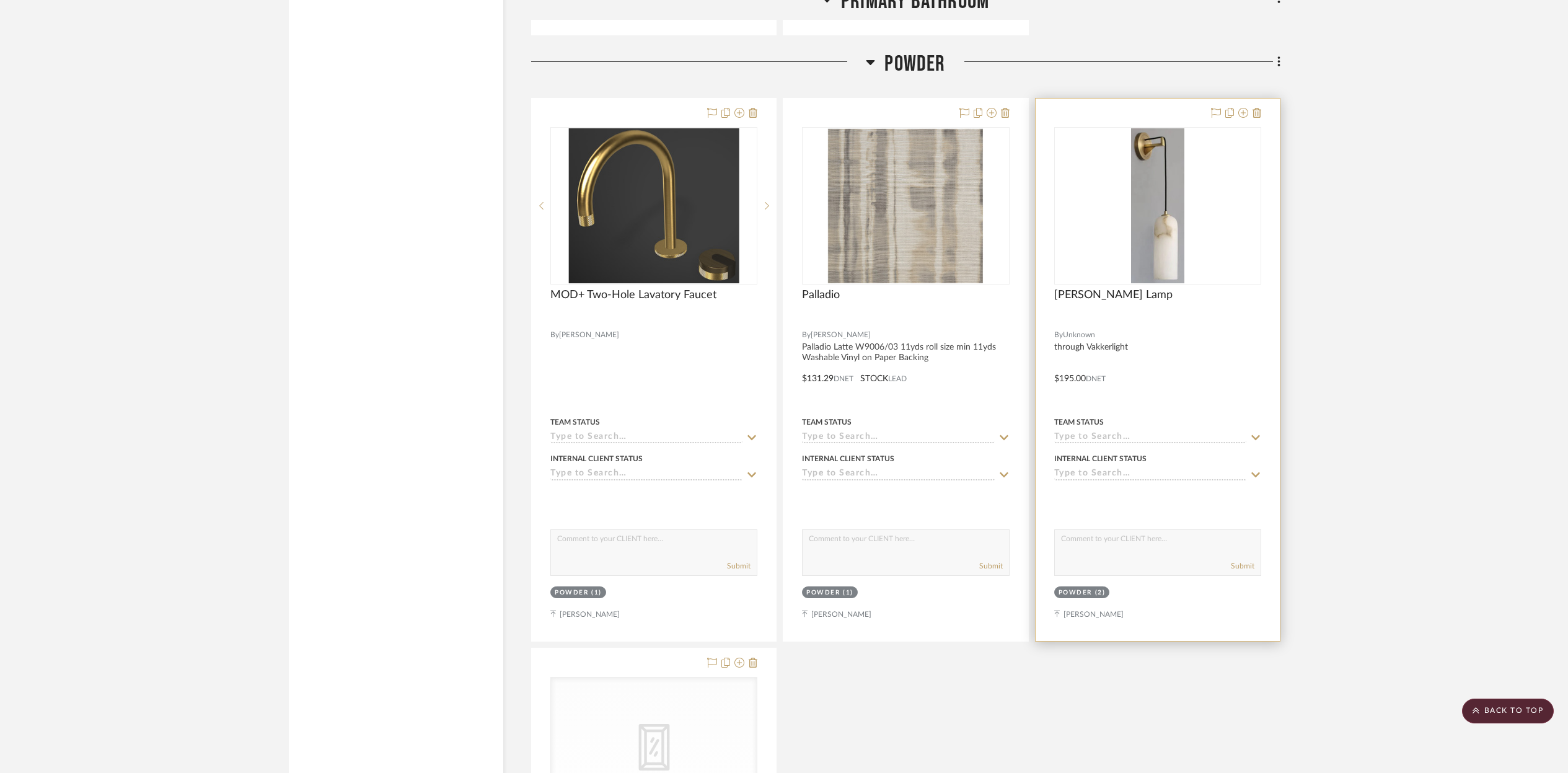
scroll to position [13370, 0]
click at [1107, 293] on div "[PERSON_NAME] Lamp" at bounding box center [1158, 301] width 207 height 27
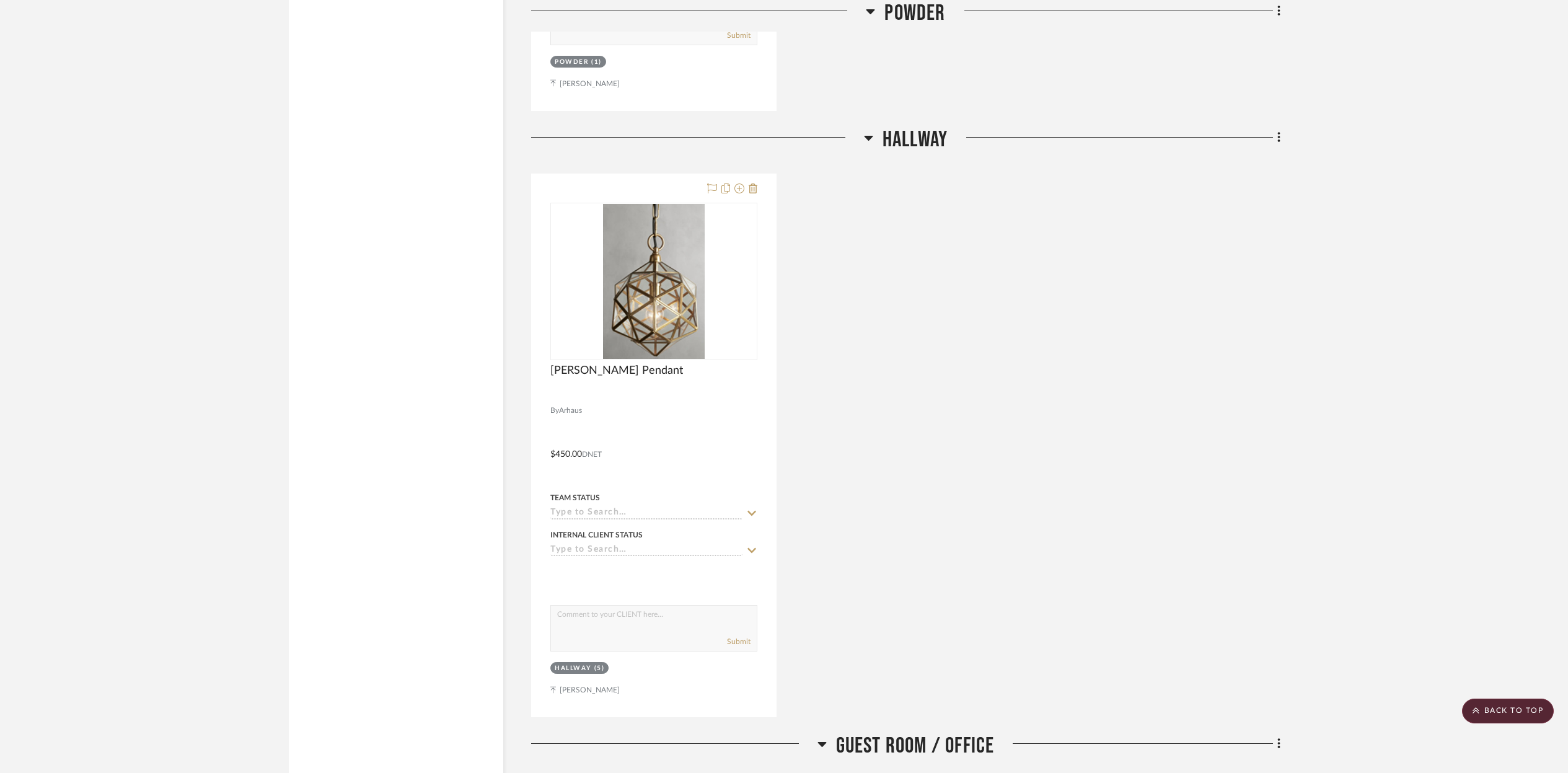
scroll to position [14470, 0]
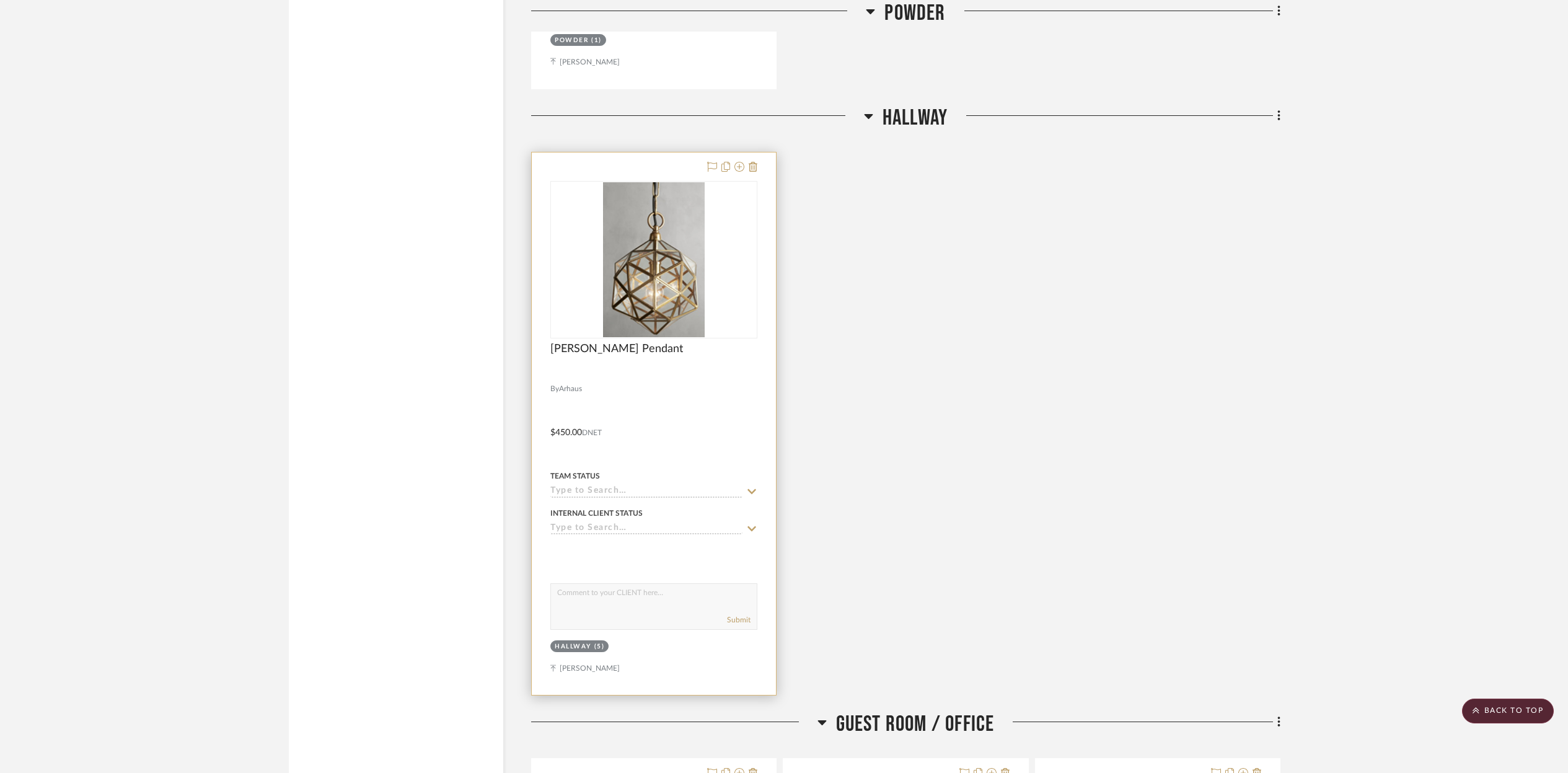
click at [675, 388] on div at bounding box center [654, 423] width 244 height 543
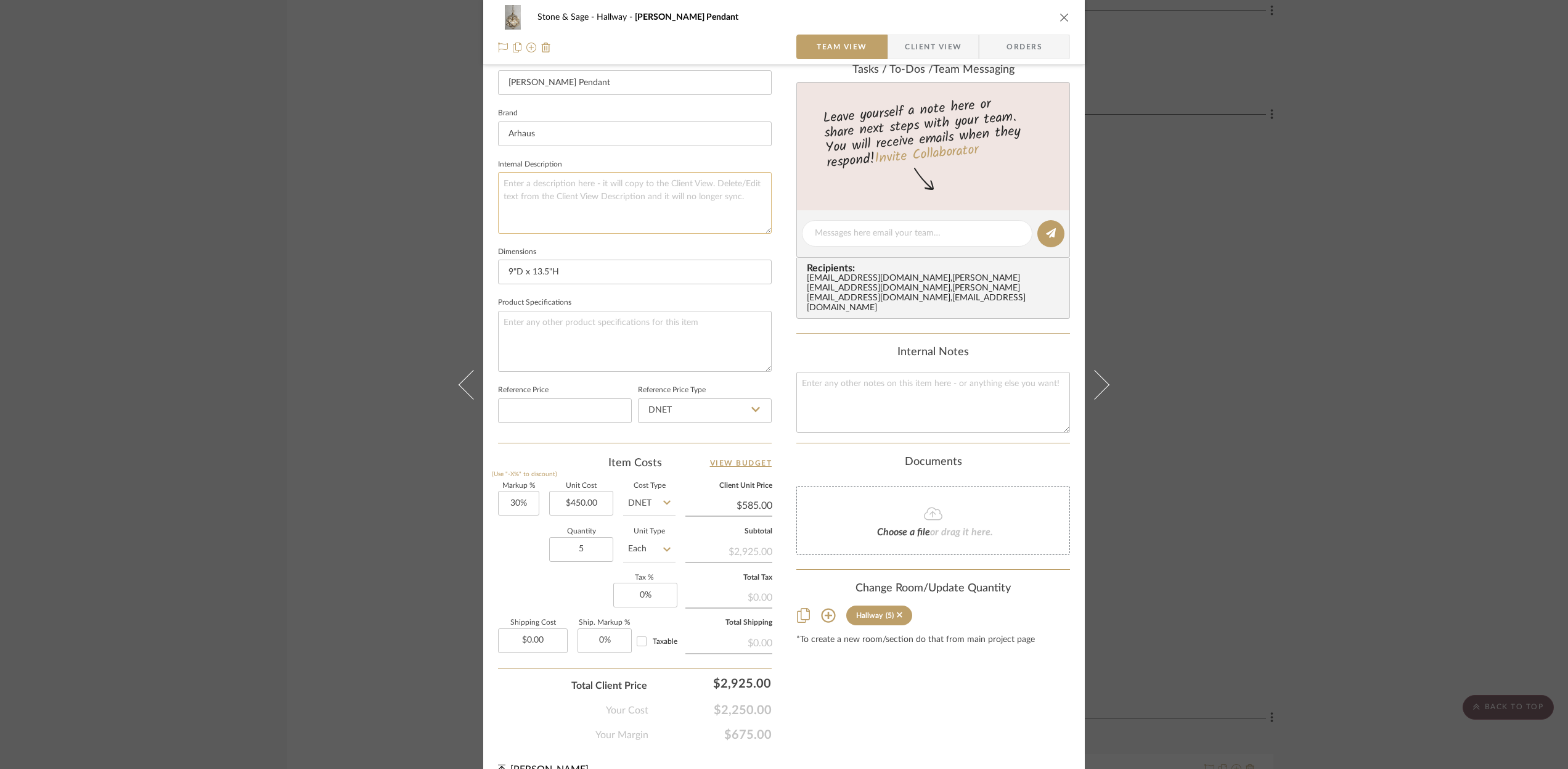
scroll to position [364, 0]
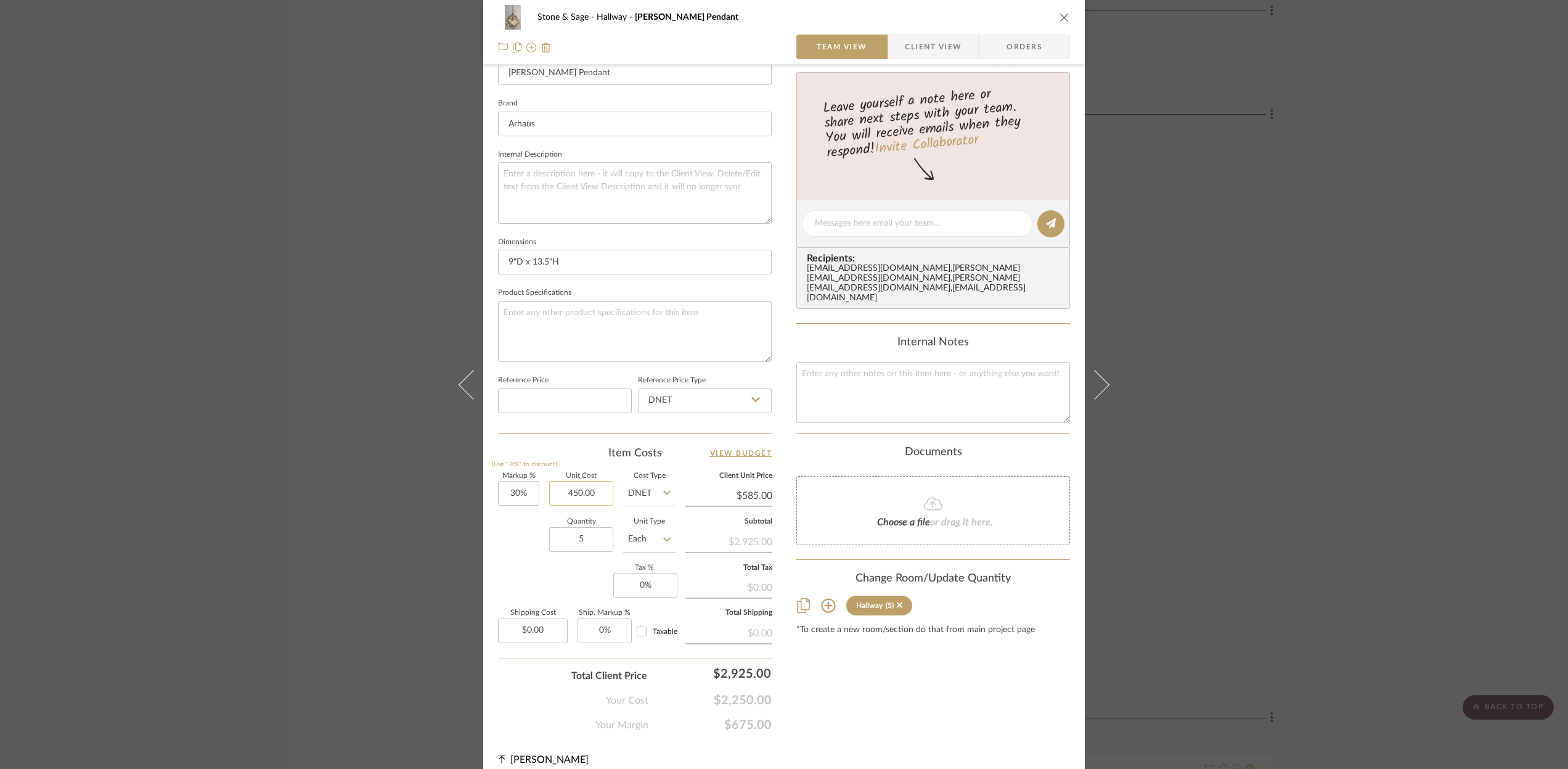
click at [604, 490] on input "450.00" at bounding box center [581, 493] width 64 height 25
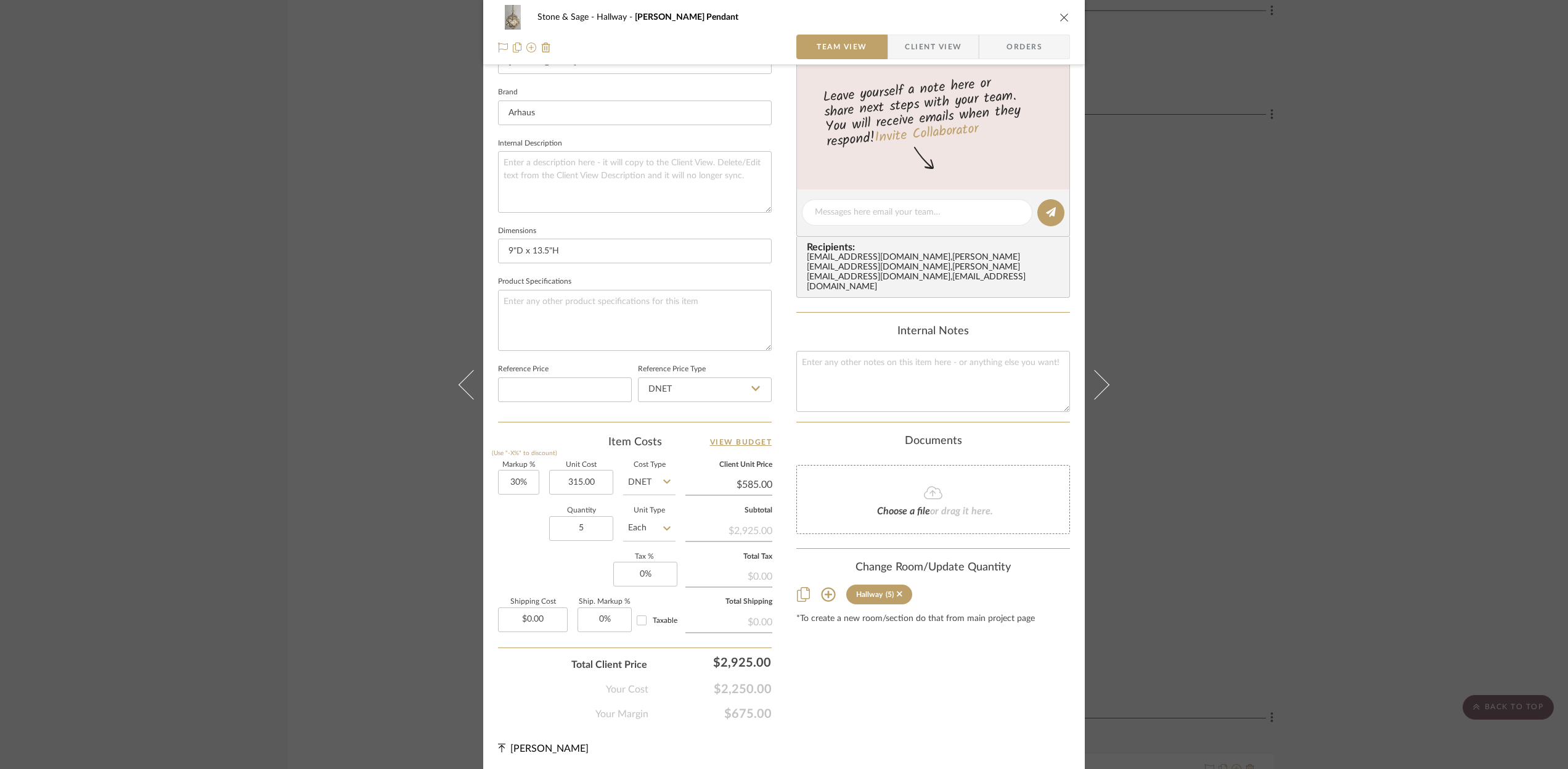
type input "$315.00"
click at [1061, 17] on icon "close" at bounding box center [1064, 17] width 10 height 10
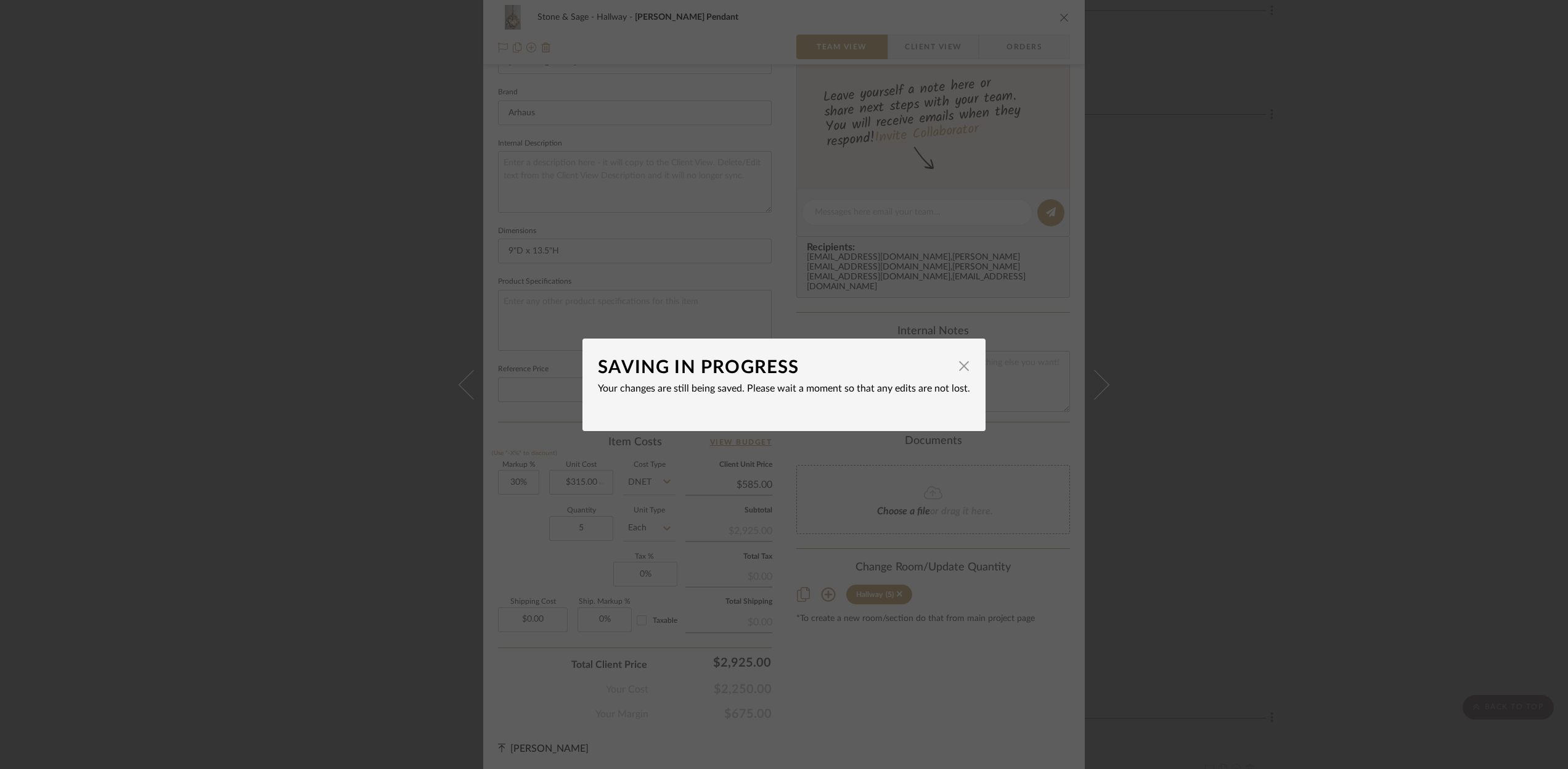
type input "$409.50"
click at [962, 367] on span "button" at bounding box center [964, 366] width 25 height 25
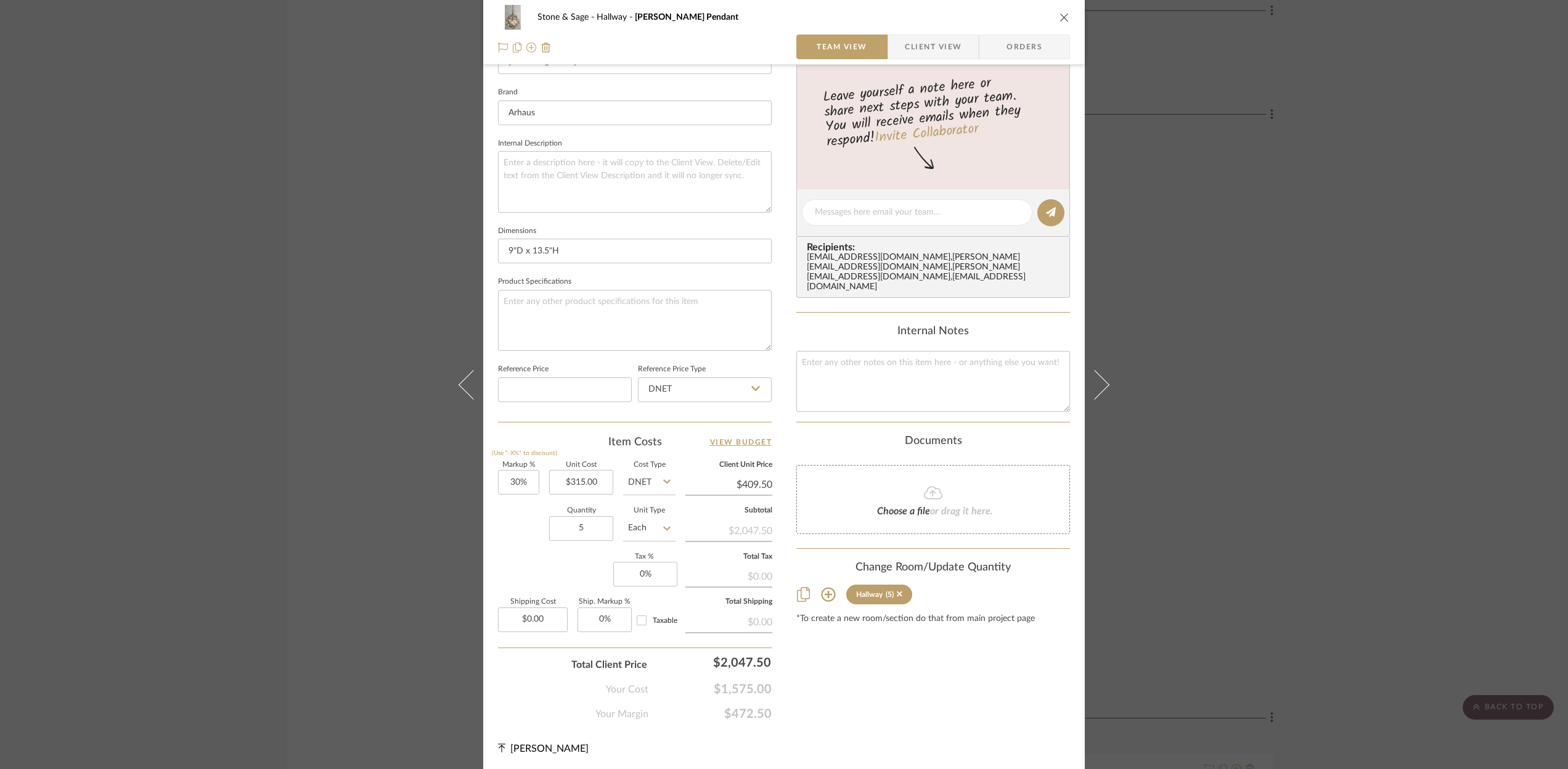
click at [1062, 14] on icon "close" at bounding box center [1064, 17] width 10 height 10
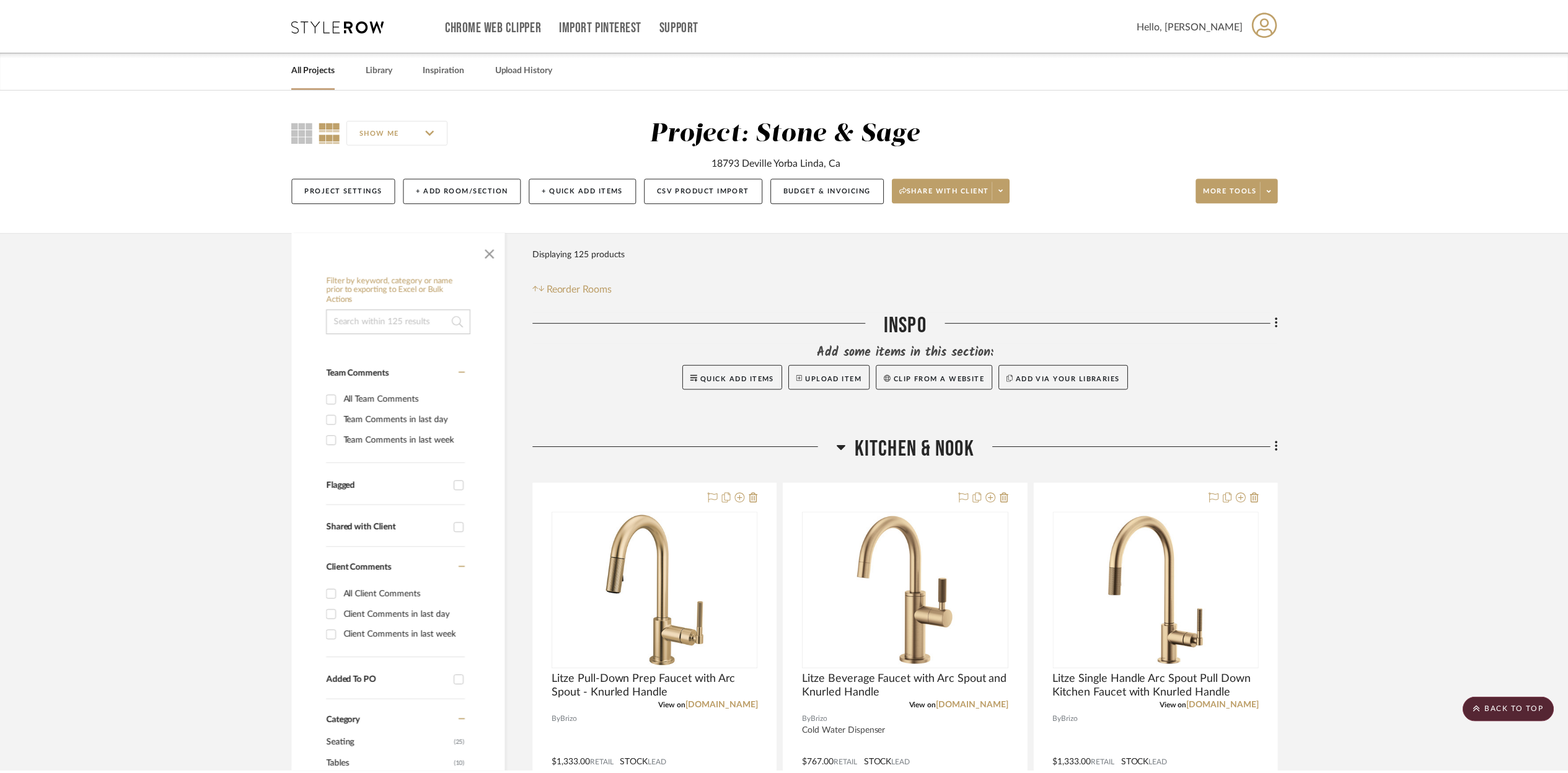
scroll to position [14470, 0]
